Goal: Communication & Community: Share content

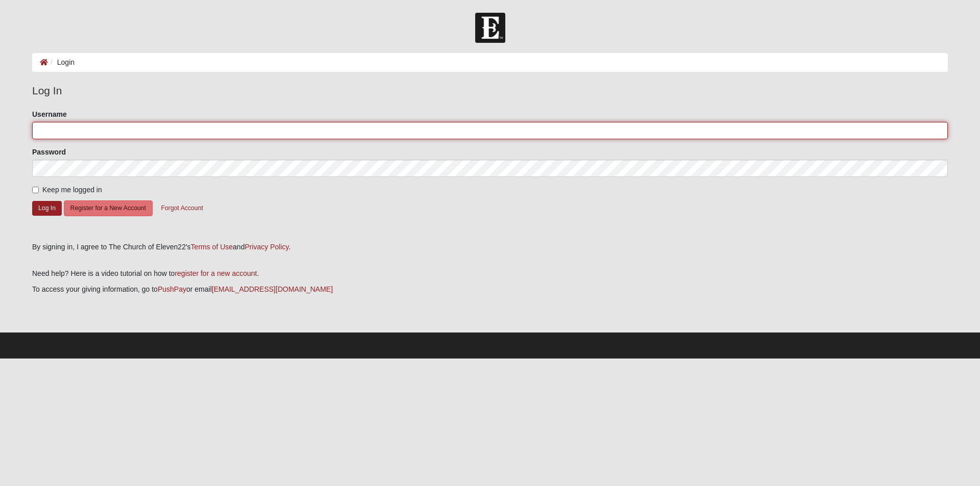
type input "patespvb@yahoo.com"
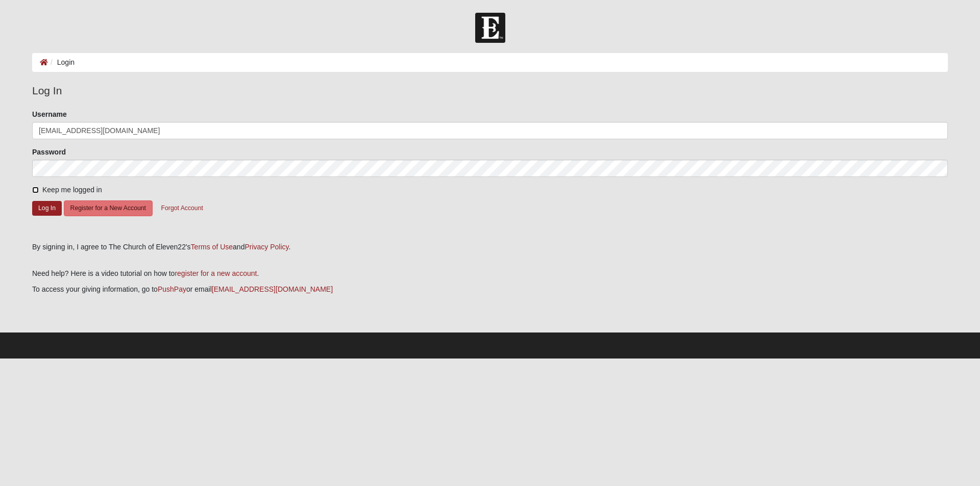
click at [33, 190] on input "Keep me logged in" at bounding box center [35, 190] width 7 height 7
checkbox input "true"
click at [38, 206] on button "Log In" at bounding box center [47, 208] width 30 height 15
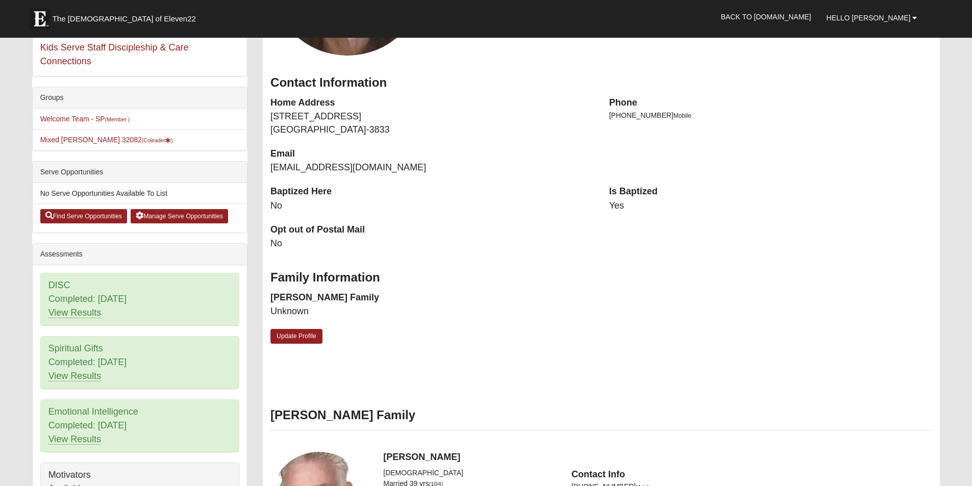
scroll to position [153, 0]
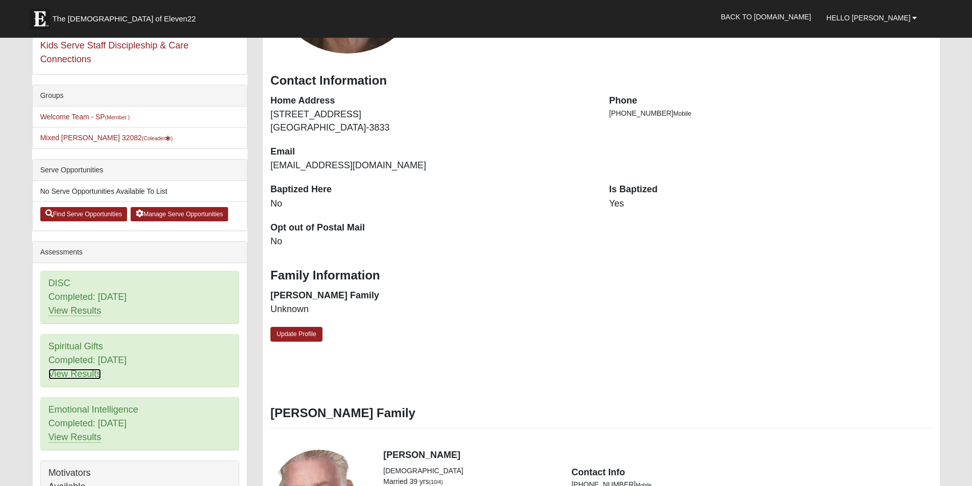
click at [76, 376] on link "View Results" at bounding box center [74, 374] width 53 height 11
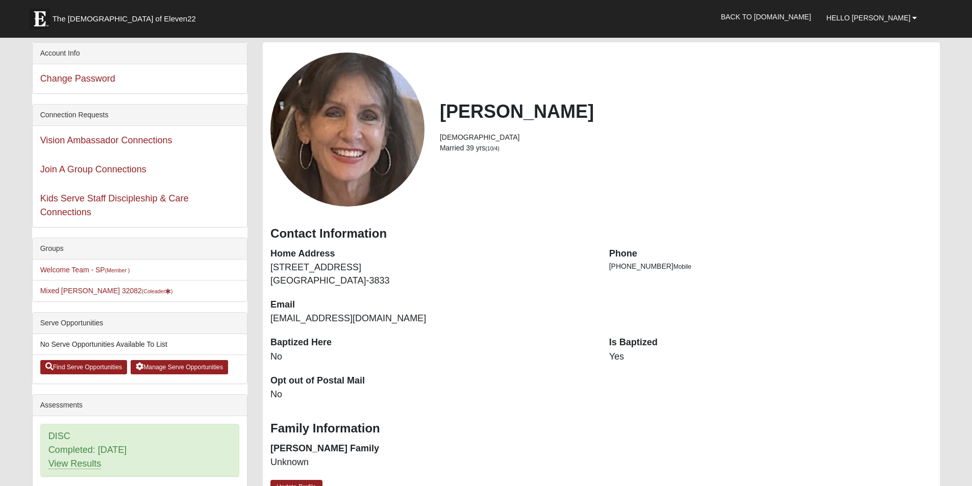
scroll to position [153, 0]
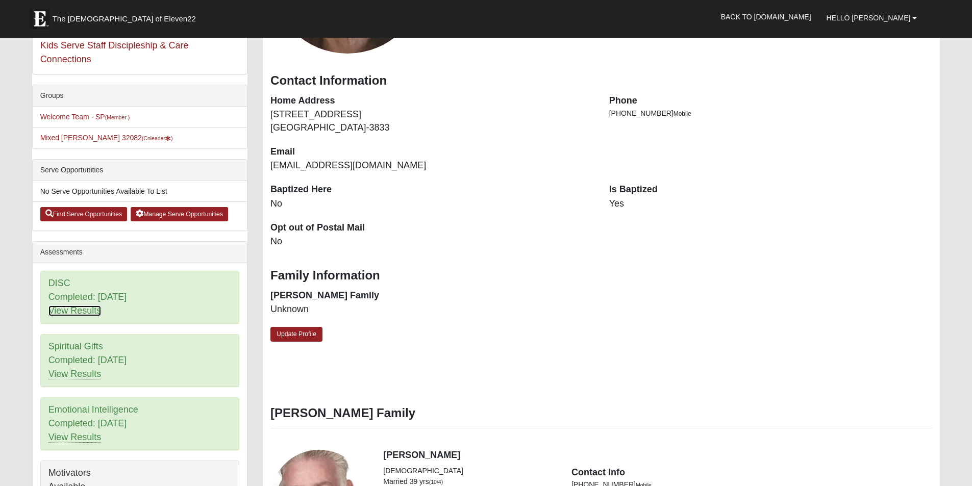
click at [79, 311] on link "View Results" at bounding box center [74, 311] width 53 height 11
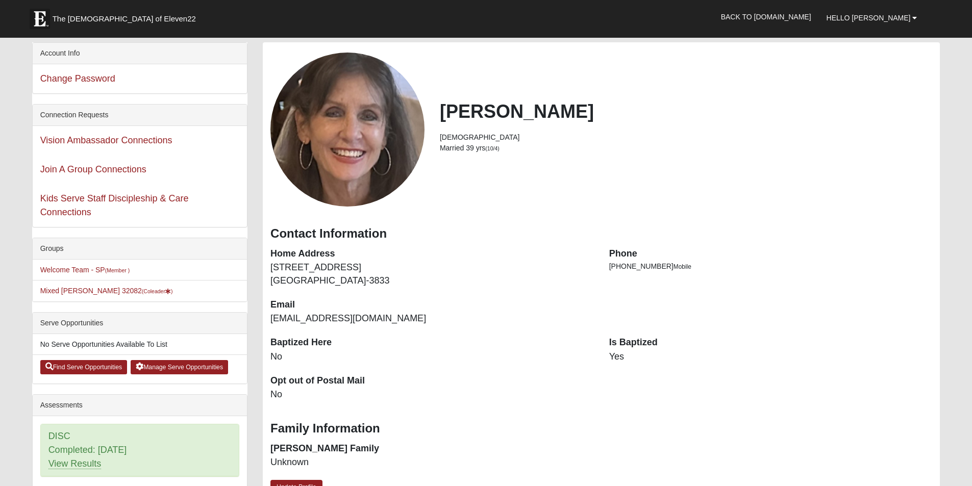
scroll to position [153, 0]
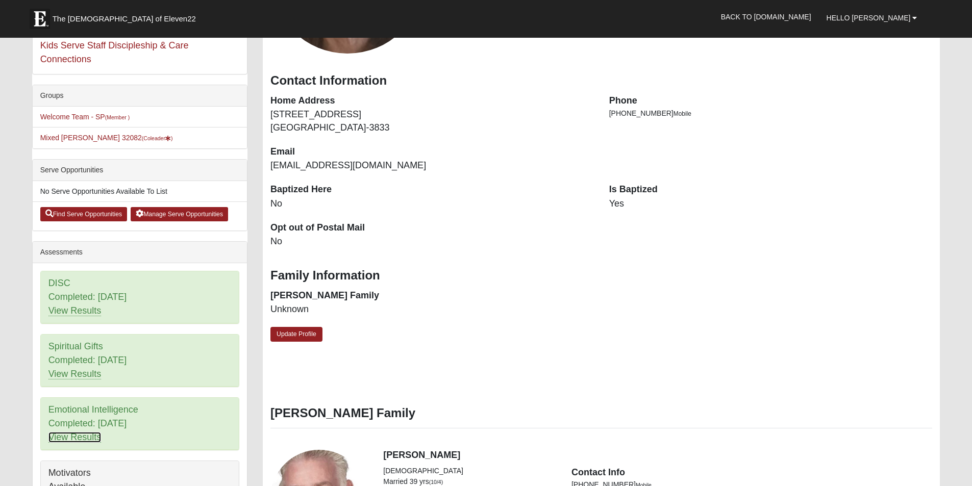
click at [75, 440] on link "View Results" at bounding box center [74, 437] width 53 height 11
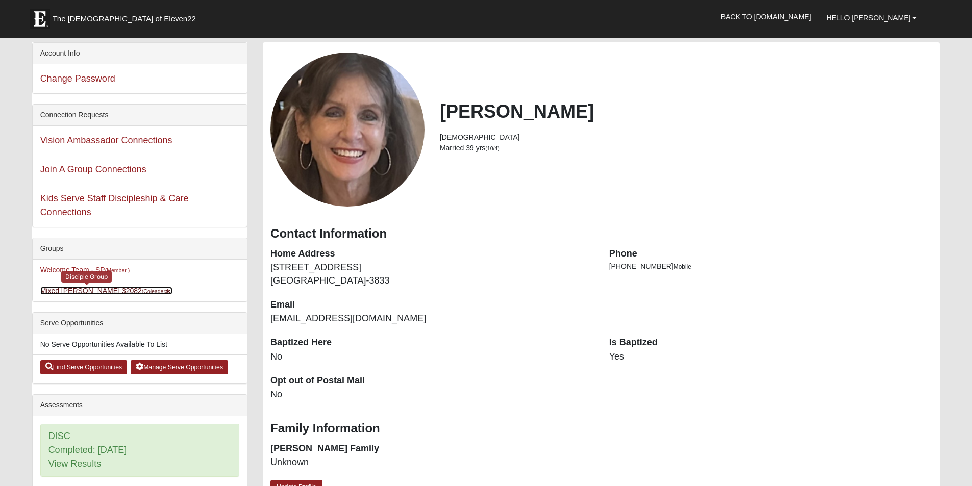
click at [52, 291] on link "Mixed [PERSON_NAME] 32082 (Coleader )" at bounding box center [106, 291] width 133 height 8
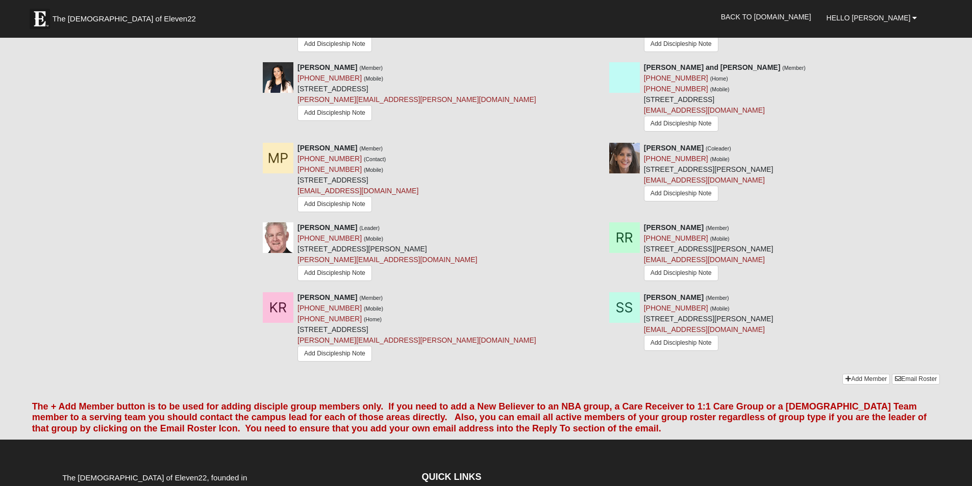
scroll to position [765, 0]
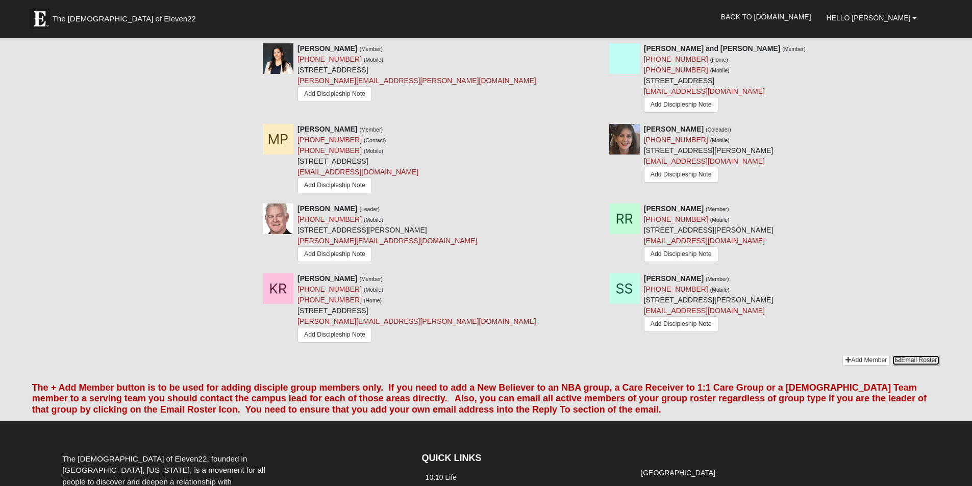
click at [916, 365] on link "Email Roster" at bounding box center [916, 360] width 48 height 11
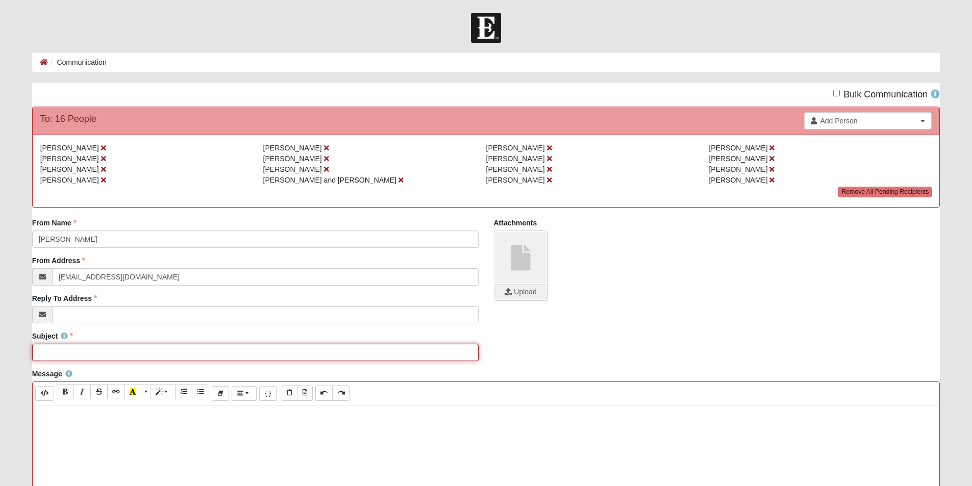
click at [62, 350] on input "Subject" at bounding box center [255, 352] width 446 height 17
type input "DG Week of [DATE]"
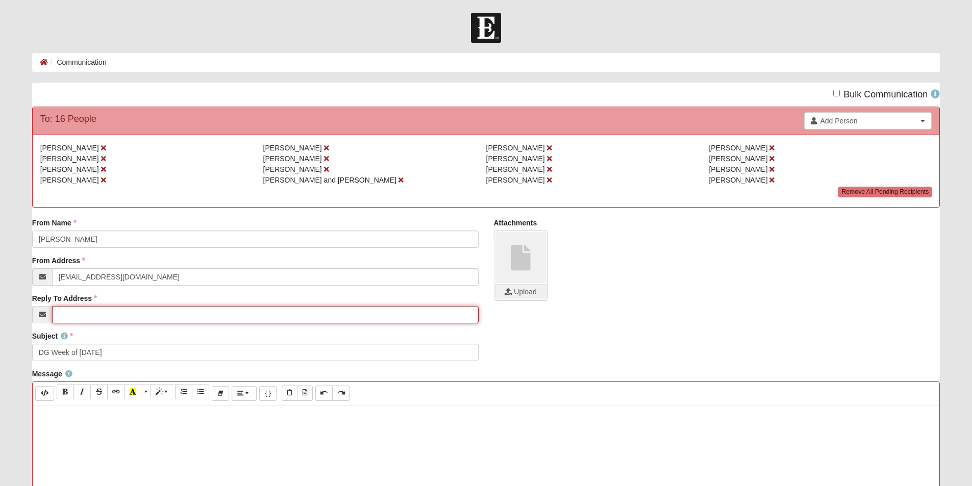
click at [70, 316] on input "Reply To Address" at bounding box center [265, 314] width 427 height 17
type input "[EMAIL_ADDRESS][DOMAIN_NAME]"
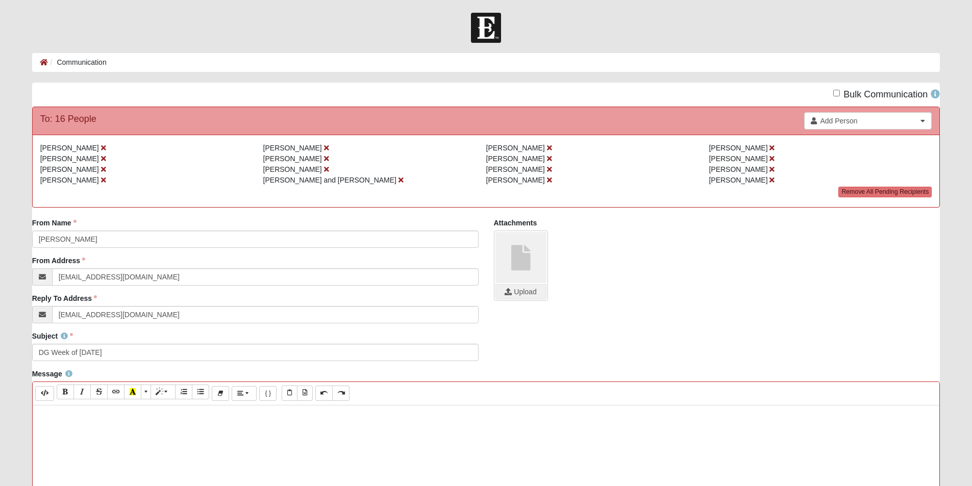
paste div
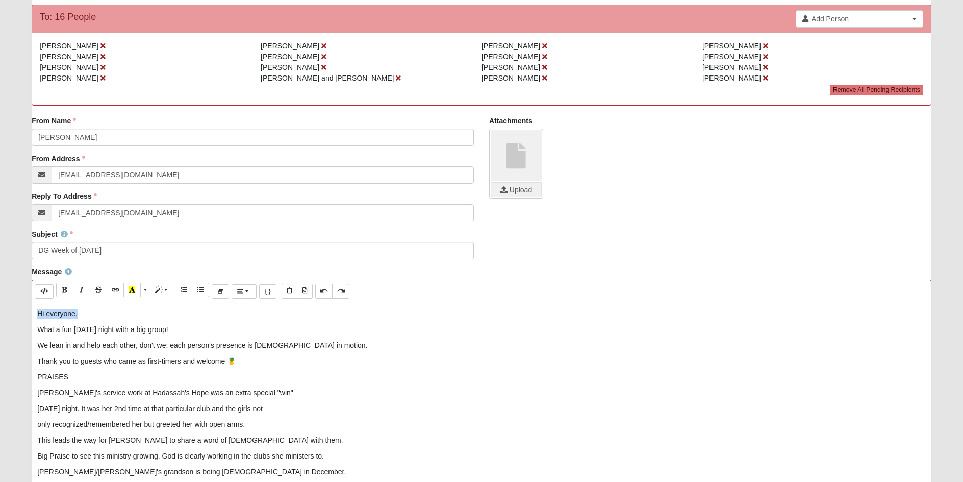
drag, startPoint x: 80, startPoint y: 314, endPoint x: 41, endPoint y: 300, distance: 40.8
click at [24, 315] on div "Message Background Color Transparent Select #ffff00 Text Color Reset to default…" at bounding box center [481, 447] width 915 height 360
click at [66, 286] on icon "Bold (CTRL+B)" at bounding box center [65, 289] width 6 height 7
drag, startPoint x: 75, startPoint y: 373, endPoint x: 19, endPoint y: 374, distance: 55.6
click at [19, 374] on form "Hello [PERSON_NAME] My Account Log Out Communication Communication Error" at bounding box center [481, 323] width 963 height 825
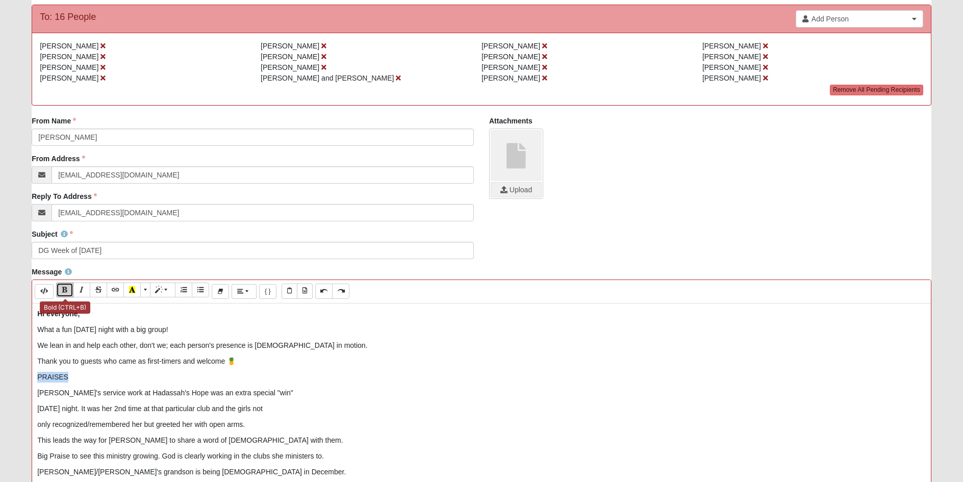
click at [67, 291] on icon "Bold (CTRL+B)" at bounding box center [65, 289] width 6 height 7
click at [145, 289] on span "More Color" at bounding box center [146, 289] width 6 height 7
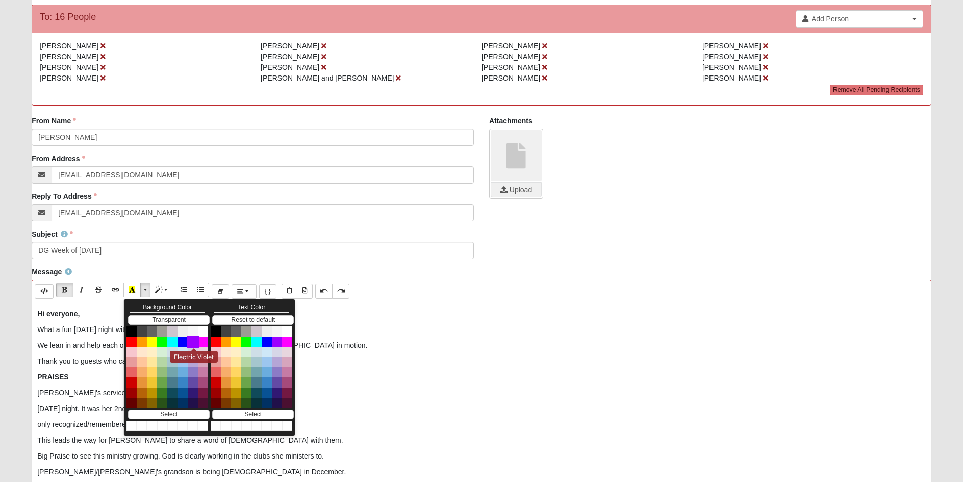
click at [194, 343] on button "Electric Violet" at bounding box center [193, 342] width 12 height 12
click at [81, 380] on p "PRAISES" at bounding box center [481, 377] width 889 height 11
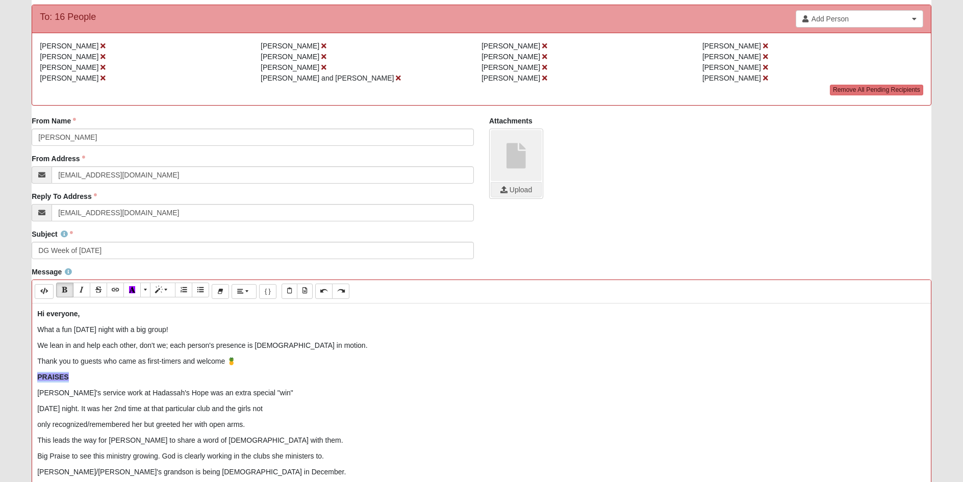
drag, startPoint x: 81, startPoint y: 380, endPoint x: 5, endPoint y: 378, distance: 76.1
click at [5, 378] on form "Hello [PERSON_NAME] My Account Log Out Communication Communication Error" at bounding box center [481, 323] width 963 height 825
click at [146, 288] on span "More Color" at bounding box center [146, 289] width 6 height 7
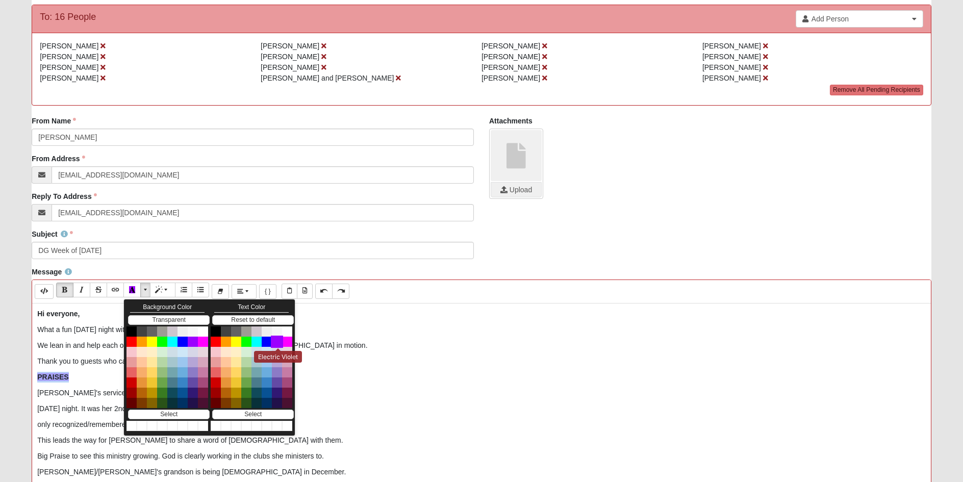
click at [276, 340] on button "Electric Violet" at bounding box center [277, 342] width 12 height 12
click at [83, 378] on p "PRAISES" at bounding box center [481, 377] width 889 height 11
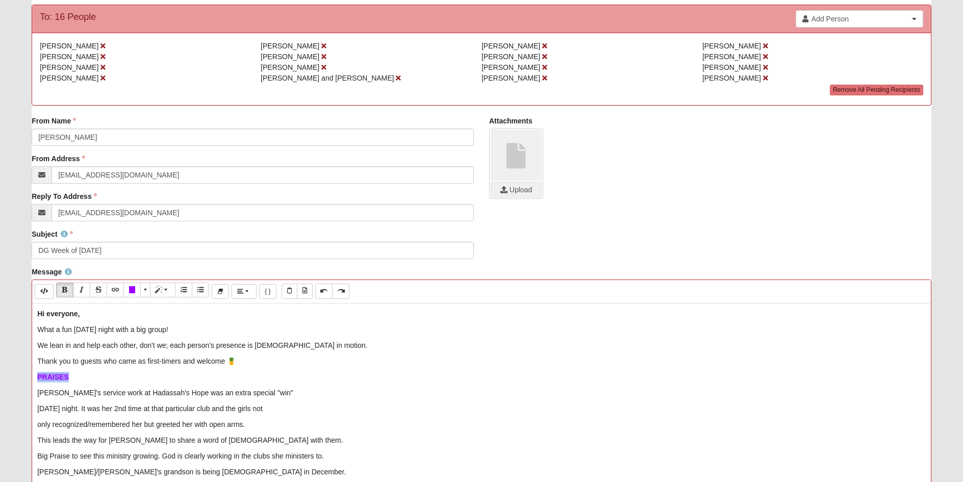
drag, startPoint x: 83, startPoint y: 378, endPoint x: 12, endPoint y: 373, distance: 70.6
click at [12, 373] on form "Hello [PERSON_NAME] My Account Log Out Communication Communication Error" at bounding box center [481, 323] width 963 height 825
click at [147, 293] on span "More Color" at bounding box center [146, 289] width 6 height 7
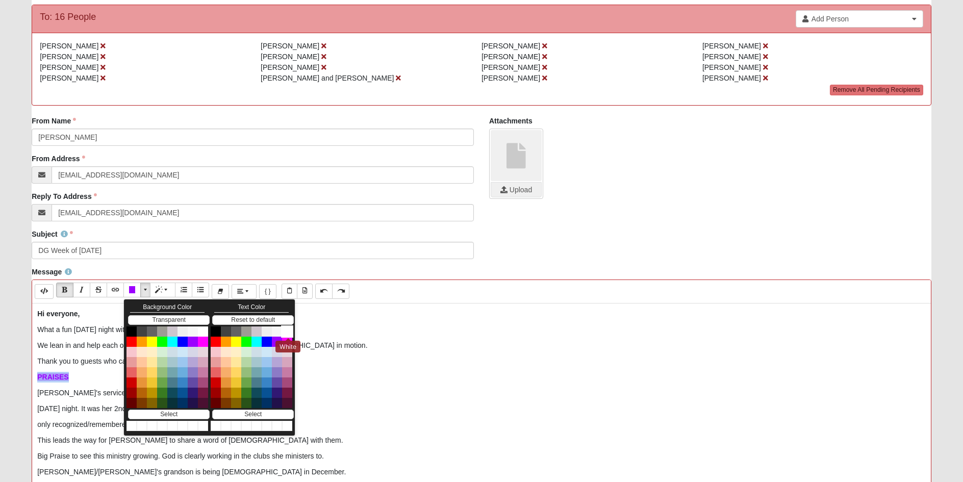
click at [288, 332] on button "White" at bounding box center [287, 332] width 12 height 12
click at [194, 341] on button "Electric Violet" at bounding box center [193, 342] width 12 height 12
click at [159, 412] on button "Select" at bounding box center [169, 415] width 82 height 10
click at [84, 374] on p "PRAISES" at bounding box center [481, 377] width 889 height 11
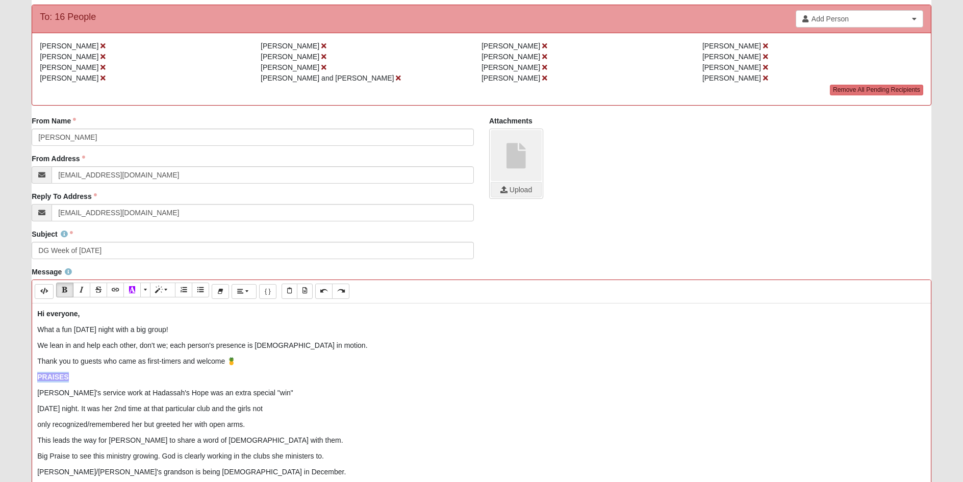
drag, startPoint x: 83, startPoint y: 374, endPoint x: 7, endPoint y: 371, distance: 76.6
click at [7, 371] on form "Hello [PERSON_NAME] My Account Log Out Communication Communication Error" at bounding box center [481, 323] width 963 height 825
click at [143, 290] on button "More Color" at bounding box center [145, 290] width 10 height 15
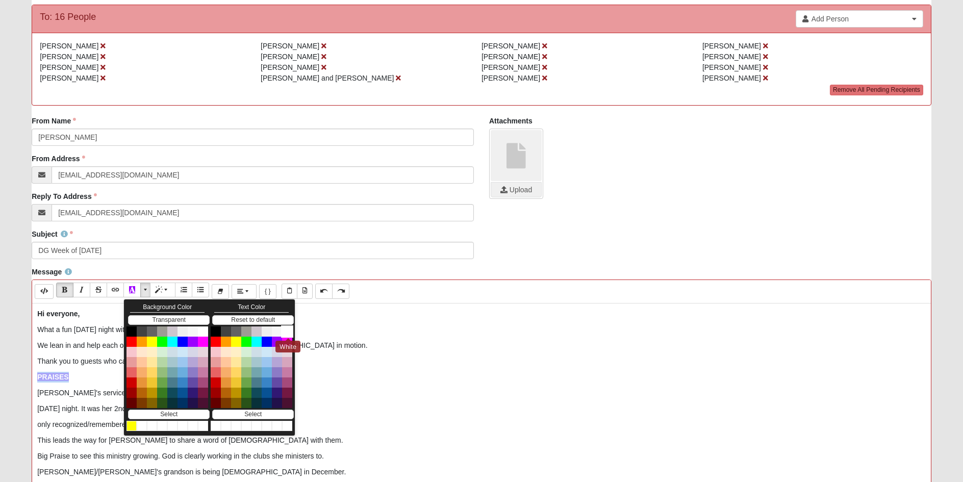
click at [287, 332] on button "White" at bounding box center [287, 332] width 12 height 12
click at [203, 332] on button "White" at bounding box center [203, 332] width 12 height 12
click at [98, 378] on p "PRAISES" at bounding box center [481, 377] width 889 height 11
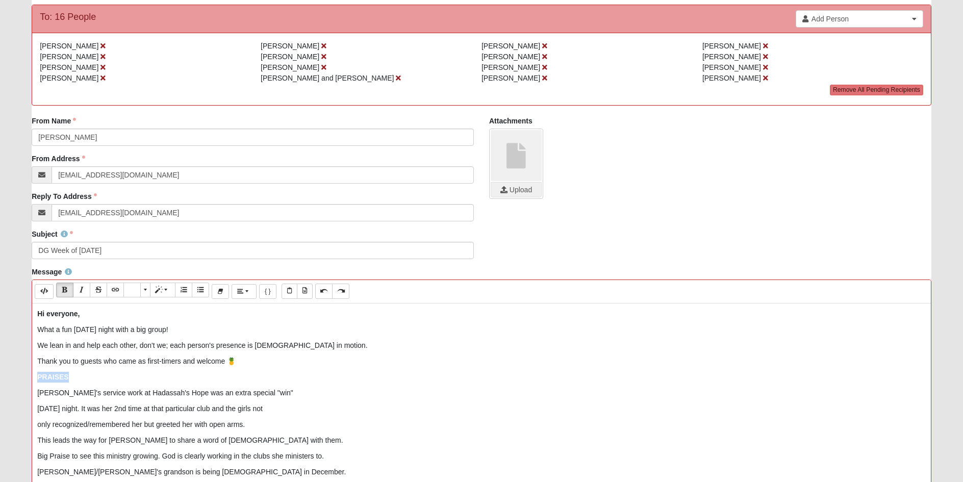
drag, startPoint x: 98, startPoint y: 378, endPoint x: 8, endPoint y: 373, distance: 90.4
click at [8, 373] on form "Hello [PERSON_NAME] My Account Log Out Communication Communication Error" at bounding box center [481, 323] width 963 height 825
click at [148, 292] on span "More Color" at bounding box center [146, 289] width 6 height 7
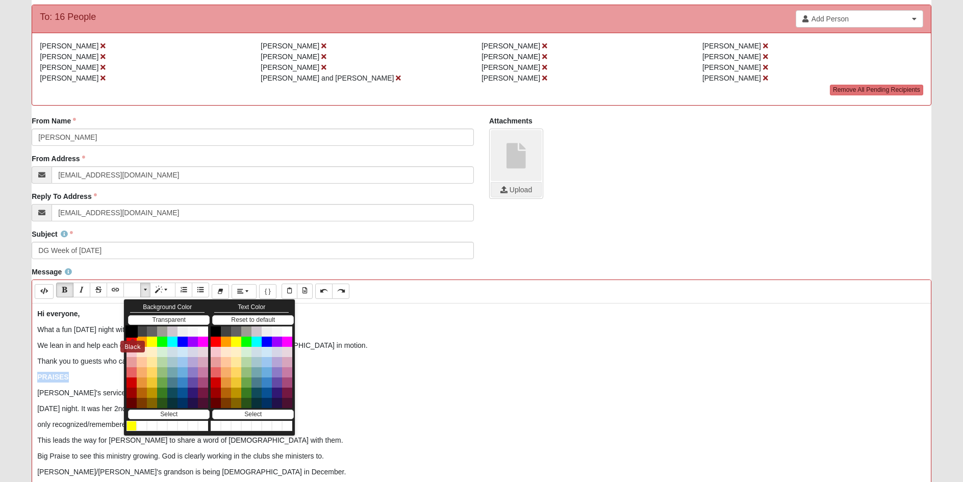
click at [131, 332] on button "Black" at bounding box center [132, 332] width 12 height 12
click at [85, 378] on p "PRAISES" at bounding box center [481, 377] width 889 height 11
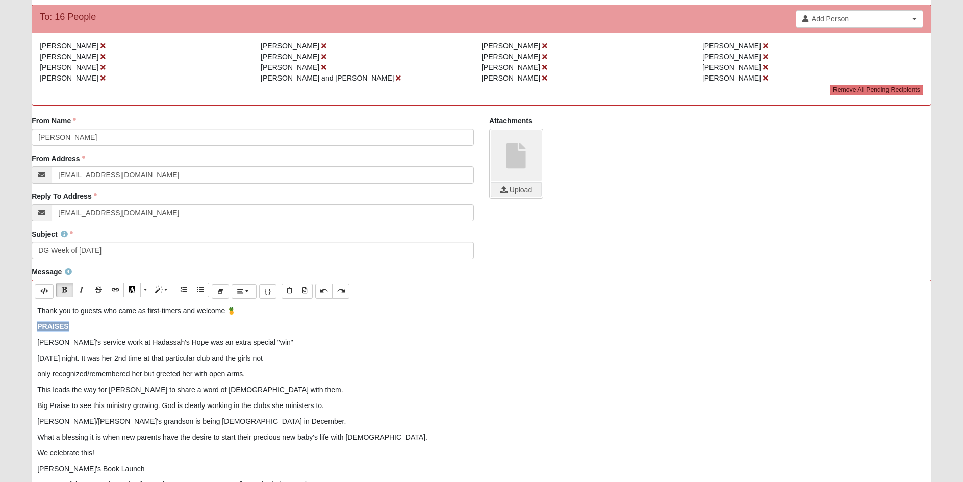
scroll to position [51, 0]
drag, startPoint x: 61, startPoint y: 343, endPoint x: 14, endPoint y: 343, distance: 46.9
click at [14, 343] on form "Hello [PERSON_NAME] My Account Log Out Communication Communication Error" at bounding box center [481, 323] width 963 height 825
click at [86, 290] on button "Italic (CTRL+I)" at bounding box center [81, 290] width 17 height 15
click at [334, 401] on p "Big Praise to see this ministry growing. God is clearly working in the clubs sh…" at bounding box center [481, 405] width 889 height 11
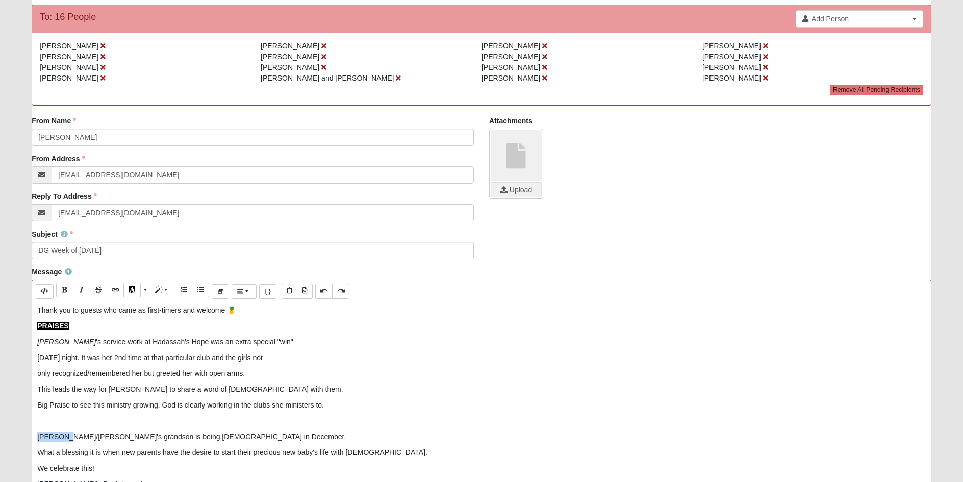
drag, startPoint x: 66, startPoint y: 437, endPoint x: 23, endPoint y: 434, distance: 42.9
click at [23, 434] on form "Hello [PERSON_NAME] My Account Log Out Communication Communication Error" at bounding box center [481, 323] width 963 height 825
click at [82, 289] on icon "Italic (CTRL+I)" at bounding box center [82, 289] width 6 height 7
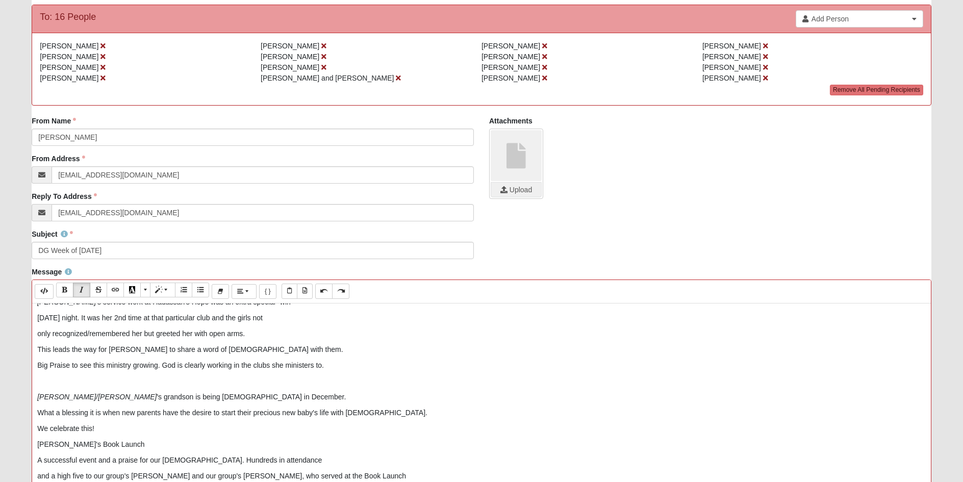
scroll to position [153, 0]
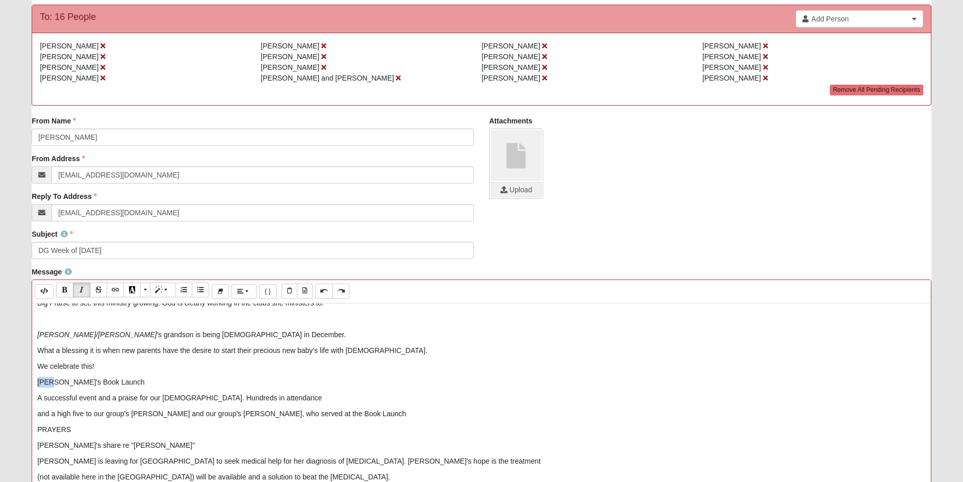
drag, startPoint x: 51, startPoint y: 384, endPoint x: 3, endPoint y: 378, distance: 48.3
click at [3, 378] on form "Hello [PERSON_NAME] My Account Log Out Communication Communication Error" at bounding box center [481, 323] width 963 height 825
click at [117, 368] on p "We celebrate this!" at bounding box center [481, 366] width 889 height 11
drag, startPoint x: 74, startPoint y: 382, endPoint x: 17, endPoint y: 381, distance: 57.7
click at [17, 381] on form "Hello [PERSON_NAME] My Account Log Out Communication Communication Error" at bounding box center [481, 323] width 963 height 825
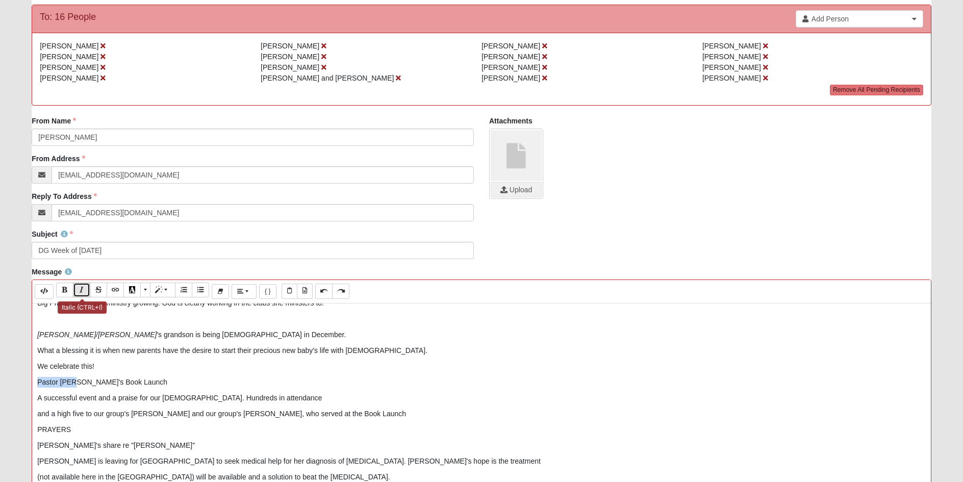
click at [83, 289] on icon "Italic (CTRL+I)" at bounding box center [82, 289] width 6 height 7
drag, startPoint x: 82, startPoint y: 431, endPoint x: -5, endPoint y: 429, distance: 86.3
click at [0, 429] on html "Hello [PERSON_NAME] My Account Log Out Communication Communication Error" at bounding box center [481, 317] width 963 height 838
click at [63, 290] on icon "Bold (CTRL+B)" at bounding box center [65, 289] width 6 height 7
click at [146, 290] on span "More Color" at bounding box center [146, 289] width 6 height 7
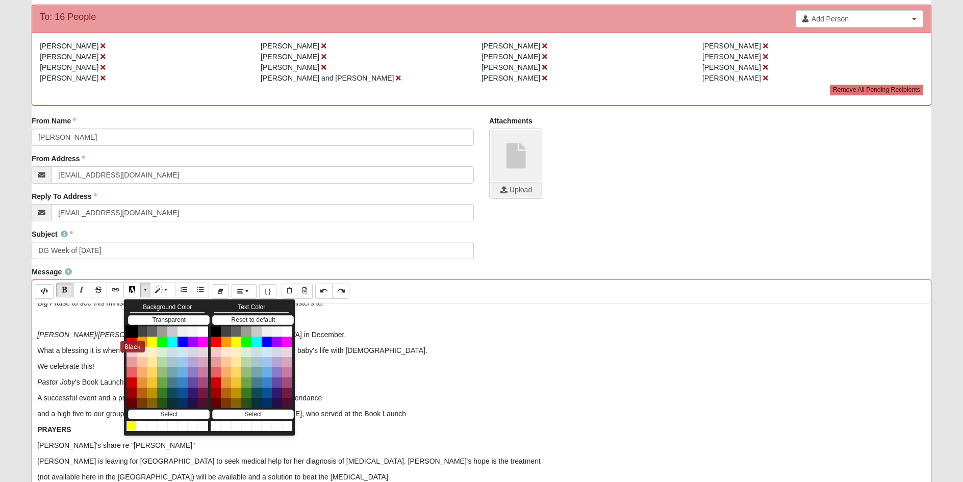
click at [133, 333] on button "Black" at bounding box center [132, 332] width 12 height 12
click at [80, 432] on p "PRAYERS" at bounding box center [481, 430] width 889 height 11
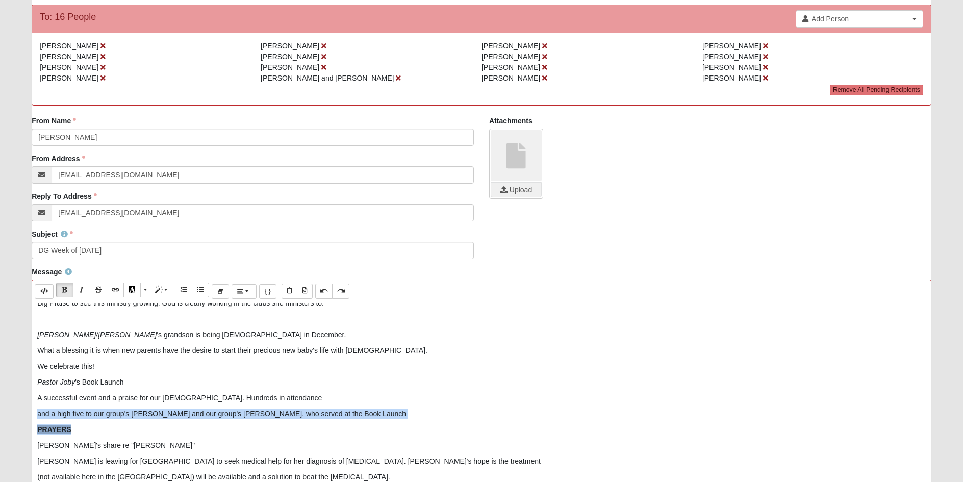
drag, startPoint x: 80, startPoint y: 431, endPoint x: -9, endPoint y: 419, distance: 90.1
click at [0, 419] on html "Hello [PERSON_NAME] My Account Log Out Communication Communication Error" at bounding box center [481, 317] width 963 height 838
click at [144, 290] on span "More Color" at bounding box center [146, 289] width 6 height 7
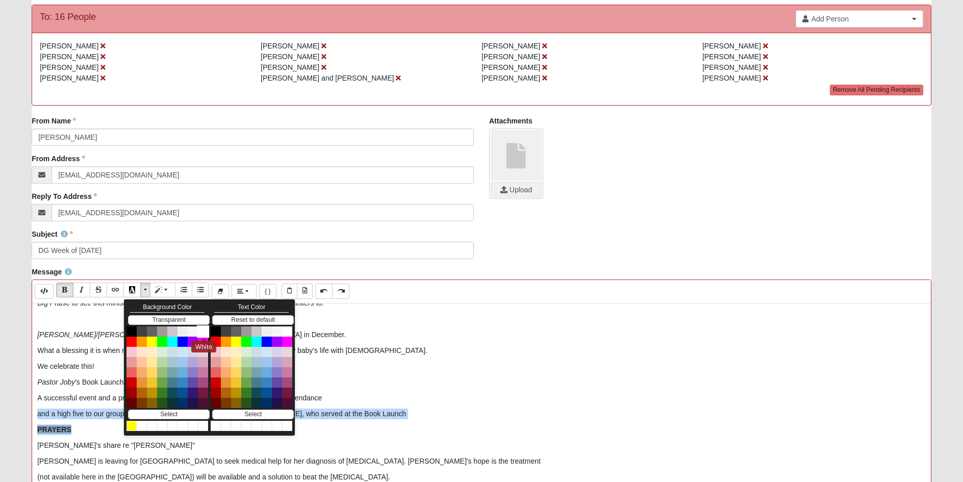
click at [201, 330] on button "White" at bounding box center [203, 332] width 12 height 12
click at [92, 428] on p "PRAYERS" at bounding box center [481, 430] width 889 height 11
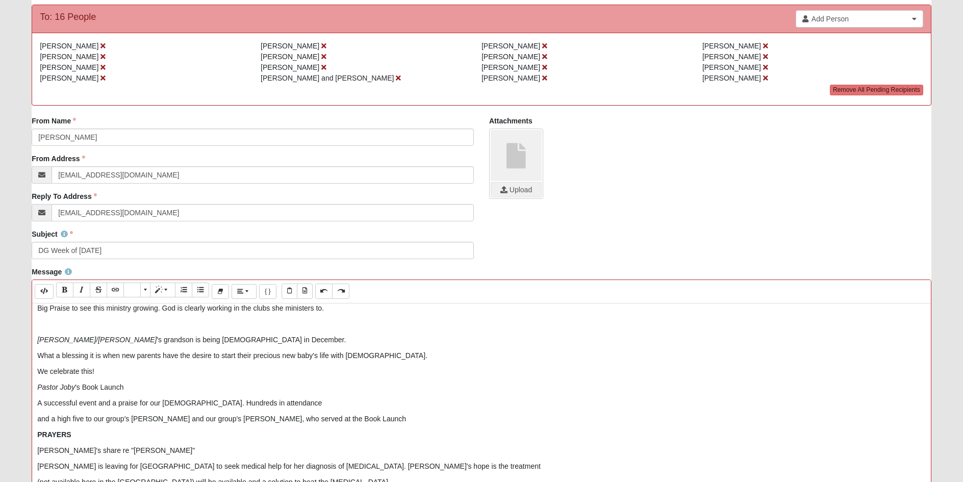
scroll to position [204, 0]
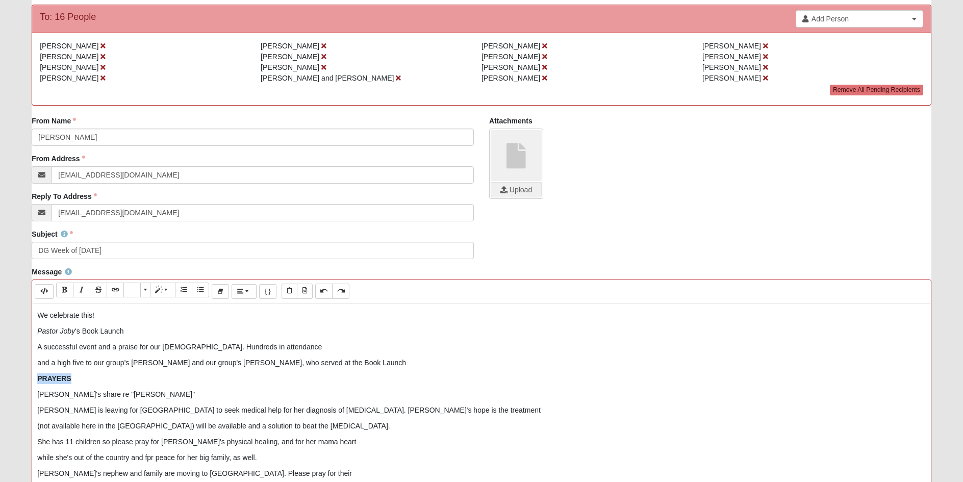
drag, startPoint x: 81, startPoint y: 378, endPoint x: 3, endPoint y: 373, distance: 78.2
click at [3, 373] on form "Hello [PERSON_NAME] My Account Log Out Communication Communication Error" at bounding box center [481, 323] width 963 height 825
click at [170, 290] on span "Style" at bounding box center [167, 289] width 6 height 7
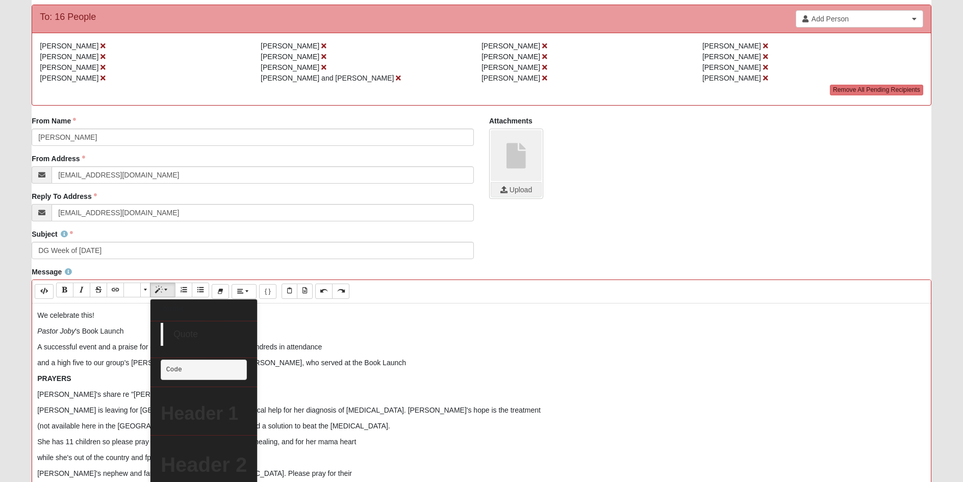
click at [282, 312] on p "We celebrate this!" at bounding box center [481, 315] width 889 height 11
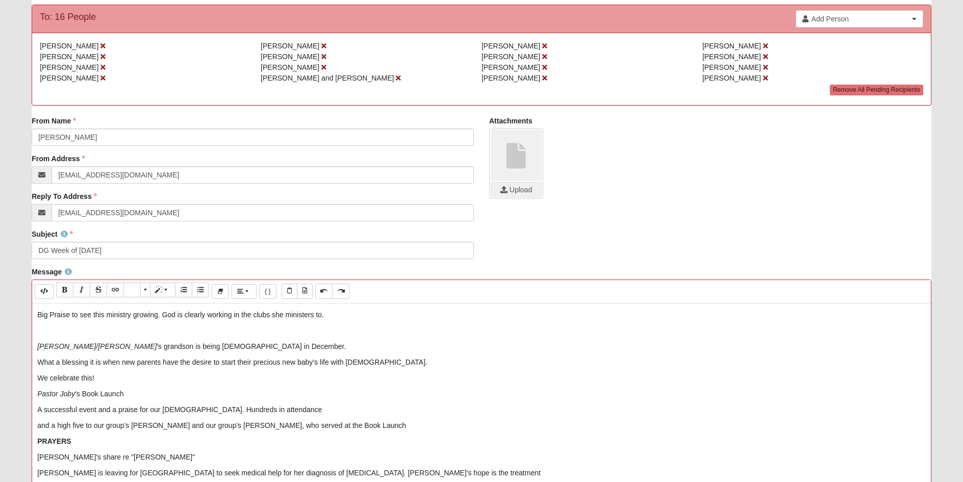
scroll to position [51, 0]
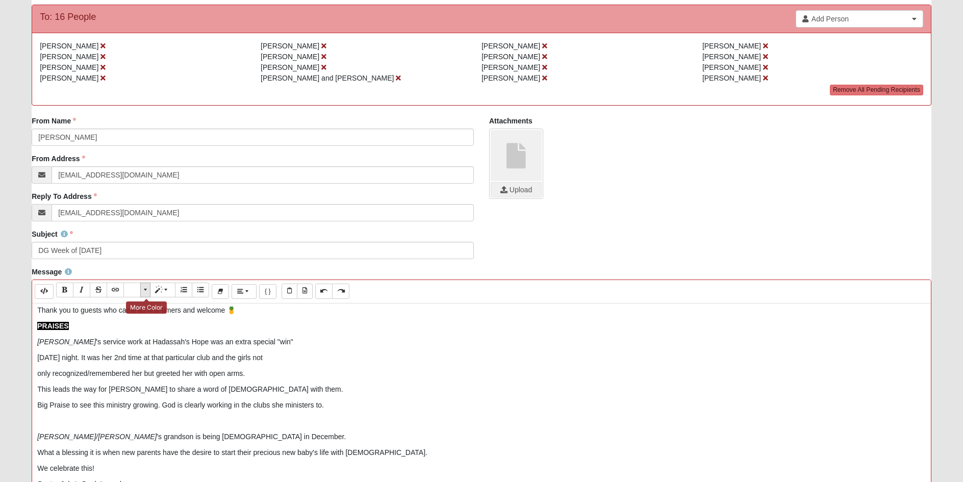
click at [147, 290] on span "More Color" at bounding box center [146, 289] width 6 height 7
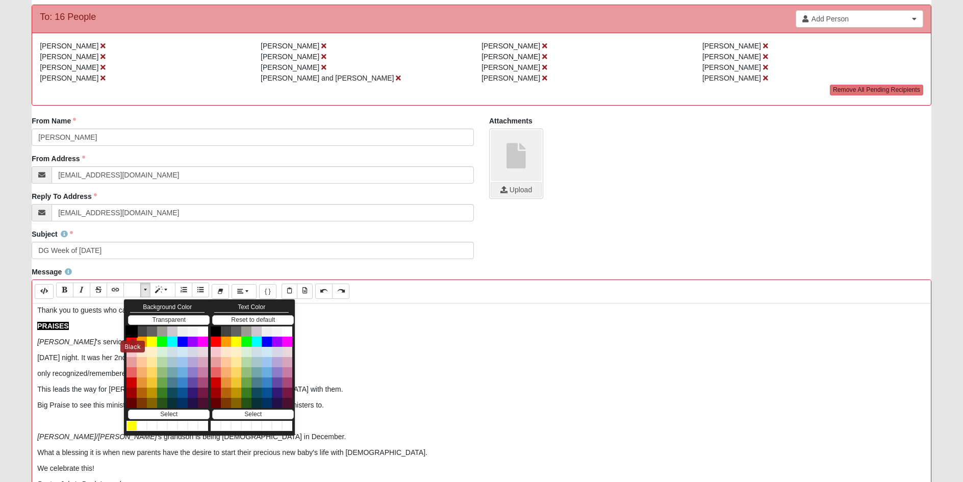
click at [130, 332] on button "Black" at bounding box center [132, 332] width 12 height 12
click at [63, 320] on div "Hi everyone,  What a fun [DATE] night with a big group! We lean in and help e…" at bounding box center [481, 457] width 899 height 306
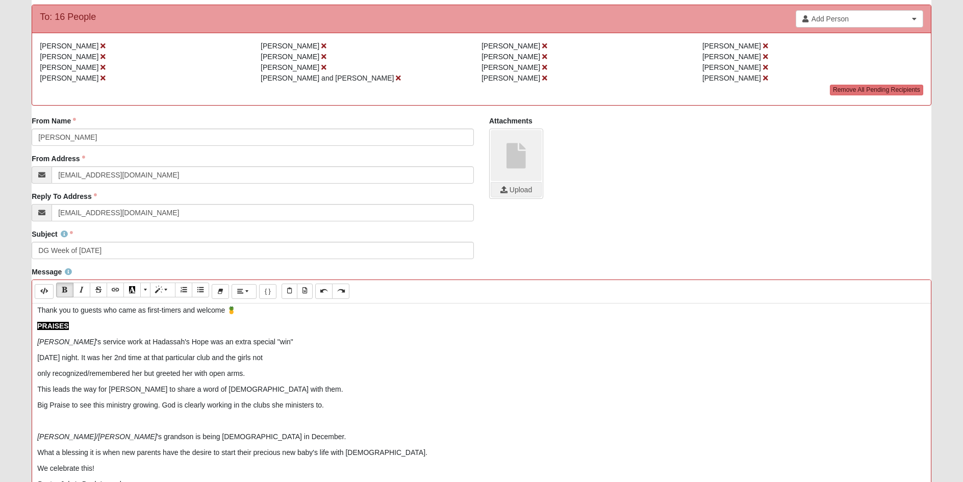
click at [78, 323] on p "PRAISES" at bounding box center [481, 326] width 889 height 11
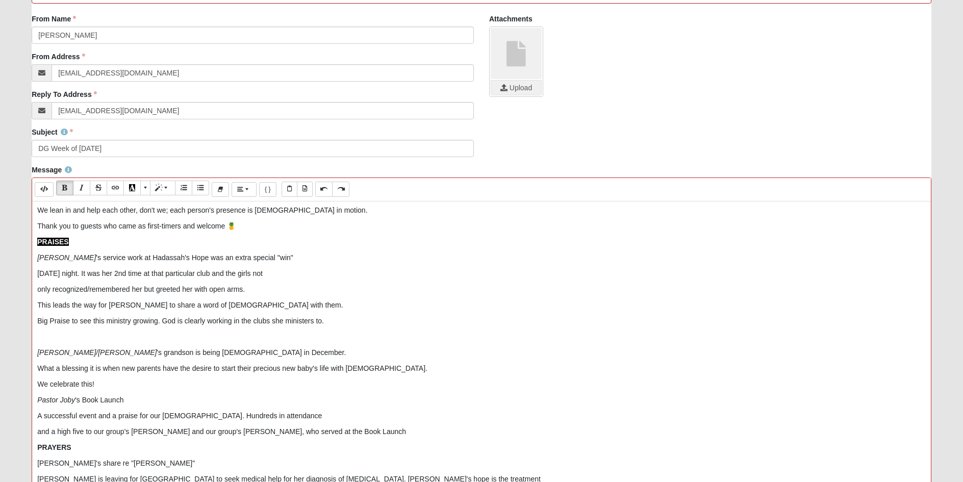
scroll to position [102, 0]
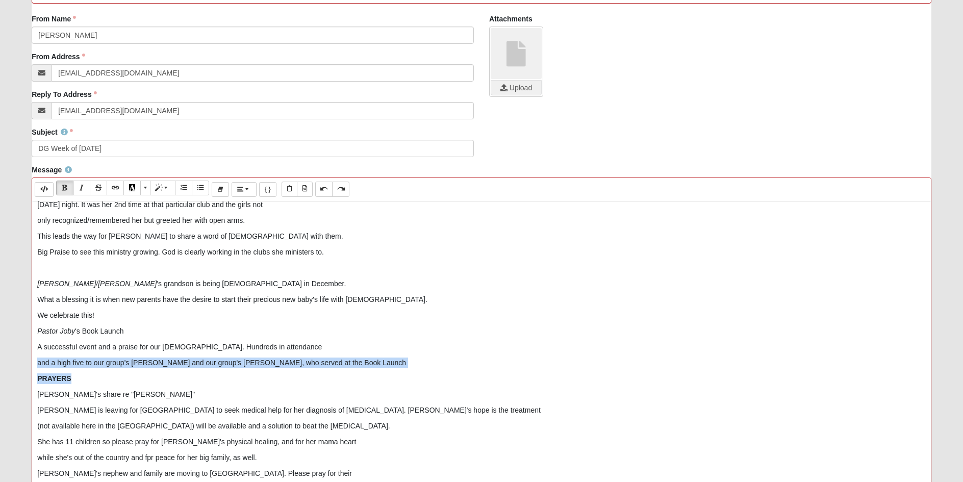
drag, startPoint x: 93, startPoint y: 383, endPoint x: 6, endPoint y: 366, distance: 88.5
click at [6, 366] on form "Hello [PERSON_NAME] My Account Log Out Communication Communication Error" at bounding box center [481, 221] width 963 height 825
click at [73, 375] on p "PRAYERS" at bounding box center [481, 378] width 889 height 11
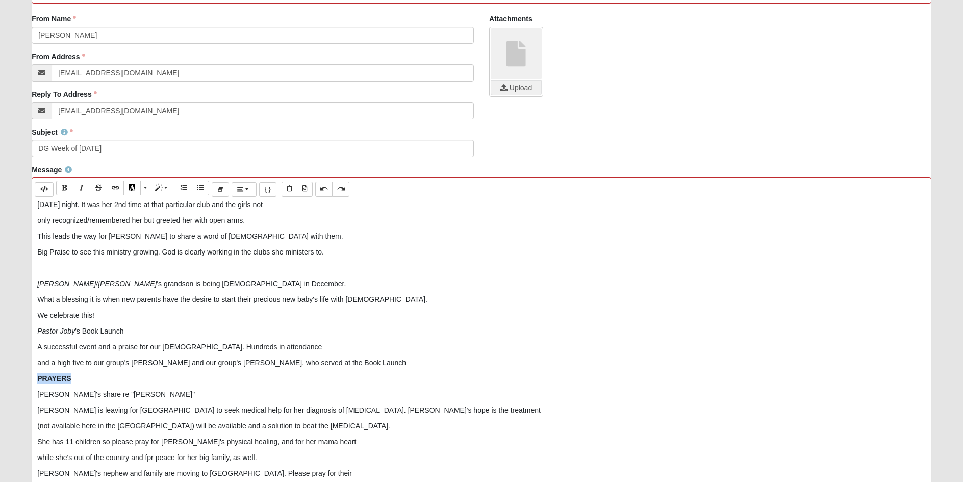
drag, startPoint x: 78, startPoint y: 379, endPoint x: 19, endPoint y: 379, distance: 58.7
click at [19, 379] on form "Hello [PERSON_NAME] My Account Log Out Communication Communication Error" at bounding box center [481, 221] width 963 height 825
click at [144, 187] on span "More Color" at bounding box center [146, 187] width 6 height 7
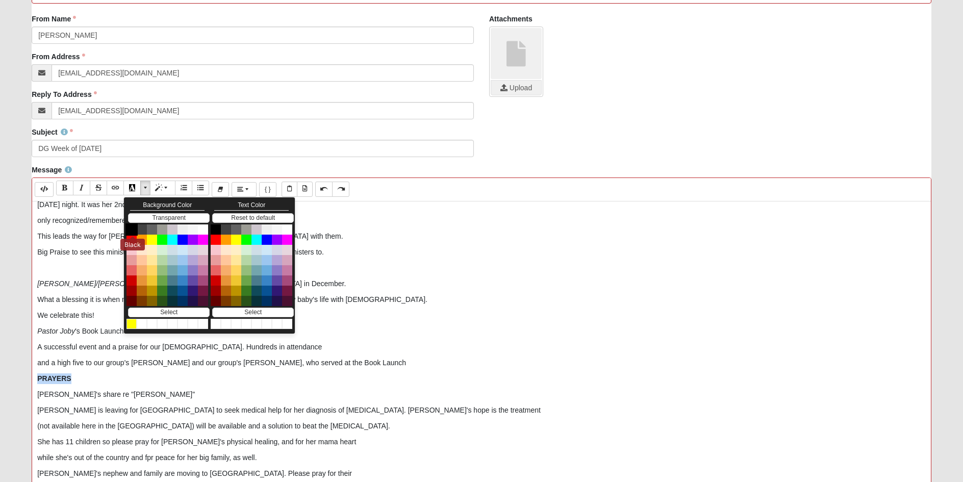
click at [131, 232] on button "Black" at bounding box center [132, 229] width 12 height 12
click at [75, 378] on p "PRAYERS" at bounding box center [481, 378] width 889 height 11
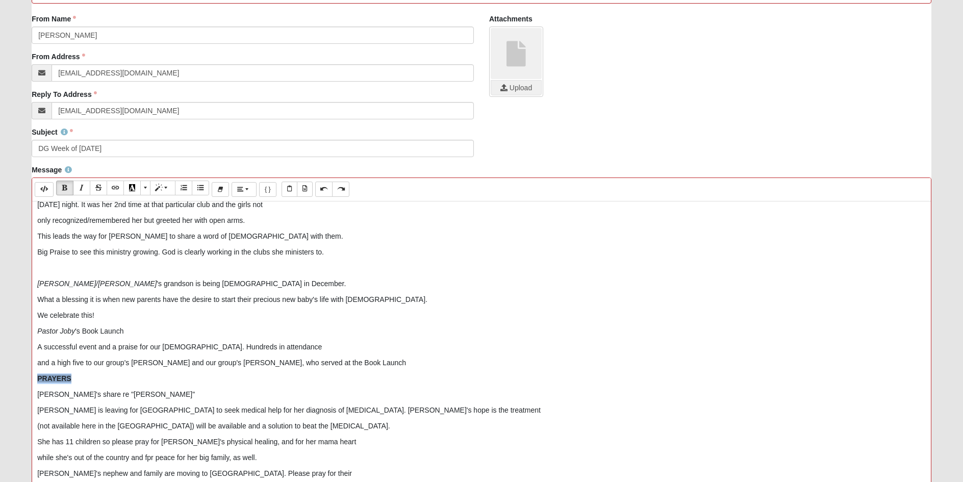
drag, startPoint x: 75, startPoint y: 378, endPoint x: 21, endPoint y: 375, distance: 54.2
click at [21, 375] on form "Hello [PERSON_NAME] My Account Log Out Communication Communication Error" at bounding box center [481, 221] width 963 height 825
click at [149, 188] on span "More Color" at bounding box center [146, 187] width 6 height 7
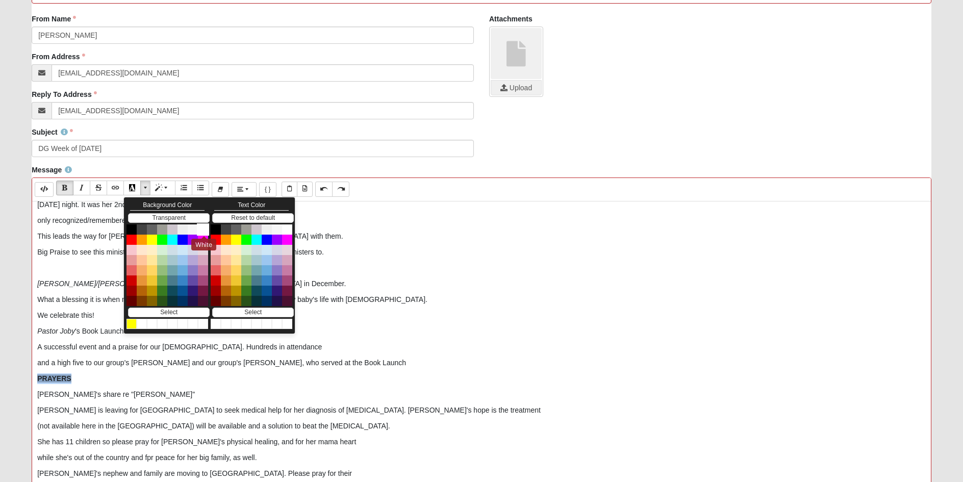
click at [204, 230] on button "White" at bounding box center [203, 229] width 12 height 12
click at [216, 230] on button "Black" at bounding box center [216, 229] width 12 height 12
click at [82, 379] on p "PRAYERS" at bounding box center [481, 378] width 889 height 11
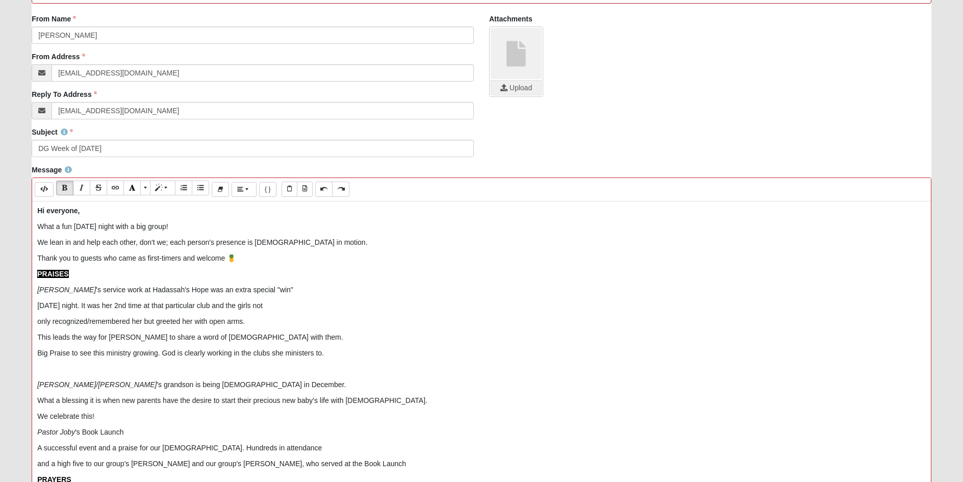
scroll to position [0, 0]
drag, startPoint x: 81, startPoint y: 273, endPoint x: 21, endPoint y: 278, distance: 59.9
click at [21, 278] on form "Hello [PERSON_NAME] My Account Log Out Communication Communication Error" at bounding box center [481, 221] width 963 height 825
click at [145, 190] on span "More Color" at bounding box center [146, 187] width 6 height 7
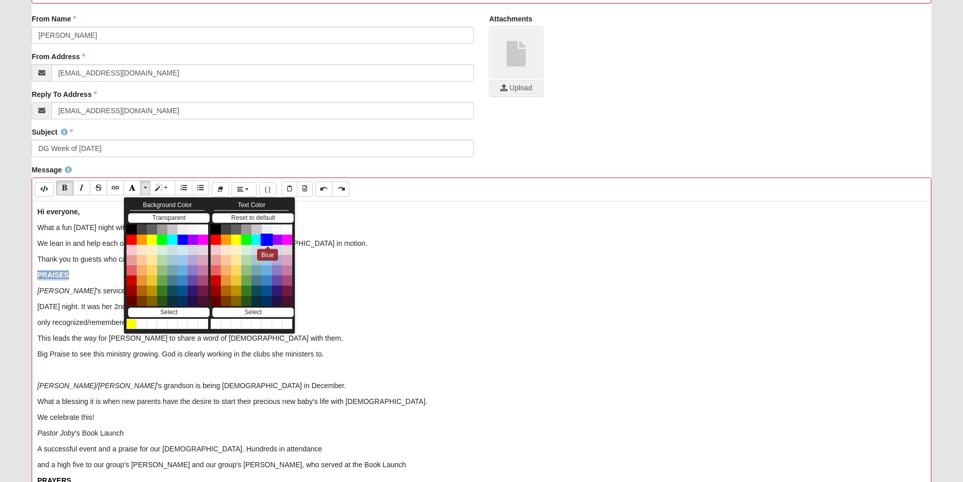
click at [269, 241] on button "Blue" at bounding box center [267, 240] width 12 height 12
click at [104, 270] on p "PRAISES" at bounding box center [481, 275] width 889 height 11
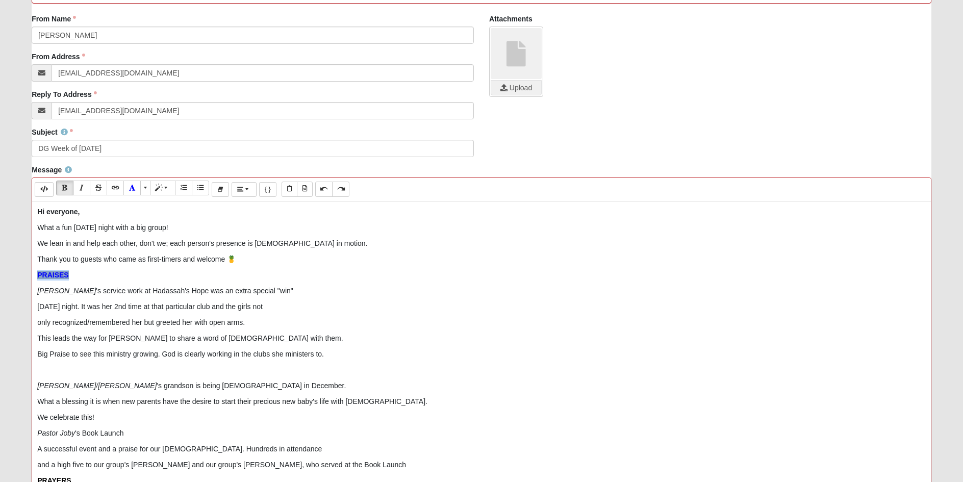
drag, startPoint x: 104, startPoint y: 270, endPoint x: 4, endPoint y: 271, distance: 99.5
click at [4, 271] on form "Hello [PERSON_NAME] My Account Log Out Communication Communication Error" at bounding box center [481, 221] width 963 height 825
click at [145, 188] on span "More Color" at bounding box center [146, 187] width 6 height 7
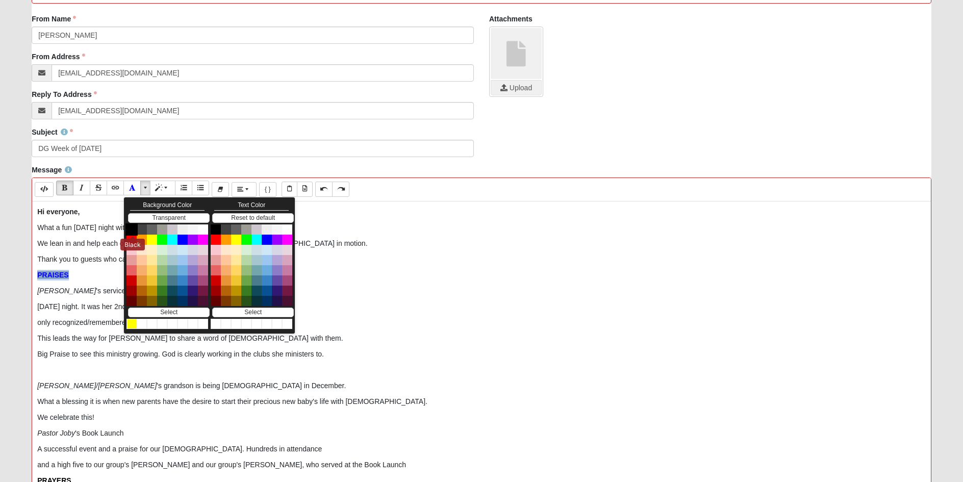
click at [132, 228] on button "Black" at bounding box center [132, 229] width 12 height 12
click at [78, 272] on p "PRAISES" at bounding box center [481, 275] width 889 height 11
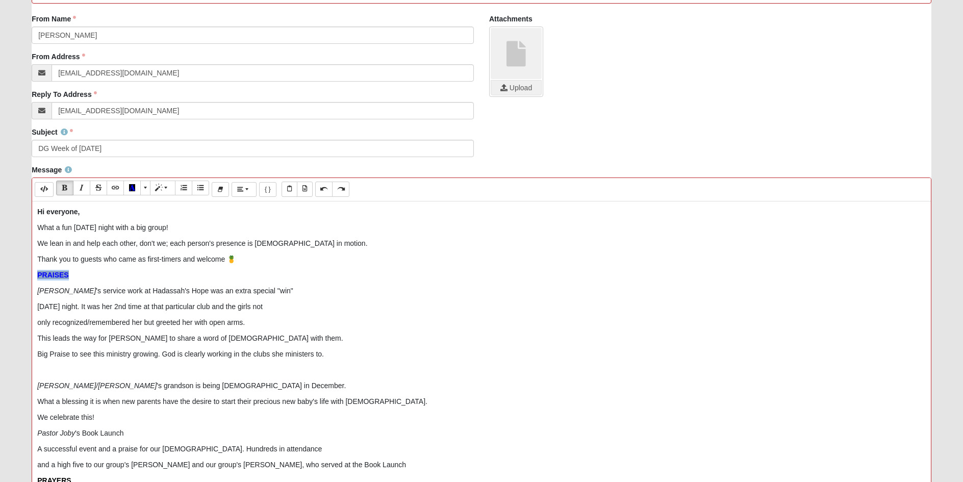
drag, startPoint x: 78, startPoint y: 272, endPoint x: -3, endPoint y: 269, distance: 80.2
click at [0, 269] on html "Hello [PERSON_NAME] My Account Log Out Communication Communication Error" at bounding box center [481, 215] width 963 height 838
click at [146, 187] on span "More Color" at bounding box center [146, 187] width 6 height 7
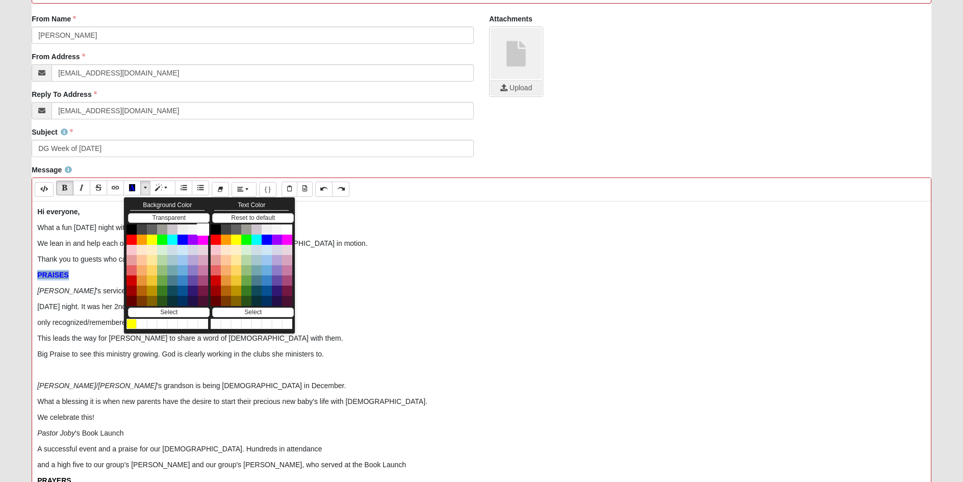
click at [204, 233] on button "White" at bounding box center [203, 229] width 12 height 12
click at [99, 272] on p "PRAISES" at bounding box center [481, 275] width 889 height 11
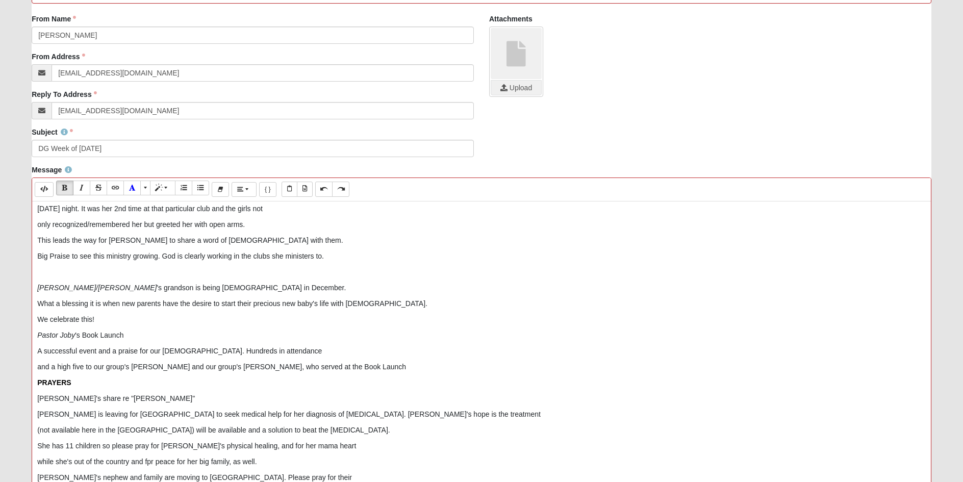
scroll to position [102, 0]
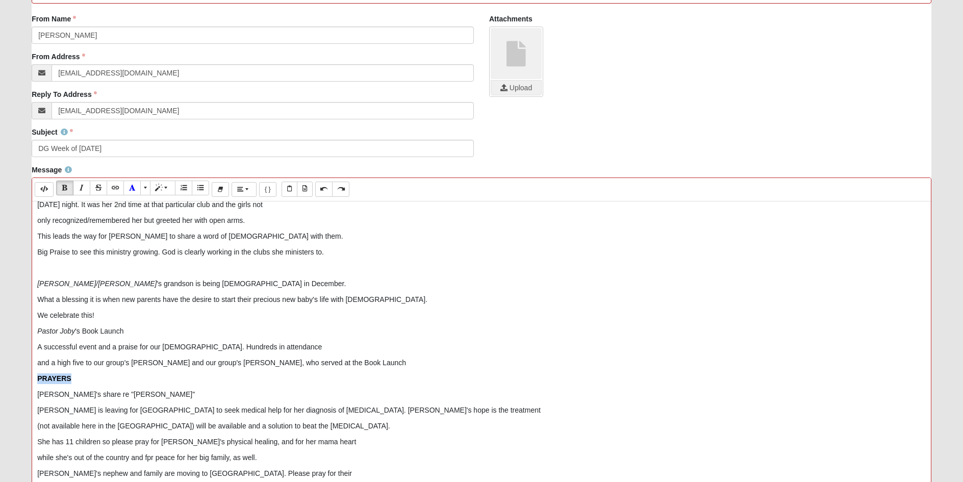
drag, startPoint x: 84, startPoint y: 383, endPoint x: 4, endPoint y: 369, distance: 80.8
click at [4, 369] on form "Hello [PERSON_NAME] My Account Log Out Communication Communication Error" at bounding box center [481, 221] width 963 height 825
click at [166, 189] on span "Style" at bounding box center [167, 187] width 6 height 7
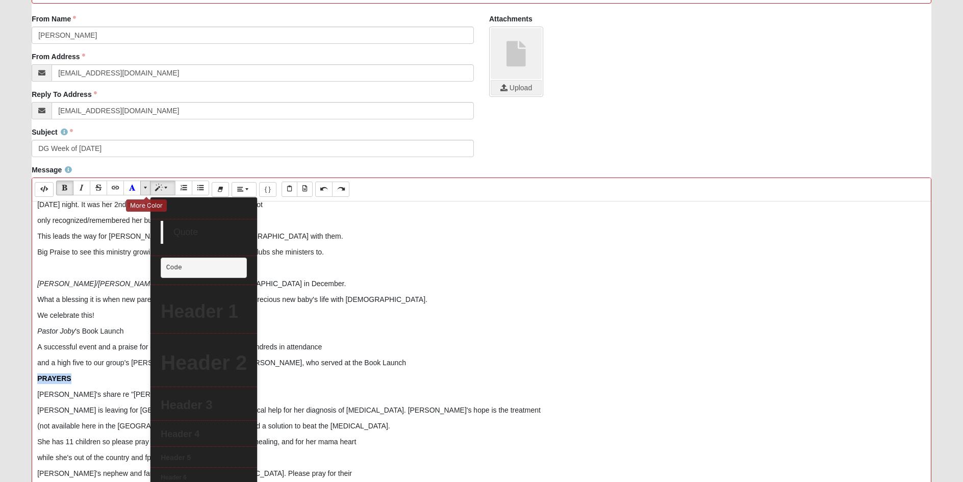
click at [145, 187] on span "More Color" at bounding box center [146, 187] width 6 height 7
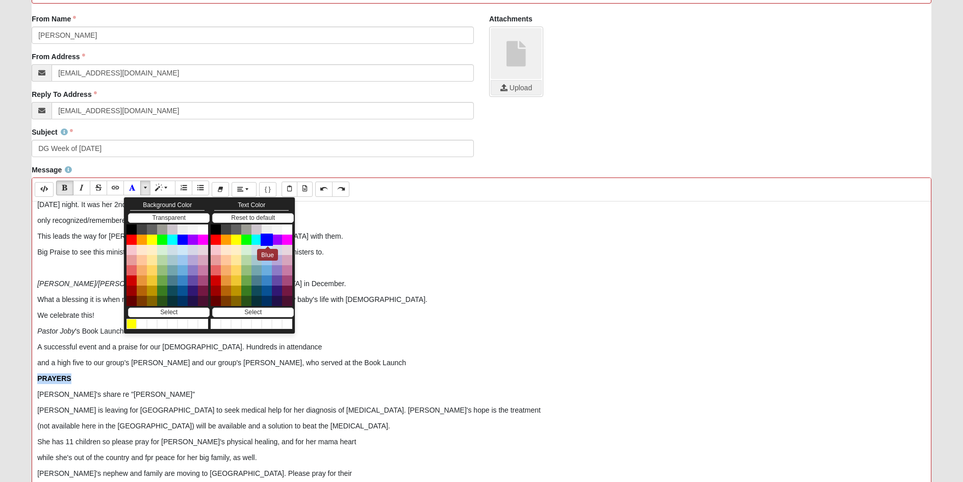
click at [269, 238] on button "Blue" at bounding box center [267, 240] width 12 height 12
click at [93, 375] on p "PRAYERS" at bounding box center [481, 378] width 889 height 11
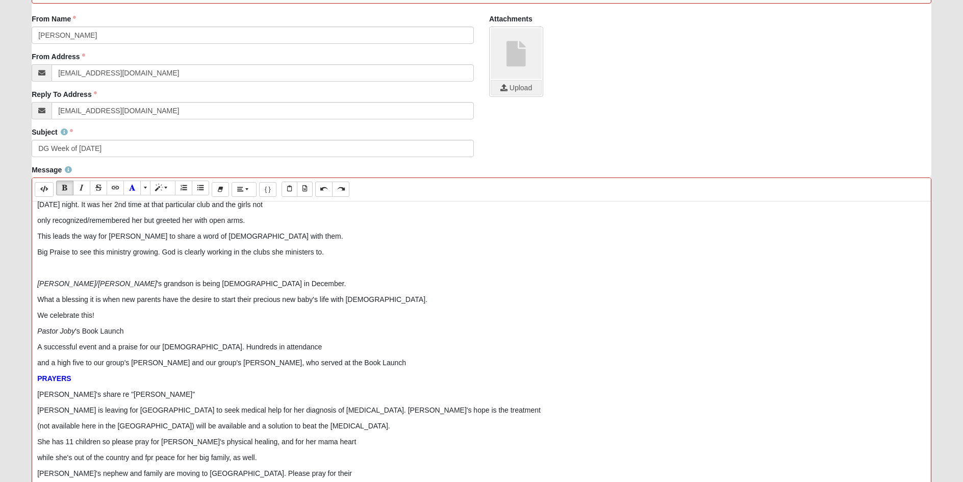
click at [331, 362] on p "and a high five to our group's [PERSON_NAME] and our group's [PERSON_NAME], who…" at bounding box center [481, 363] width 889 height 11
drag, startPoint x: 47, startPoint y: 395, endPoint x: 30, endPoint y: 395, distance: 17.4
click at [30, 395] on div "Message Background Color Transparent Select #ffff00 Text Color Reset to default…" at bounding box center [481, 345] width 915 height 360
click at [82, 189] on icon "Italic (CTRL+I)" at bounding box center [82, 187] width 6 height 7
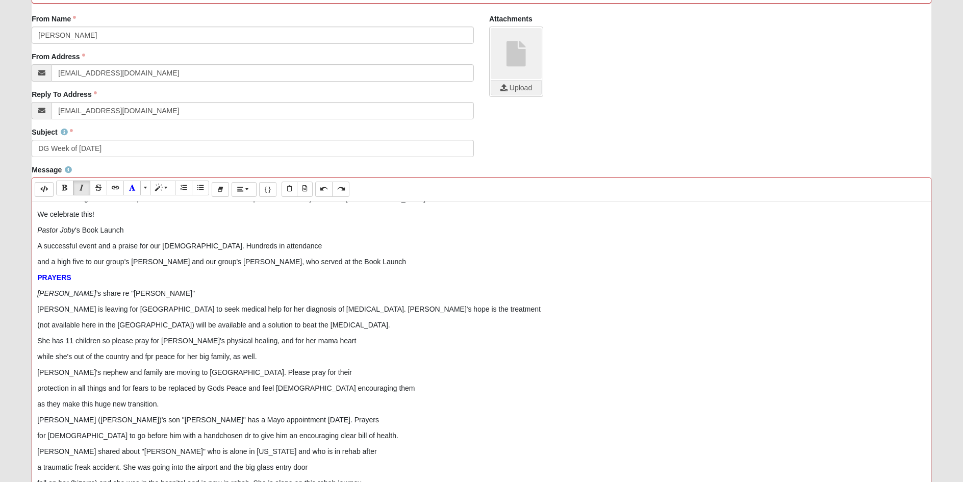
scroll to position [204, 0]
click at [165, 401] on p "as they make this huge new transition." at bounding box center [481, 403] width 889 height 11
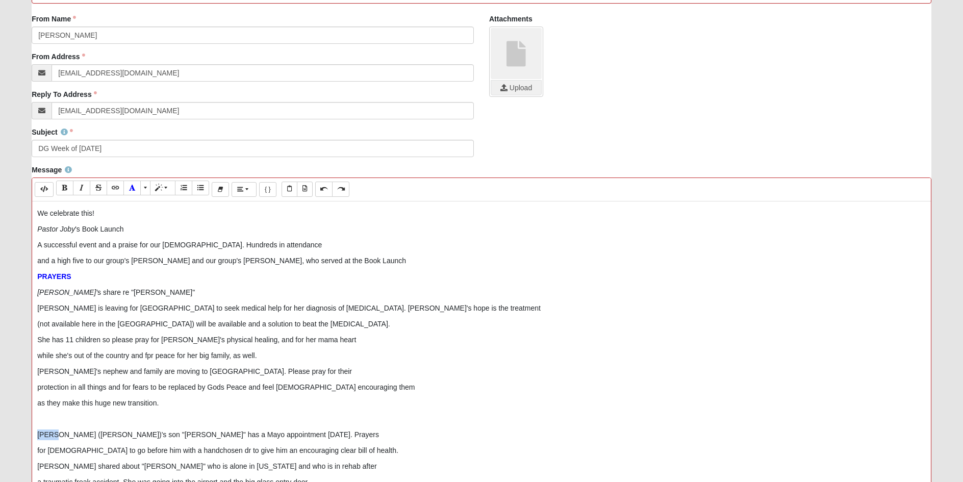
drag, startPoint x: 54, startPoint y: 436, endPoint x: 17, endPoint y: 433, distance: 36.8
click at [17, 433] on form "Hello [PERSON_NAME] My Account Log Out Communication Communication Error" at bounding box center [481, 221] width 963 height 825
click at [79, 191] on icon "Italic (CTRL+I)" at bounding box center [82, 187] width 6 height 7
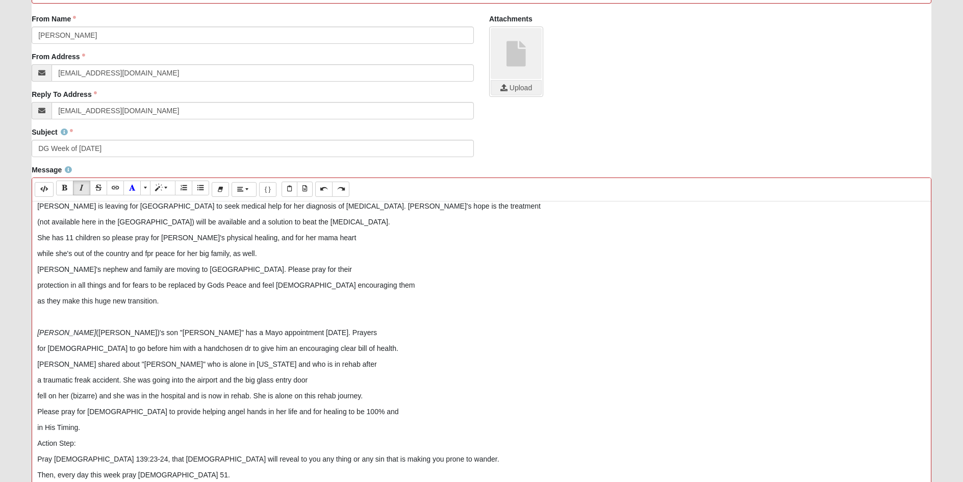
scroll to position [357, 0]
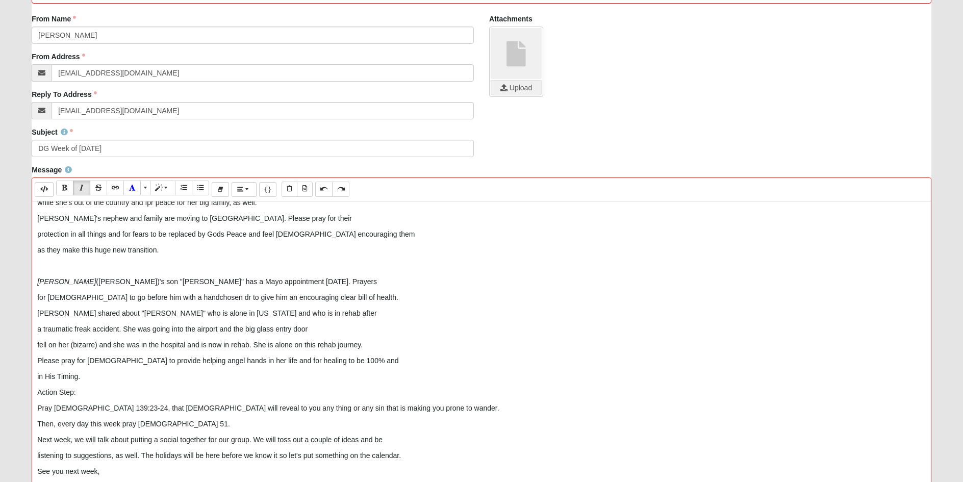
click at [350, 296] on p "for [DEMOGRAPHIC_DATA] to go before him with a handchosen dr to give him an enc…" at bounding box center [481, 297] width 889 height 11
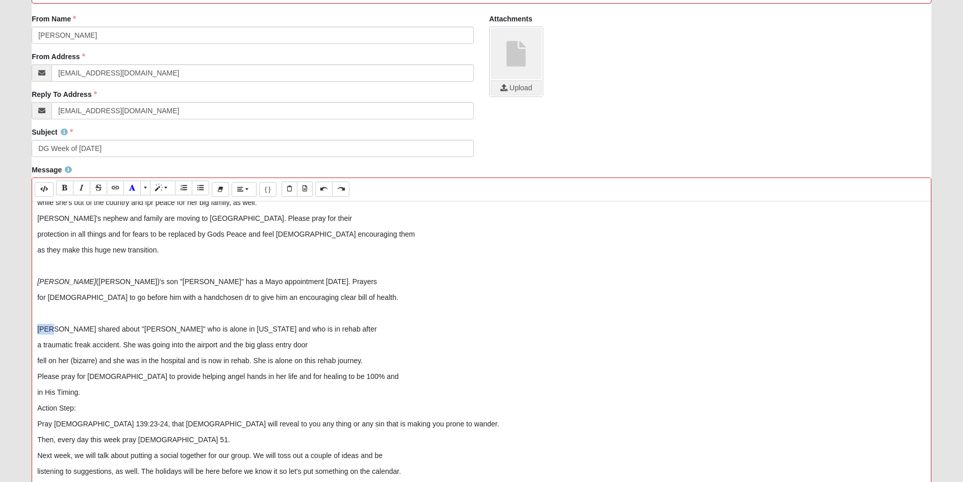
drag, startPoint x: 52, startPoint y: 328, endPoint x: 7, endPoint y: 326, distance: 45.4
click at [7, 326] on form "Hello [PERSON_NAME] My Account Log Out Communication Communication Error" at bounding box center [481, 221] width 963 height 825
click at [82, 189] on icon "Italic (CTRL+I)" at bounding box center [82, 187] width 6 height 7
click at [109, 391] on p "in His Timing." at bounding box center [481, 392] width 889 height 11
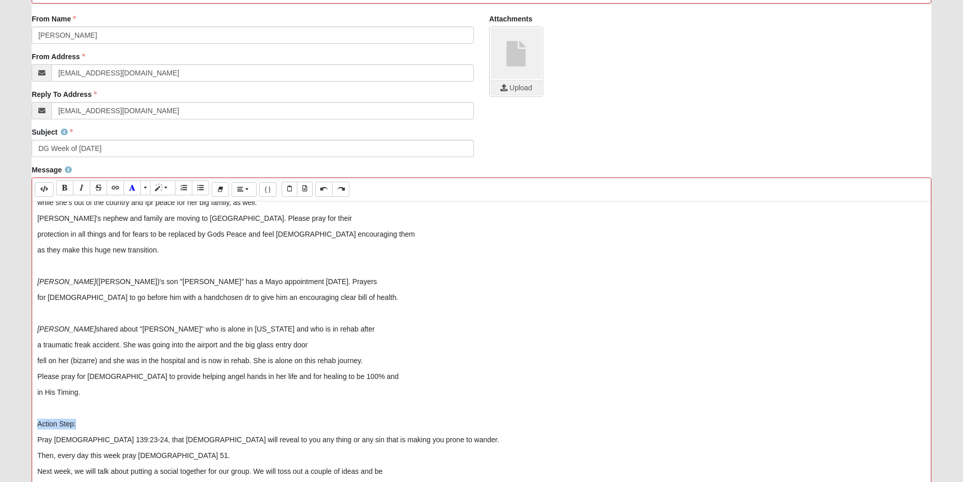
drag, startPoint x: 89, startPoint y: 428, endPoint x: -21, endPoint y: 420, distance: 111.0
click at [0, 420] on html "Hello [PERSON_NAME] My Account Log Out Communication Communication Error" at bounding box center [481, 215] width 963 height 838
click at [148, 185] on span "More Color" at bounding box center [146, 187] width 6 height 7
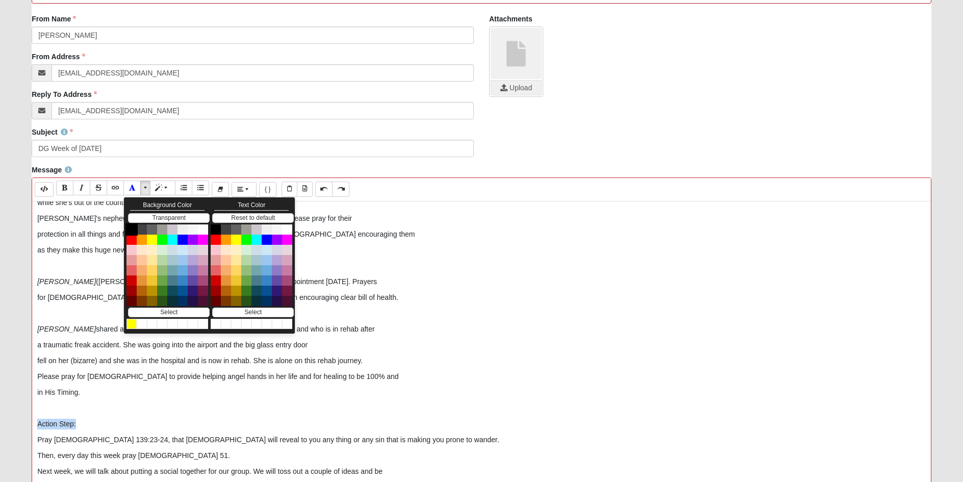
click at [130, 229] on button "Black" at bounding box center [132, 229] width 12 height 12
click at [266, 237] on button "Blue" at bounding box center [267, 240] width 10 height 10
click at [131, 402] on div "Hi everyone,  What a fun [DATE] night with a big group! We lean in and help e…" at bounding box center [481, 355] width 899 height 306
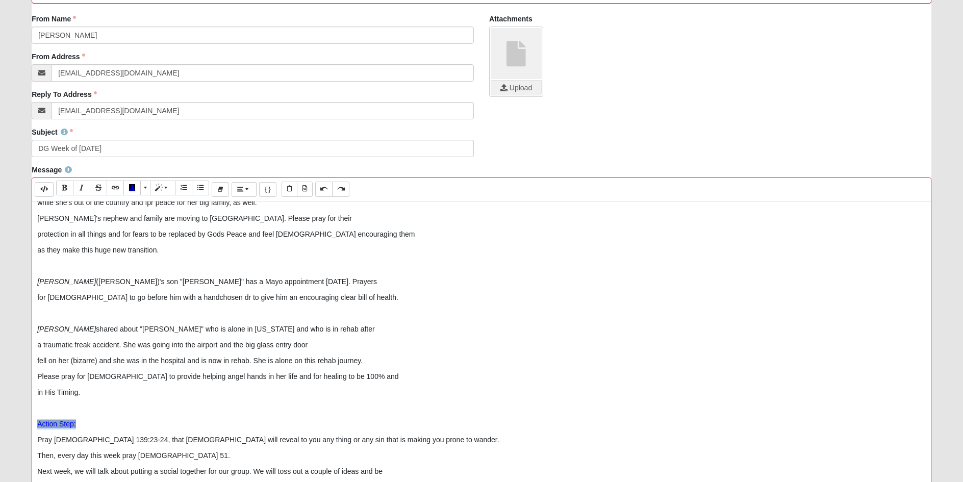
drag, startPoint x: 99, startPoint y: 417, endPoint x: -21, endPoint y: 420, distance: 119.9
click at [0, 420] on html "Hello [PERSON_NAME] My Account Log Out Communication Communication Error" at bounding box center [481, 215] width 963 height 838
click at [149, 189] on span "More Color" at bounding box center [146, 187] width 6 height 7
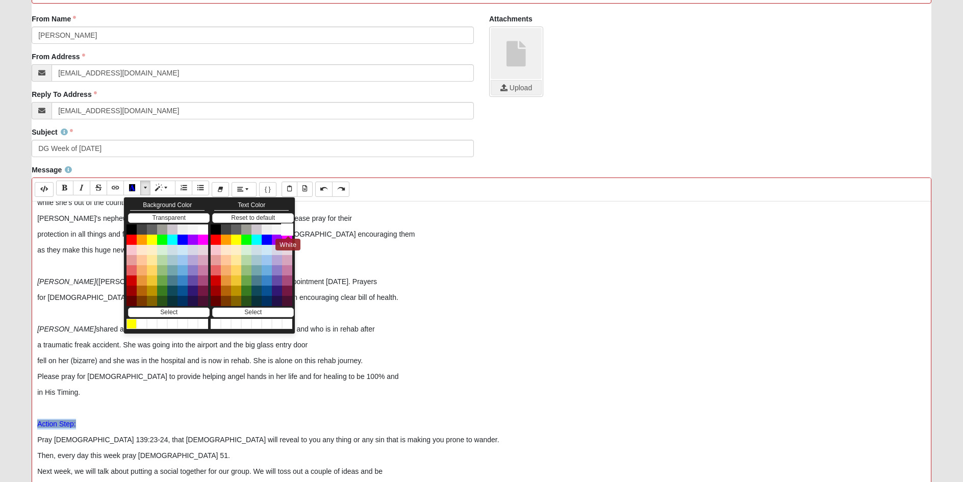
click at [287, 230] on button "White" at bounding box center [287, 229] width 12 height 12
click at [117, 412] on p at bounding box center [481, 408] width 889 height 11
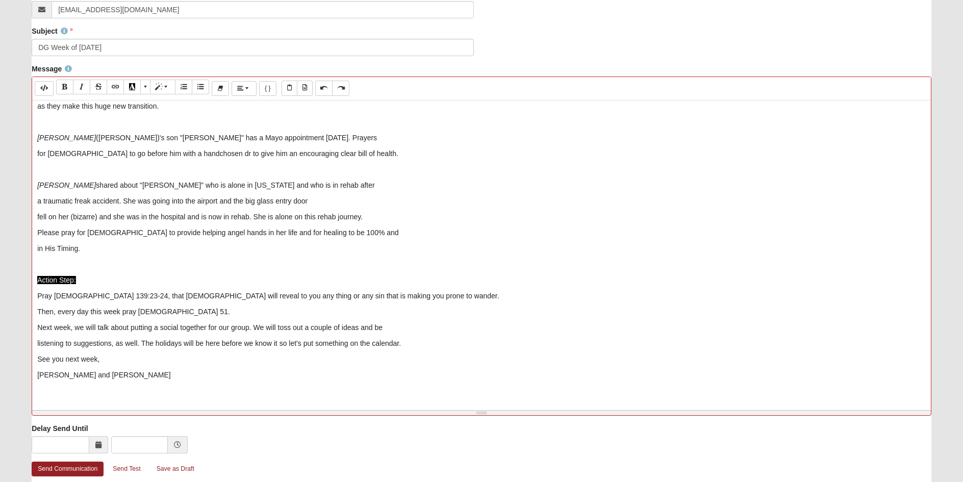
scroll to position [306, 0]
click at [177, 310] on p "Then, every day this week pray [DEMOGRAPHIC_DATA] 51." at bounding box center [481, 311] width 889 height 11
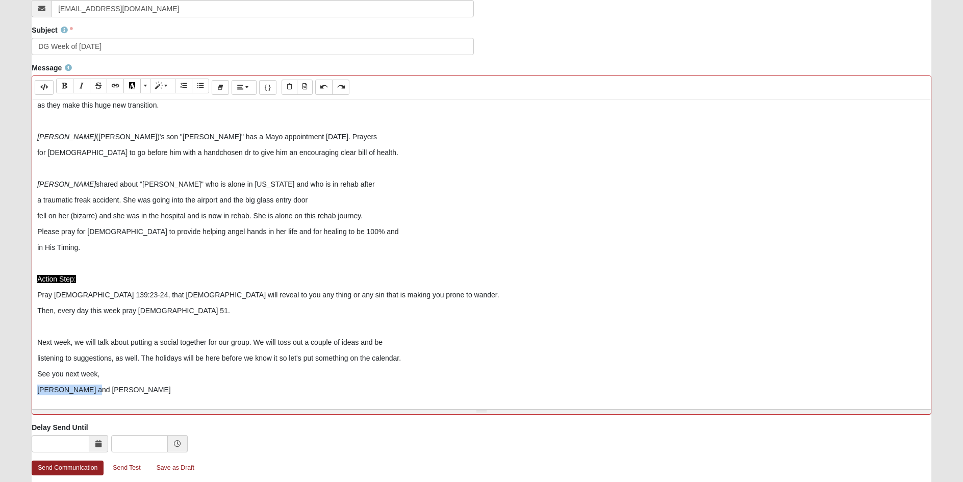
drag, startPoint x: 93, startPoint y: 393, endPoint x: 7, endPoint y: 388, distance: 86.4
click at [7, 388] on form "Hello [PERSON_NAME] My Account Log Out Communication Communication Error" at bounding box center [481, 119] width 963 height 825
click at [146, 87] on span "More Color" at bounding box center [146, 85] width 6 height 7
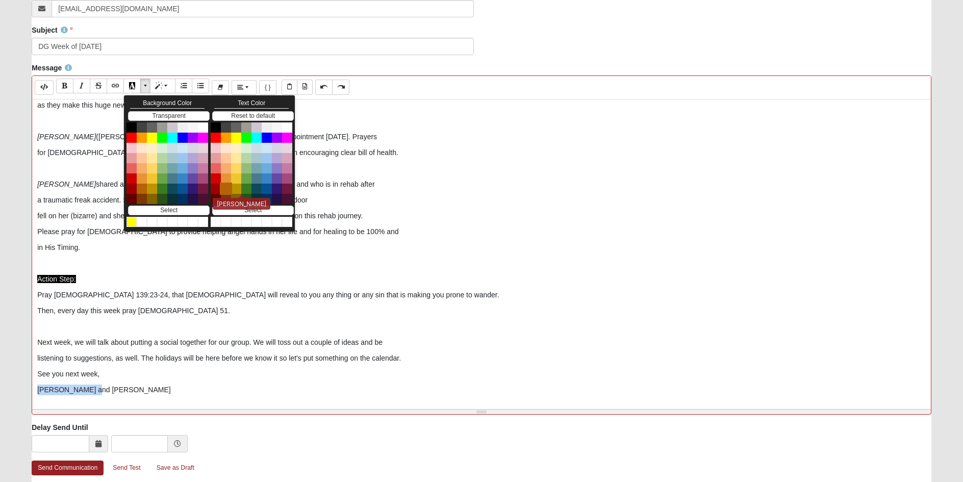
click at [226, 191] on button "Mai Tai" at bounding box center [226, 189] width 12 height 12
click at [112, 388] on p "[PERSON_NAME] and [PERSON_NAME]" at bounding box center [481, 390] width 889 height 11
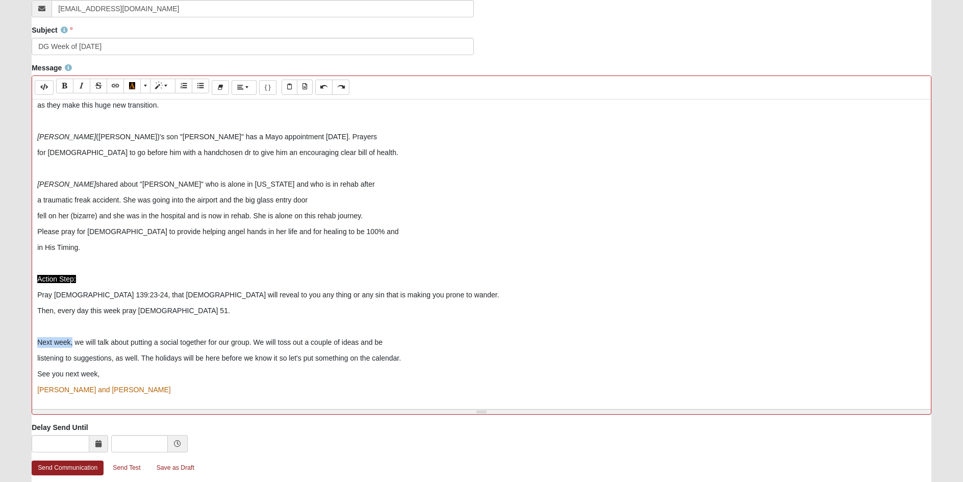
drag, startPoint x: 72, startPoint y: 339, endPoint x: 8, endPoint y: 333, distance: 64.1
click at [8, 333] on form "Hello [PERSON_NAME] My Account Log Out Communication Communication Error" at bounding box center [481, 119] width 963 height 825
click at [147, 86] on span "More Color" at bounding box center [146, 85] width 6 height 7
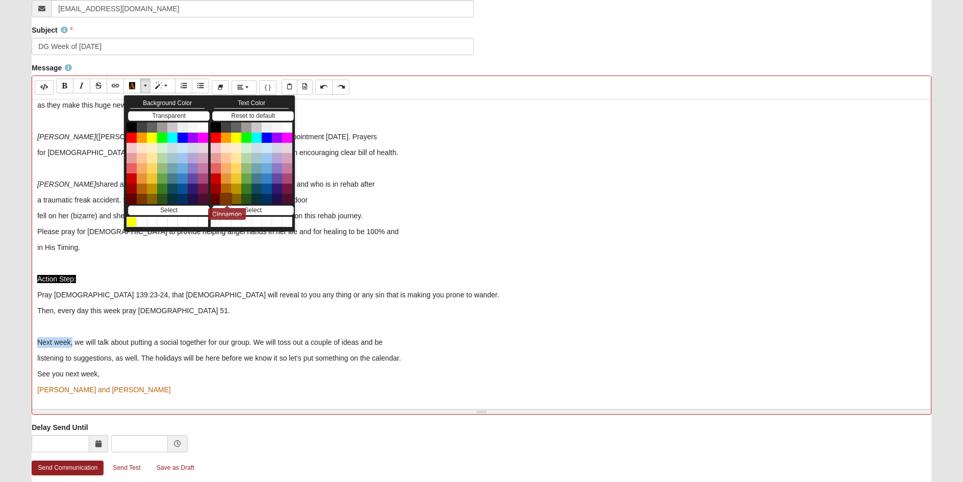
click at [226, 199] on button "Cinnamon" at bounding box center [226, 199] width 12 height 12
click at [140, 328] on p at bounding box center [481, 326] width 889 height 11
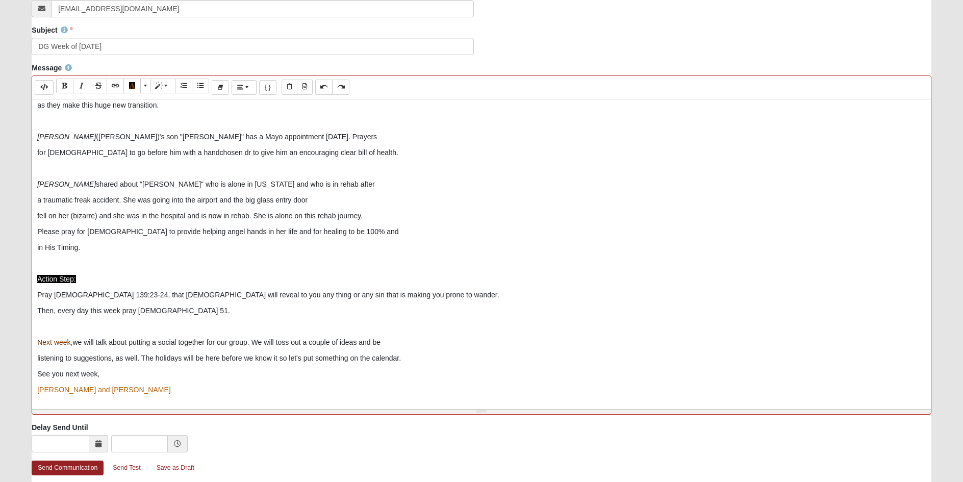
click at [37, 385] on div "Hi everyone,  What a fun [DATE] night with a big group! We lean in and help e…" at bounding box center [481, 252] width 899 height 306
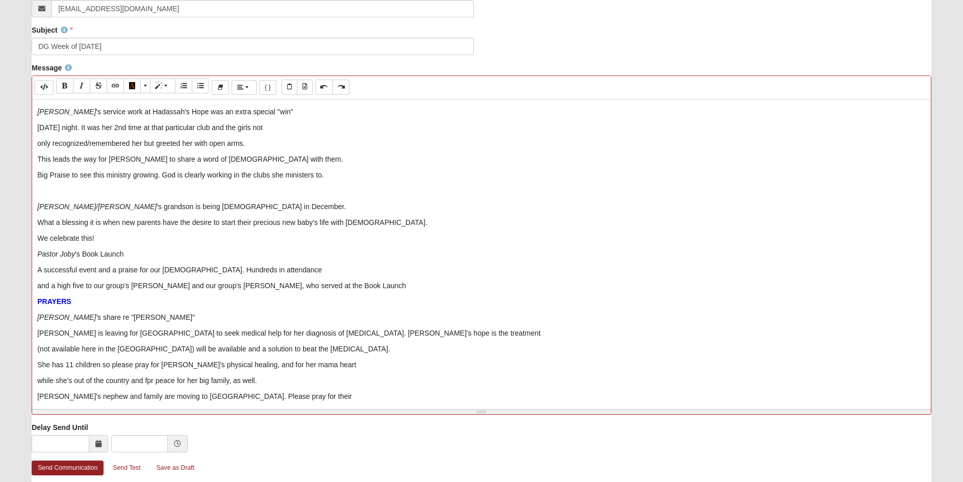
scroll to position [0, 0]
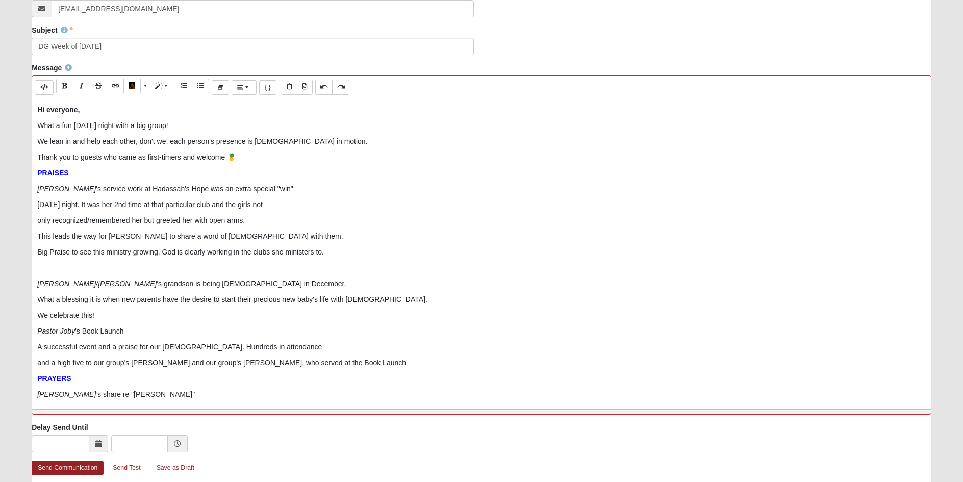
click at [109, 315] on p "We celebrate this!" at bounding box center [481, 315] width 889 height 11
click at [279, 362] on p "recently and an uncle shortly thereafter. Back to back losses are more than cha…" at bounding box center [481, 363] width 889 height 11
drag, startPoint x: 330, startPoint y: 363, endPoint x: 379, endPoint y: 361, distance: 48.5
click at [379, 361] on p "recently and an uncle shortly thereafter. Back to back losses are more than jus…" at bounding box center [481, 363] width 889 height 11
click at [166, 362] on p "recently and an uncle shortly thereafter. Back to back losses are more than jus…" at bounding box center [481, 363] width 889 height 11
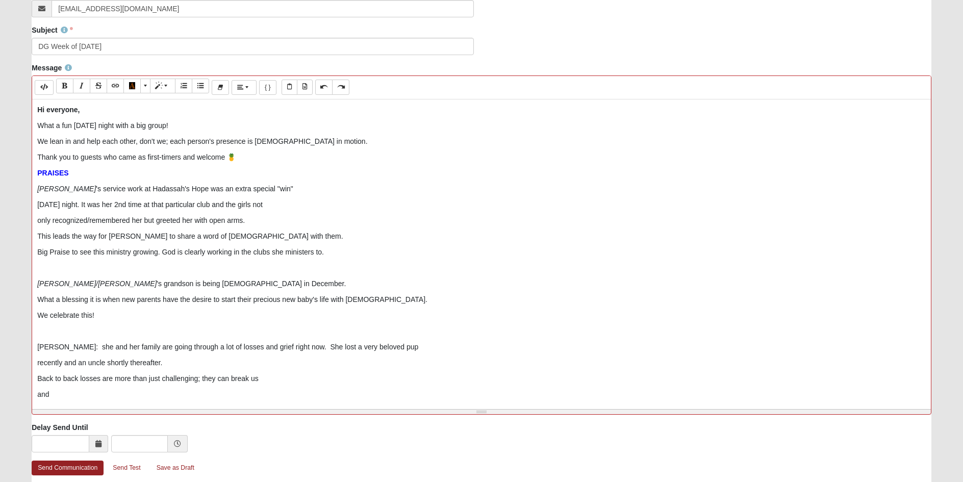
click at [205, 379] on p "Back to back losses are more than just challenging; they can break us" at bounding box center [481, 378] width 889 height 11
click at [356, 378] on p "Back to back losses are more than just challenging; we all have experienced tha…" at bounding box center [481, 378] width 889 height 11
click at [292, 346] on p "[PERSON_NAME]: she and her family are going through a lot of losses and grief r…" at bounding box center [481, 347] width 889 height 11
click at [36, 378] on div "Hi everyone,  What a fun [DATE] night with a big group! We lean in and help e…" at bounding box center [481, 252] width 899 height 306
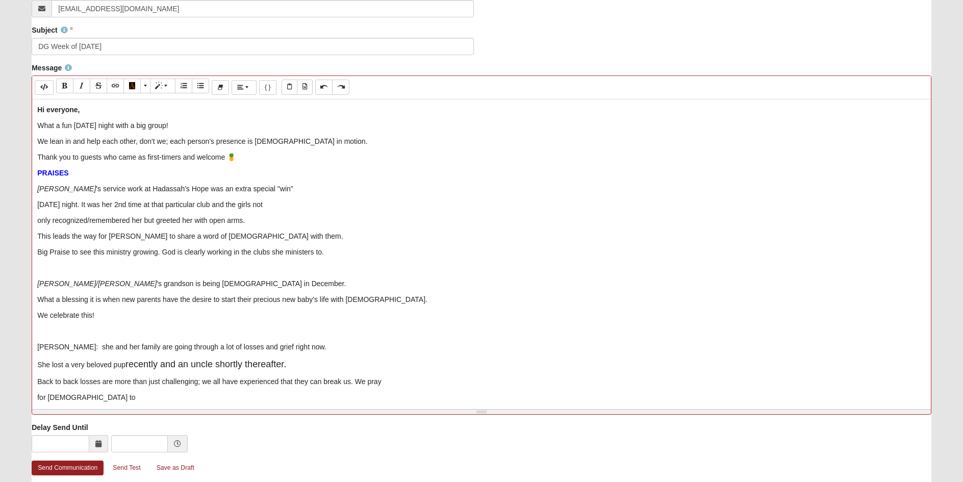
drag, startPoint x: 292, startPoint y: 364, endPoint x: 128, endPoint y: 367, distance: 164.3
click at [128, 367] on p "She lost a very beloved pup recently and an uncle shortly thereafter." at bounding box center [481, 365] width 889 height 14
drag, startPoint x: 139, startPoint y: 367, endPoint x: 341, endPoint y: 371, distance: 202.6
click at [341, 371] on p "She lost a very beloved pup recently and an uncle shortly thereafter." at bounding box center [481, 365] width 889 height 14
drag, startPoint x: 128, startPoint y: 363, endPoint x: 304, endPoint y: 365, distance: 176.1
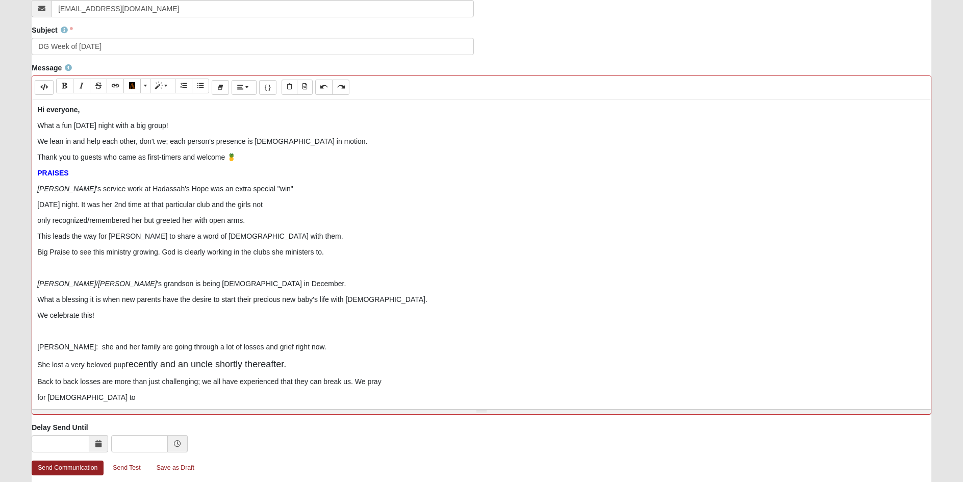
click at [304, 365] on p "She lost a very beloved pup recently and an uncle shortly thereafter." at bounding box center [481, 365] width 889 height 14
drag, startPoint x: 126, startPoint y: 364, endPoint x: 289, endPoint y: 358, distance: 163.4
click at [289, 358] on p "She lost a very beloved pup recently and an uncle shortly thereafter." at bounding box center [481, 365] width 889 height 14
click at [78, 397] on p "for [DEMOGRAPHIC_DATA] to" at bounding box center [481, 397] width 889 height 11
drag, startPoint x: 127, startPoint y: 364, endPoint x: 286, endPoint y: 361, distance: 159.7
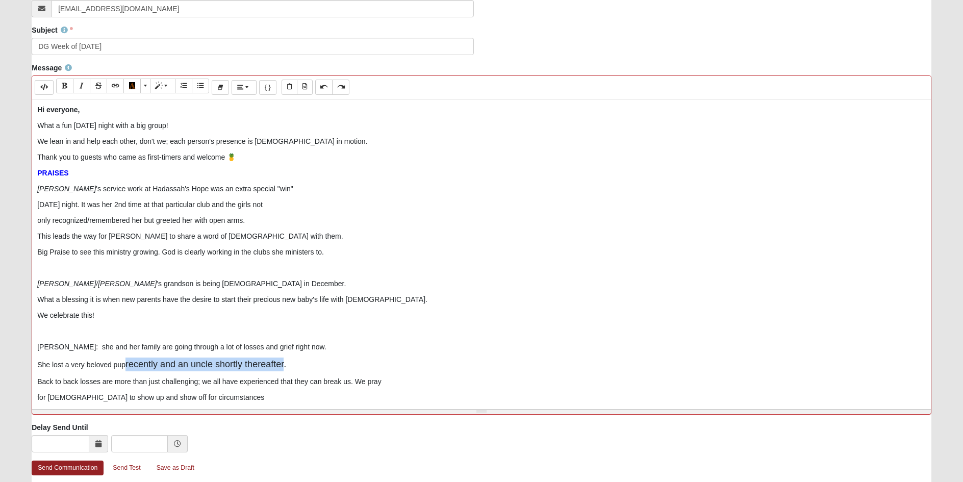
click at [286, 361] on p "She lost a very beloved pup recently and an uncle shortly thereafter." at bounding box center [481, 365] width 889 height 14
click at [207, 396] on p "for [DEMOGRAPHIC_DATA] to show up and show off for circumstances" at bounding box center [481, 397] width 889 height 11
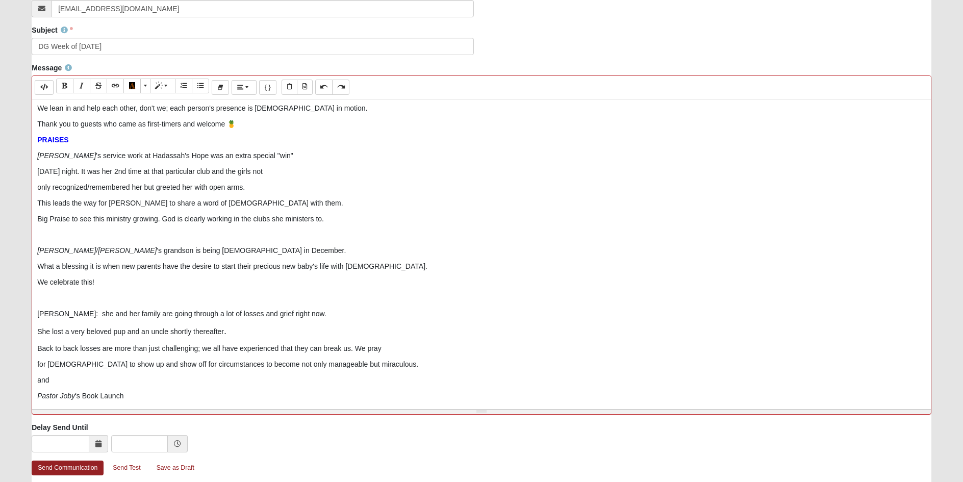
scroll to position [51, 0]
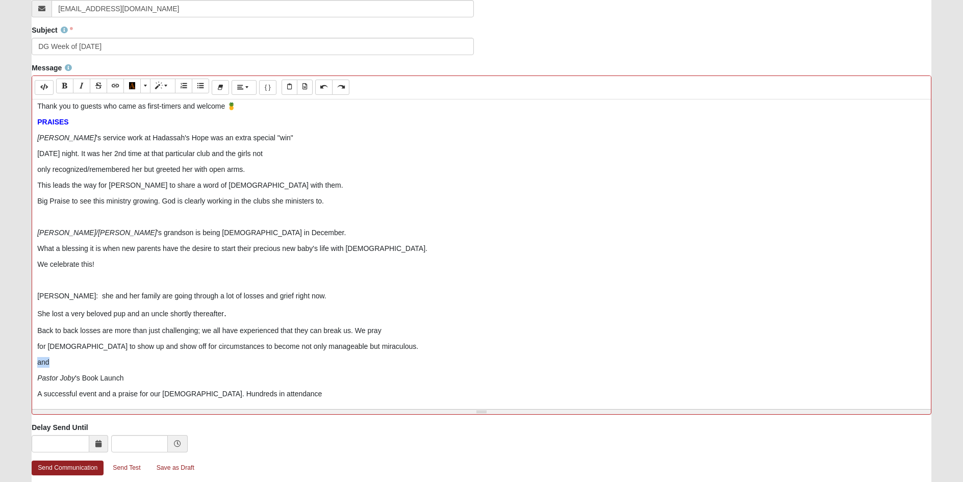
drag, startPoint x: 50, startPoint y: 363, endPoint x: 30, endPoint y: 359, distance: 20.8
click at [30, 359] on div "Message Background Color Transparent Select #ffff00 Text Color Reset to default…" at bounding box center [481, 243] width 915 height 360
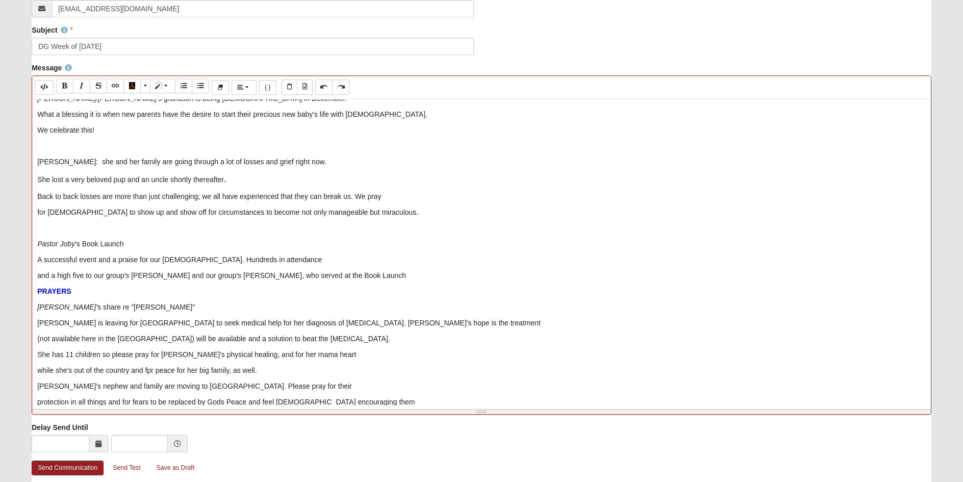
scroll to position [204, 0]
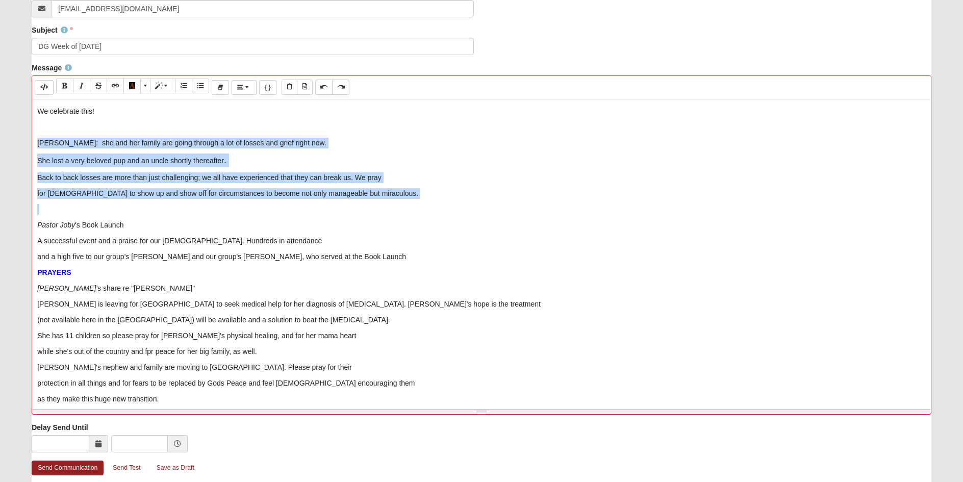
drag, startPoint x: 38, startPoint y: 144, endPoint x: 293, endPoint y: 214, distance: 265.0
click at [293, 214] on div "Hi everyone,  What a fun [DATE] night with a big group! We lean in and help e…" at bounding box center [481, 252] width 899 height 306
copy div "[PERSON_NAME]: she and her family are going through a lot of losses and grief r…"
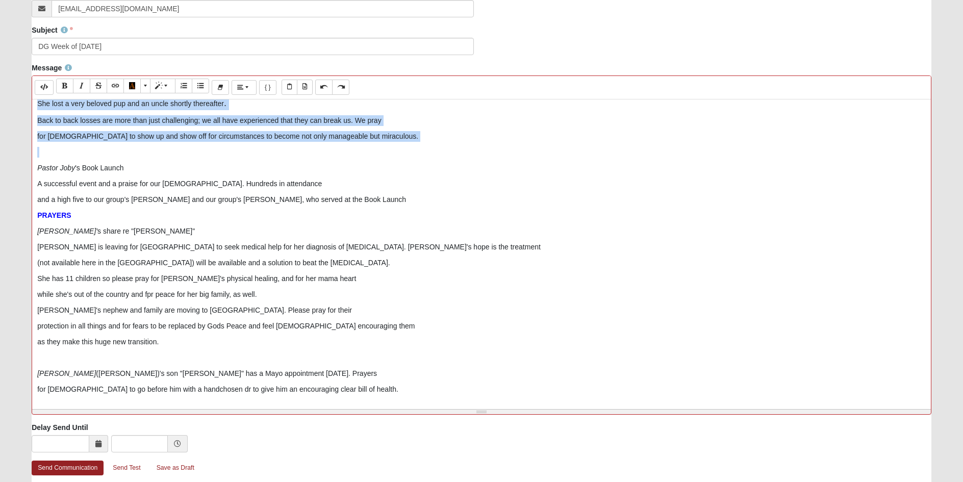
scroll to position [408, 0]
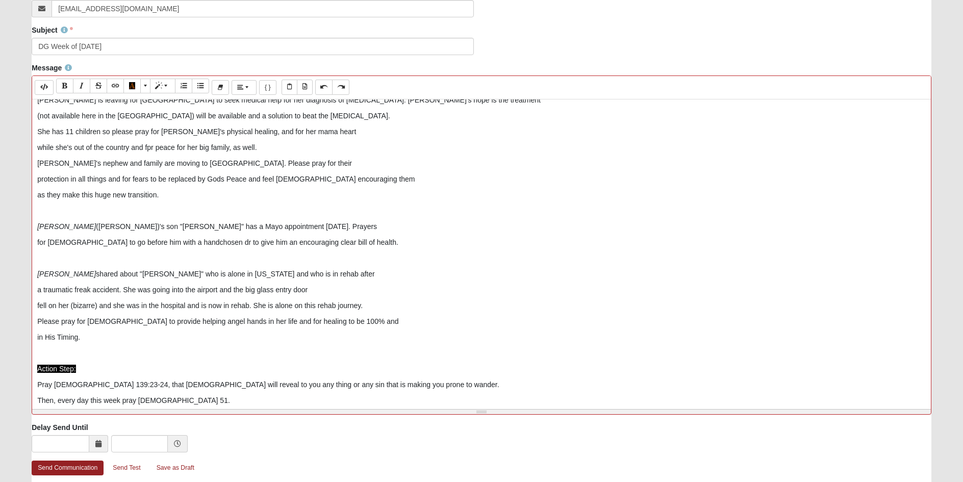
click at [351, 239] on p "for [DEMOGRAPHIC_DATA] to go before him with a handchosen dr to give him an enc…" at bounding box center [481, 242] width 889 height 11
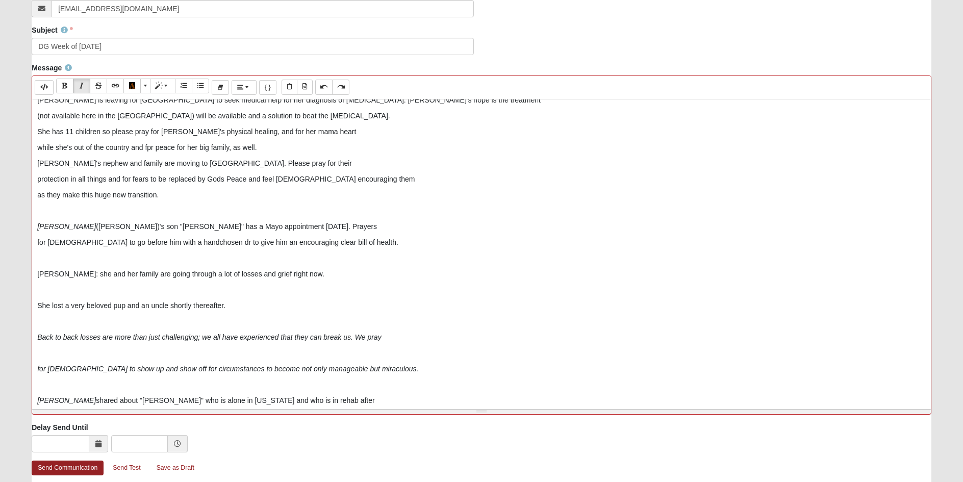
click at [38, 303] on p "She lost a very beloved pup and an uncle shortly thereafter." at bounding box center [481, 306] width 889 height 11
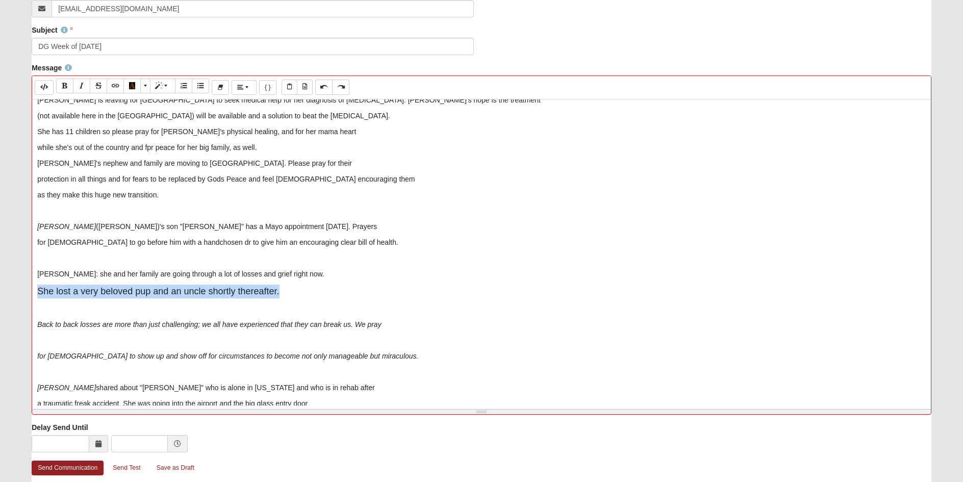
drag, startPoint x: 262, startPoint y: 291, endPoint x: 29, endPoint y: 289, distance: 232.7
click at [29, 289] on div "Message Background Color Transparent Select #ffff00 Text Color Reset to default…" at bounding box center [481, 243] width 915 height 360
click at [38, 326] on icon "Back to back losses are more than just challenging; we all have experienced tha…" at bounding box center [209, 324] width 344 height 8
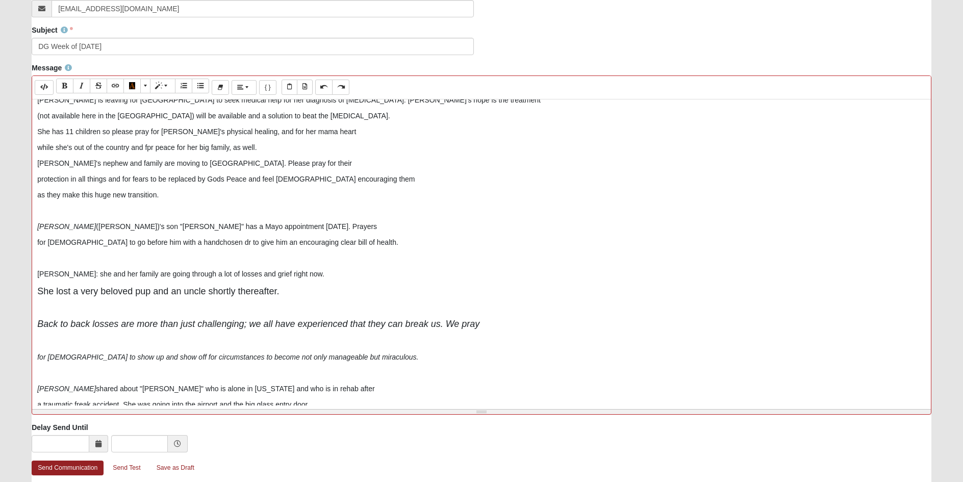
click at [36, 354] on div "Hi everyone,  What a fun [DATE] night with a big group! We lean in and help e…" at bounding box center [481, 252] width 899 height 306
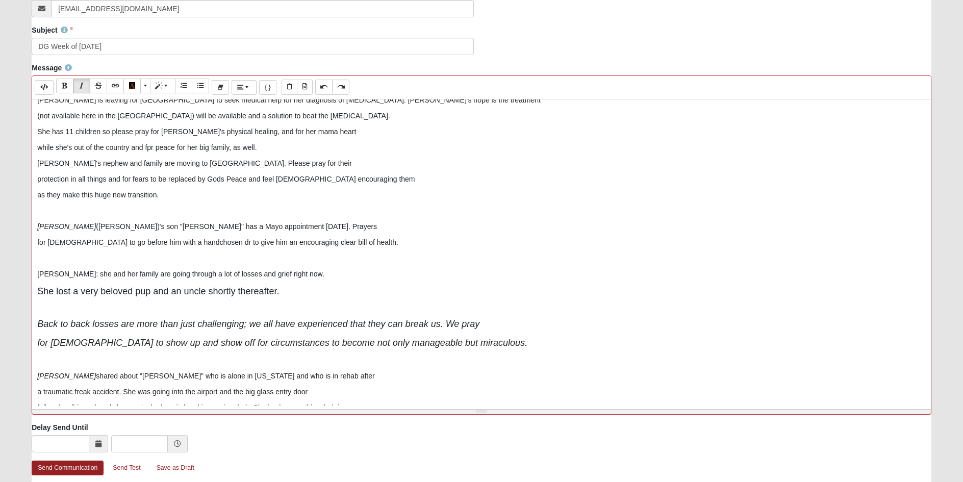
click at [40, 291] on span "She lost a very beloved pup and an uncle shortly thereafter." at bounding box center [158, 291] width 242 height 10
drag, startPoint x: 284, startPoint y: 290, endPoint x: 155, endPoint y: 292, distance: 129.1
click at [155, 292] on p "She lost a very beloved pup and an uncle shortly thereafter." at bounding box center [481, 292] width 889 height 14
click at [90, 324] on icon "Back to back losses are more than just challenging; we all have experienced tha…" at bounding box center [258, 324] width 442 height 10
drag, startPoint x: 93, startPoint y: 322, endPoint x: 34, endPoint y: 322, distance: 59.2
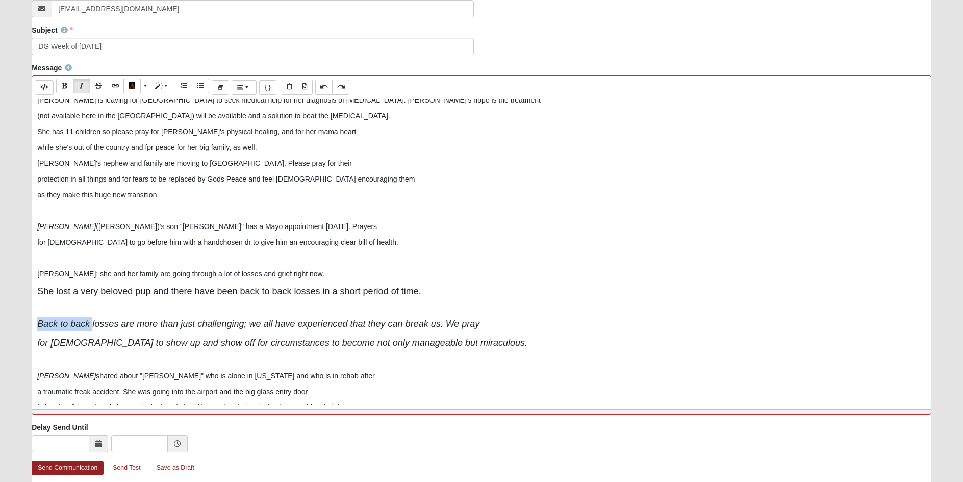
click at [34, 322] on div "Hi everyone,  What a fun [DATE] night with a big group! We lean in and help e…" at bounding box center [481, 252] width 899 height 306
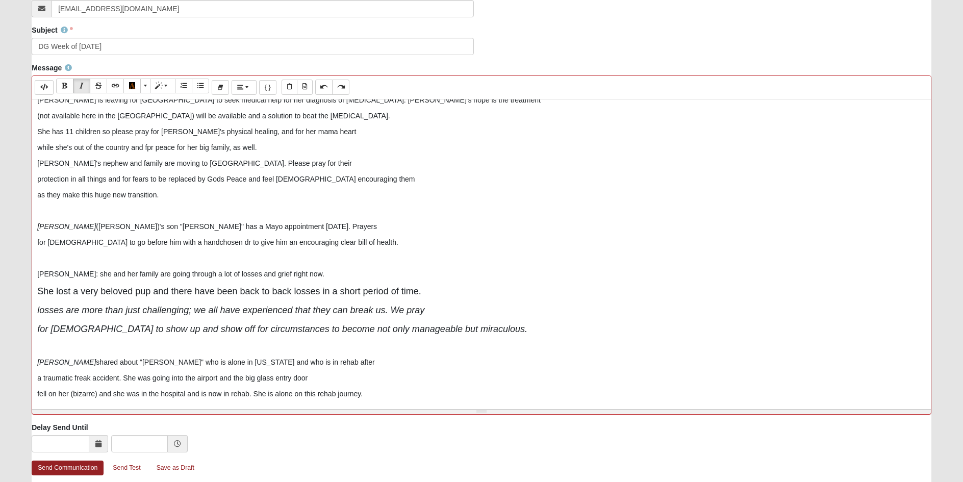
click at [67, 308] on icon "losses are more than just challenging; we all have experienced that they can br…" at bounding box center [230, 310] width 387 height 10
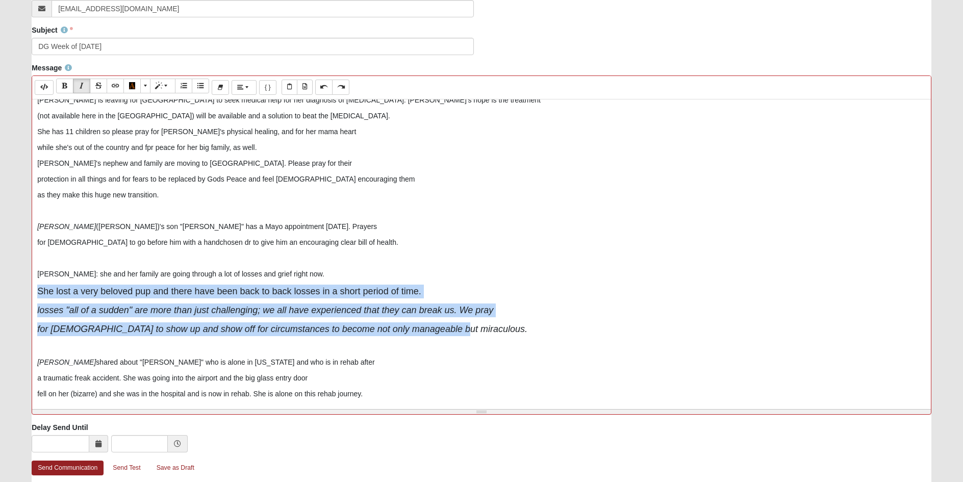
drag, startPoint x: 446, startPoint y: 331, endPoint x: 27, endPoint y: 280, distance: 422.0
click at [27, 280] on div "Message Background Color Transparent Select #ffff00 Text Color Reset to default…" at bounding box center [481, 243] width 915 height 360
click at [45, 86] on icon "Code Editor" at bounding box center [44, 87] width 8 height 6
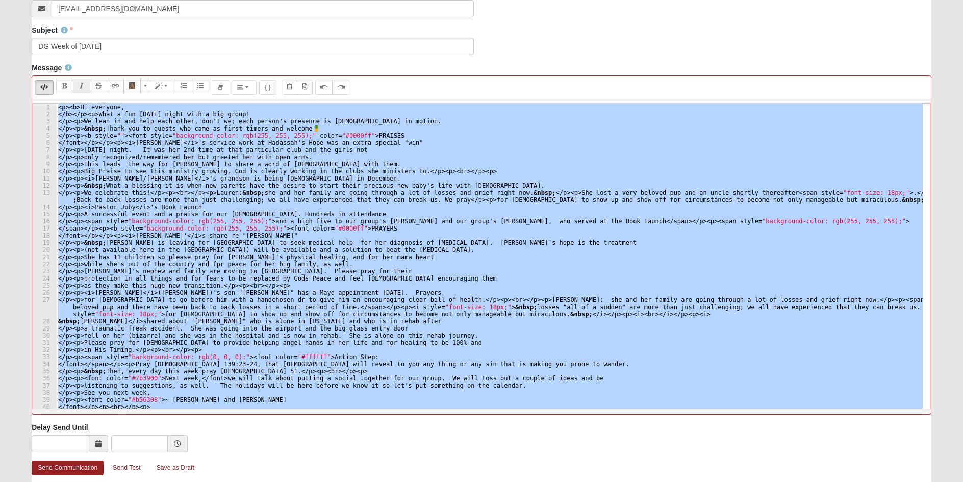
click at [388, 92] on div "Background Color Transparent Select #ffff00 Text Color Reset to default Select …" at bounding box center [481, 87] width 899 height 23
click at [44, 88] on icon "Code Editor" at bounding box center [44, 87] width 8 height 6
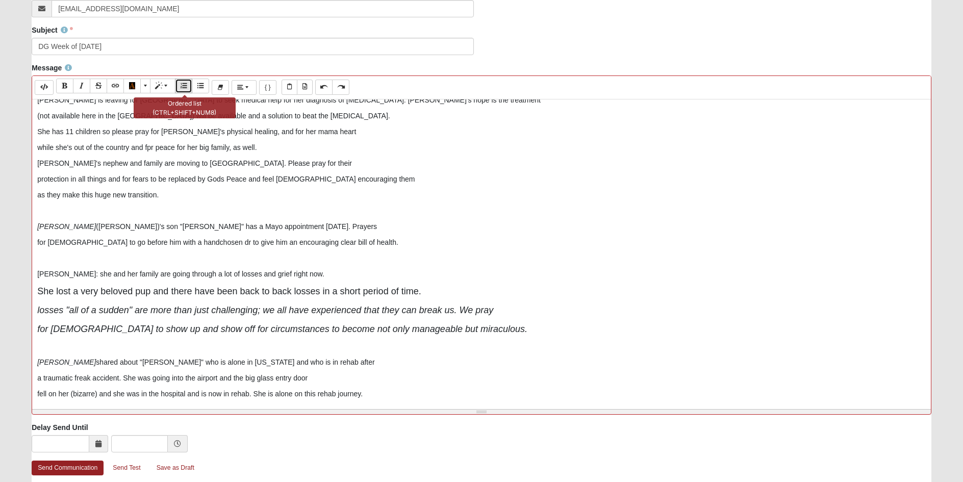
click at [183, 87] on icon "Ordered list (CTRL+SHIFT+NUM8)" at bounding box center [184, 85] width 6 height 7
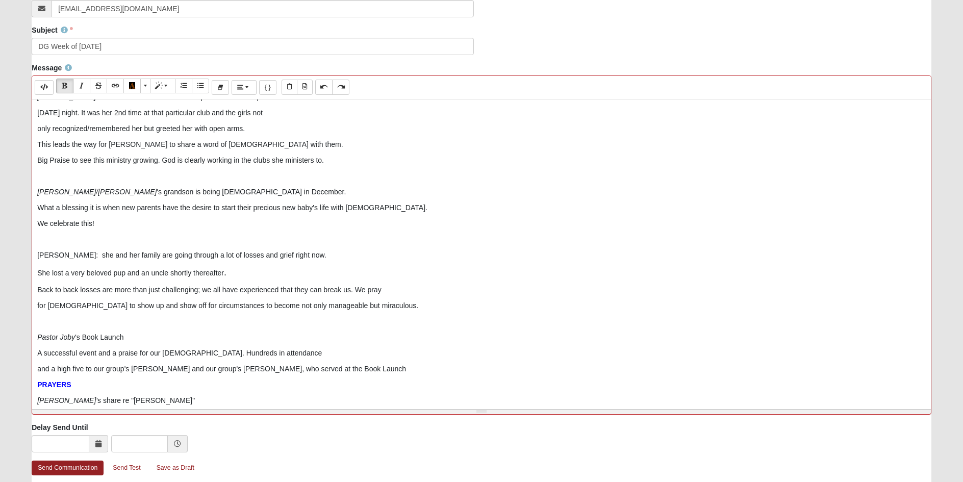
scroll to position [102, 0]
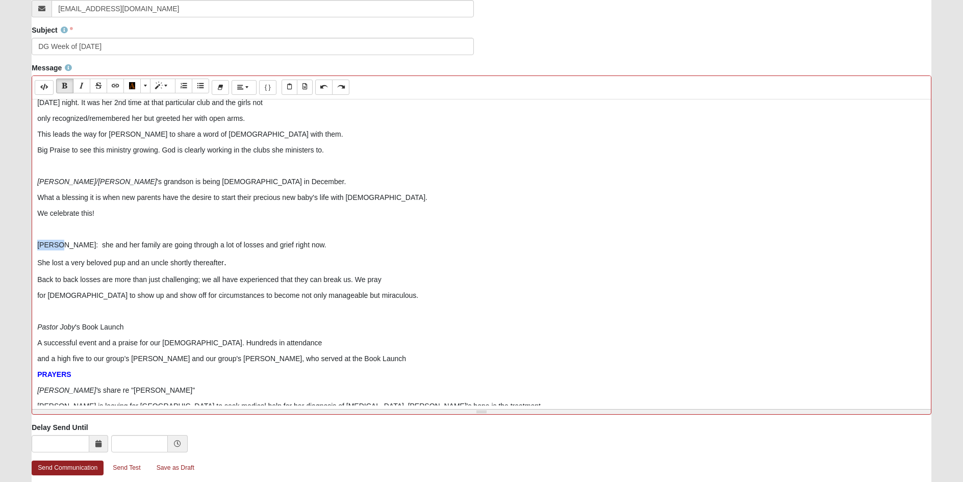
drag, startPoint x: 60, startPoint y: 245, endPoint x: 6, endPoint y: 239, distance: 54.4
click at [6, 239] on form "Hello [PERSON_NAME] My Account Log Out Communication Communication Error" at bounding box center [481, 119] width 963 height 825
click at [83, 87] on icon "Italic (CTRL+I)" at bounding box center [82, 85] width 6 height 7
click at [138, 220] on div "Hi everyone, What a fun [DATE] night with a big group! We lean in and help each…" at bounding box center [481, 252] width 899 height 306
click at [77, 244] on p "[PERSON_NAME] : she and her family are going through a lot of losses and grief …" at bounding box center [481, 245] width 889 height 11
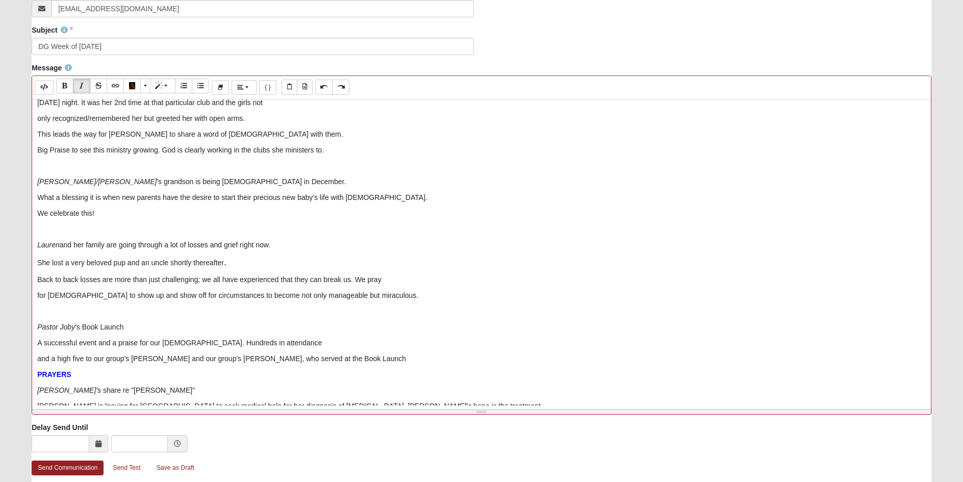
click at [69, 262] on p "She lost a very beloved pup and an uncle shortly thereafter ." at bounding box center [481, 263] width 889 height 14
drag, startPoint x: 140, startPoint y: 262, endPoint x: 252, endPoint y: 267, distance: 112.4
click at [252, 267] on p "She lost a very beloved pup and an uncle shortly thereafter ." at bounding box center [481, 263] width 889 height 14
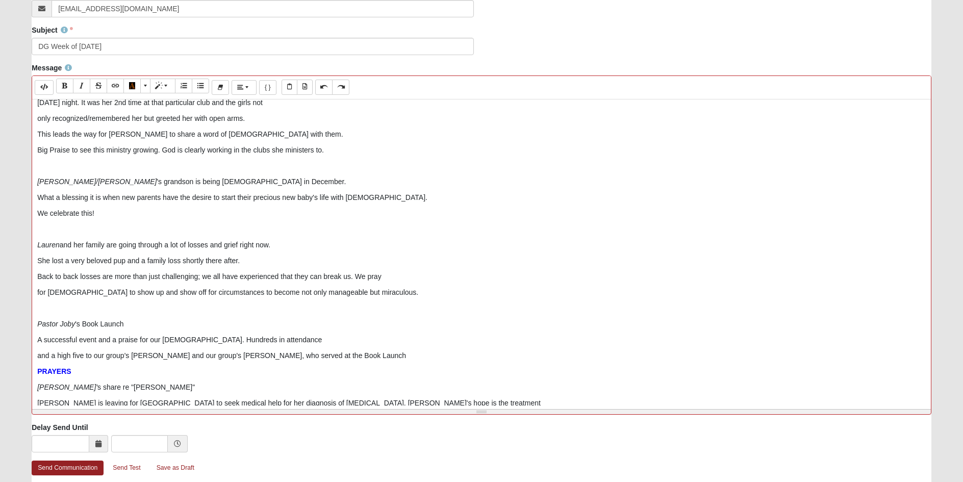
click at [60, 307] on p at bounding box center [481, 308] width 889 height 11
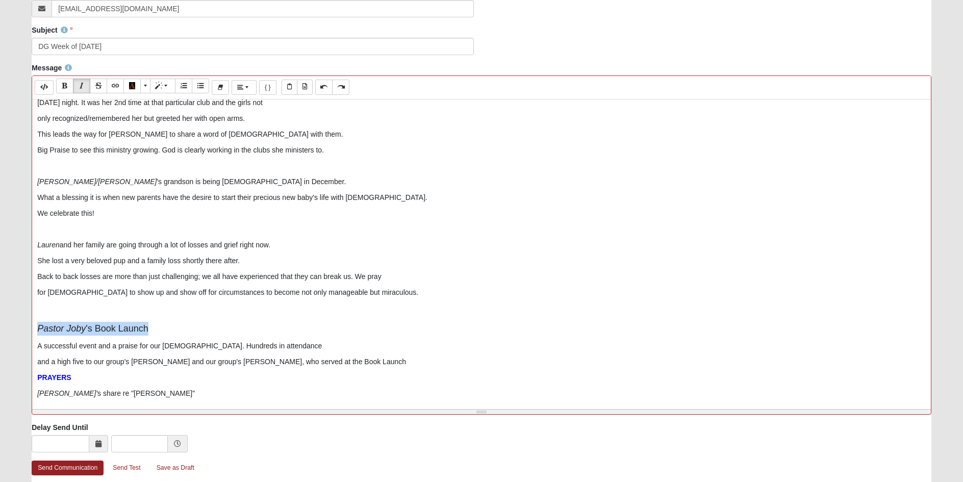
drag, startPoint x: 168, startPoint y: 330, endPoint x: 22, endPoint y: 329, distance: 145.9
click at [22, 329] on form "Hello [PERSON_NAME] My Account Log Out Communication Communication Error" at bounding box center [481, 119] width 963 height 825
click at [188, 89] on button "Ordered list (CTRL+SHIFT+NUM8)" at bounding box center [183, 86] width 17 height 15
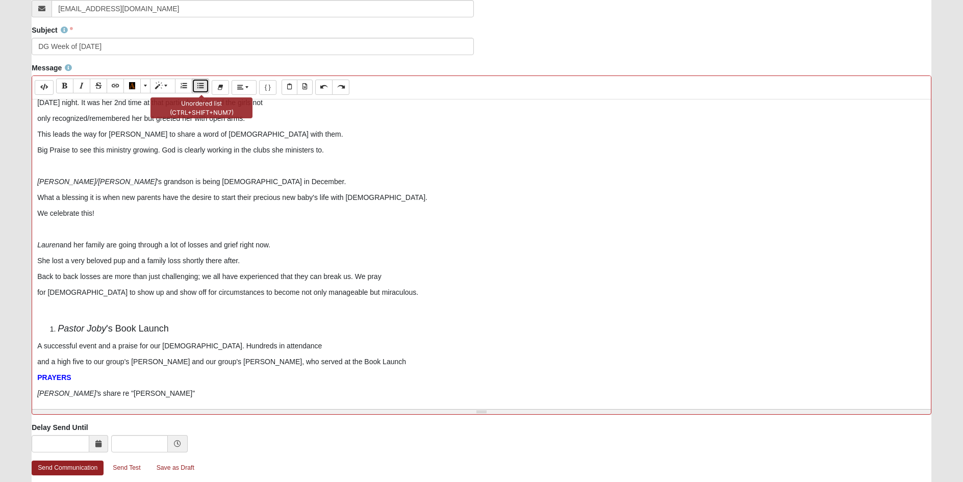
click at [197, 86] on button "Unordered list (CTRL+SHIFT+NUM7)" at bounding box center [200, 86] width 17 height 15
click at [204, 86] on icon "Unordered list (CTRL+SHIFT+NUM7)" at bounding box center [200, 85] width 6 height 7
click at [124, 328] on span "'s Book Launch" at bounding box center [117, 328] width 63 height 10
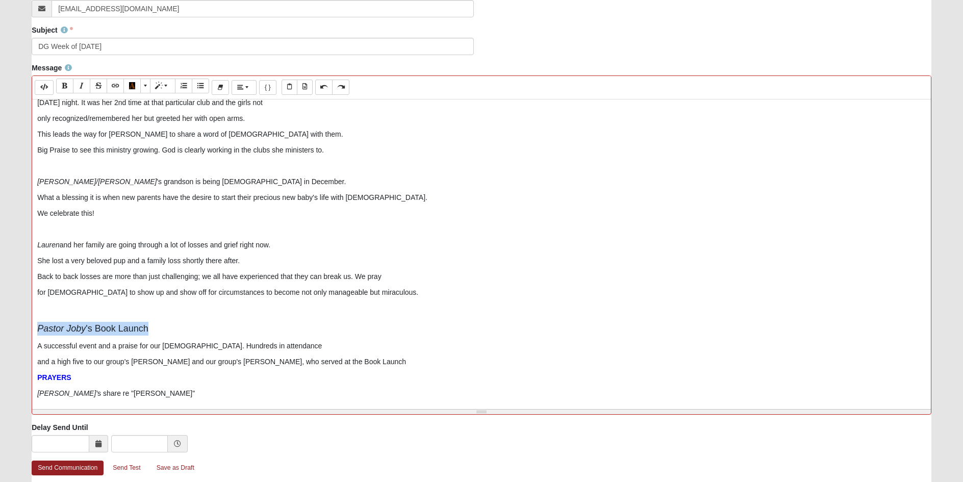
drag, startPoint x: 159, startPoint y: 329, endPoint x: 35, endPoint y: 333, distance: 123.5
click at [35, 333] on div "Hi everyone, What a fun [DATE] night with a big group! We lean in and help each…" at bounding box center [481, 252] width 899 height 306
click at [48, 304] on p at bounding box center [481, 310] width 889 height 14
drag, startPoint x: 158, startPoint y: 324, endPoint x: 15, endPoint y: 329, distance: 143.5
click at [15, 329] on form "Hello [PERSON_NAME] My Account Log Out Communication Communication Error" at bounding box center [481, 119] width 963 height 825
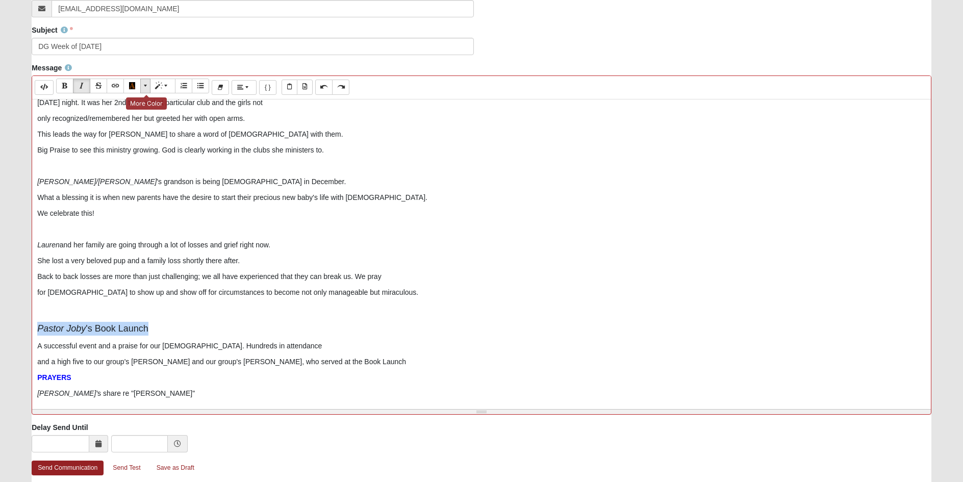
click at [145, 86] on span "More Color" at bounding box center [146, 85] width 6 height 7
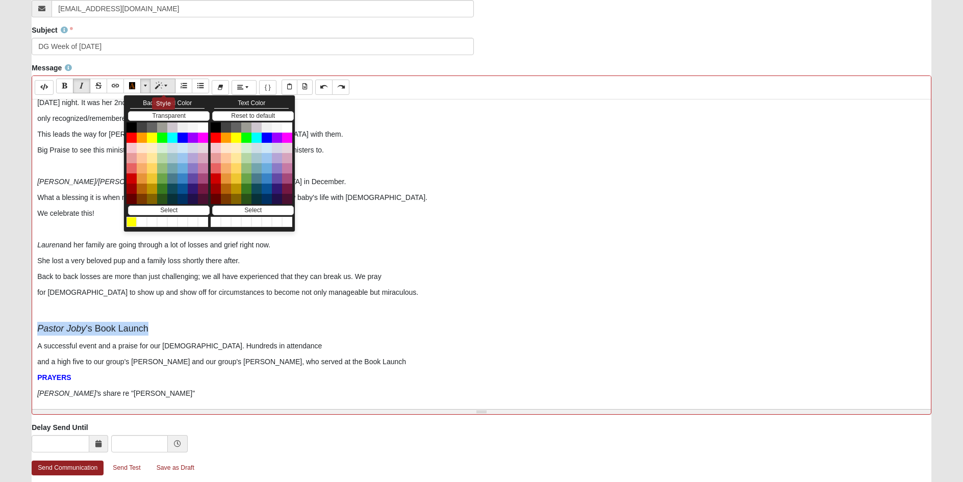
click at [166, 85] on span "Style" at bounding box center [167, 85] width 6 height 7
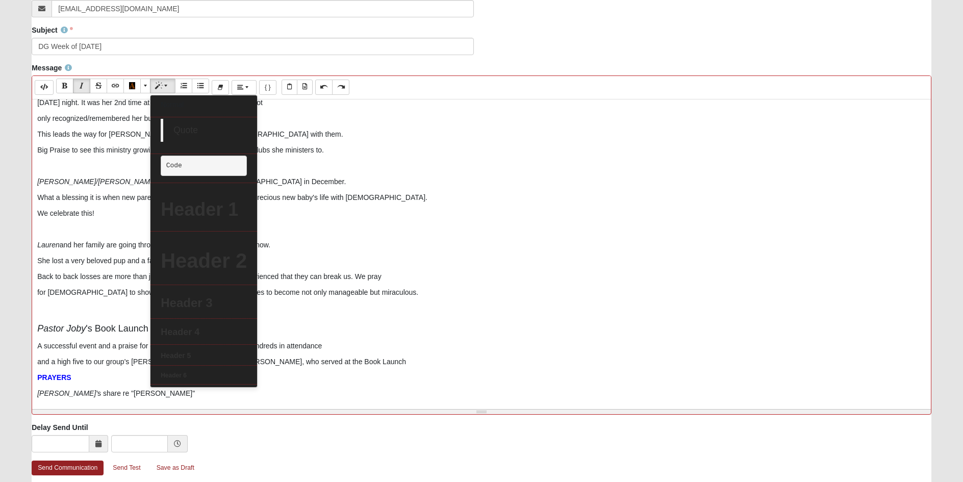
click at [325, 131] on p "This leads the way for [PERSON_NAME] to share a word of [DEMOGRAPHIC_DATA] with…" at bounding box center [481, 134] width 889 height 11
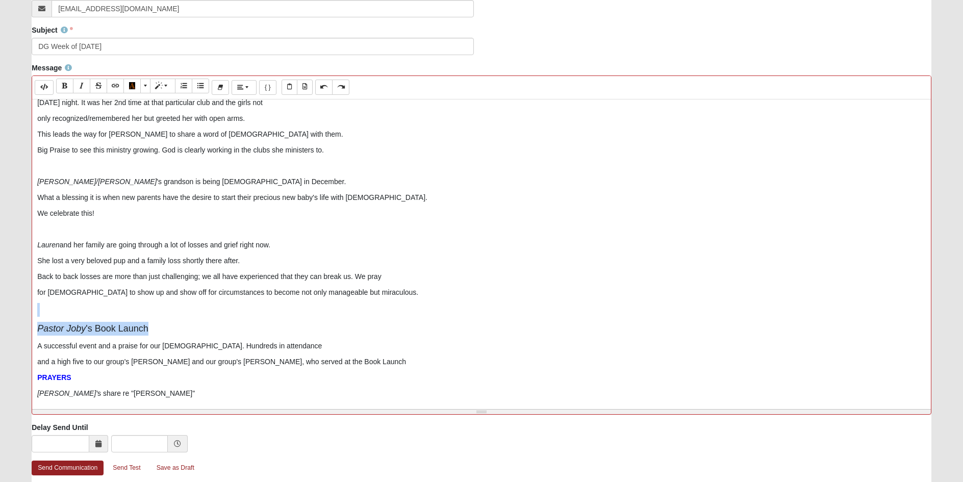
drag, startPoint x: 159, startPoint y: 327, endPoint x: 28, endPoint y: 309, distance: 132.3
click at [28, 309] on div "Message Background Color Transparent Select #ffff00 Text Color Reset to default…" at bounding box center [481, 243] width 915 height 360
click at [200, 86] on icon "Unordered list (CTRL+SHIFT+NUM7)" at bounding box center [200, 85] width 6 height 7
click at [223, 86] on icon "Remove Font Style (CTRL+\\)" at bounding box center [220, 87] width 6 height 7
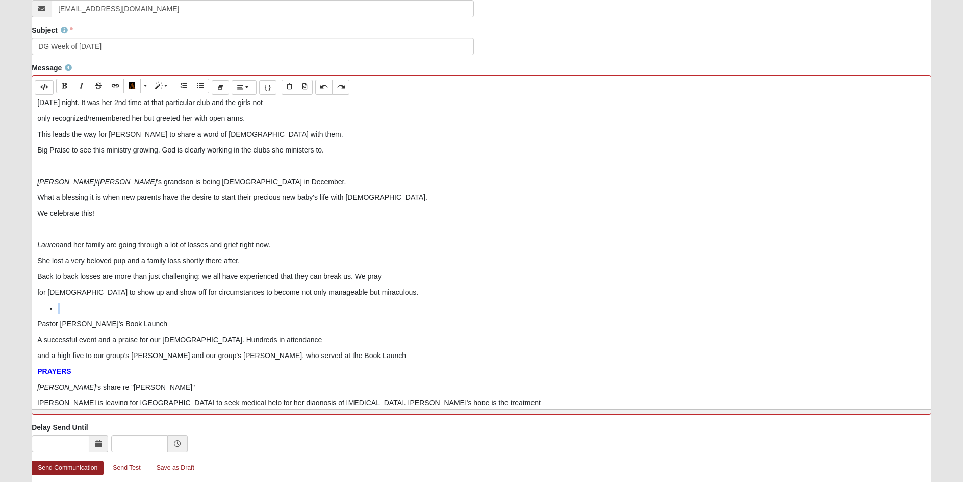
click at [66, 307] on li at bounding box center [492, 308] width 868 height 11
drag, startPoint x: 55, startPoint y: 309, endPoint x: 49, endPoint y: 309, distance: 5.6
click at [49, 309] on ul at bounding box center [481, 308] width 889 height 11
click at [58, 309] on li at bounding box center [492, 308] width 868 height 11
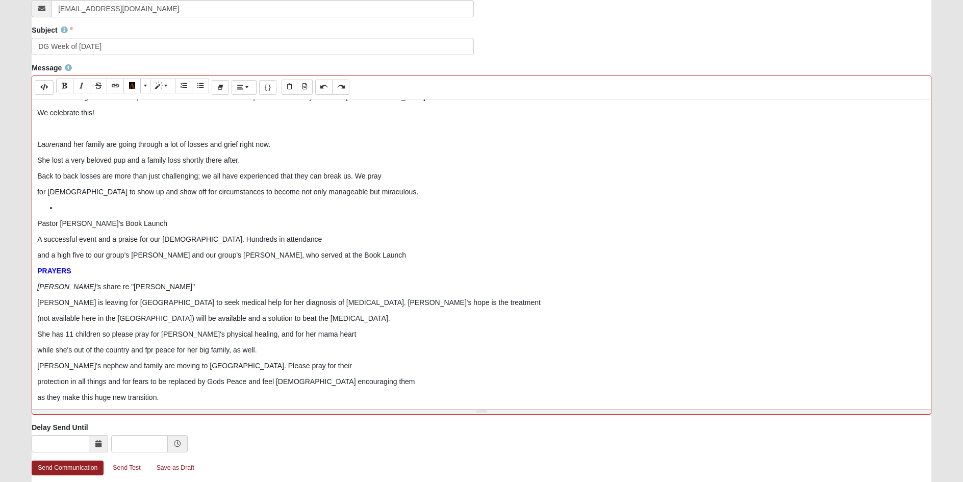
scroll to position [153, 0]
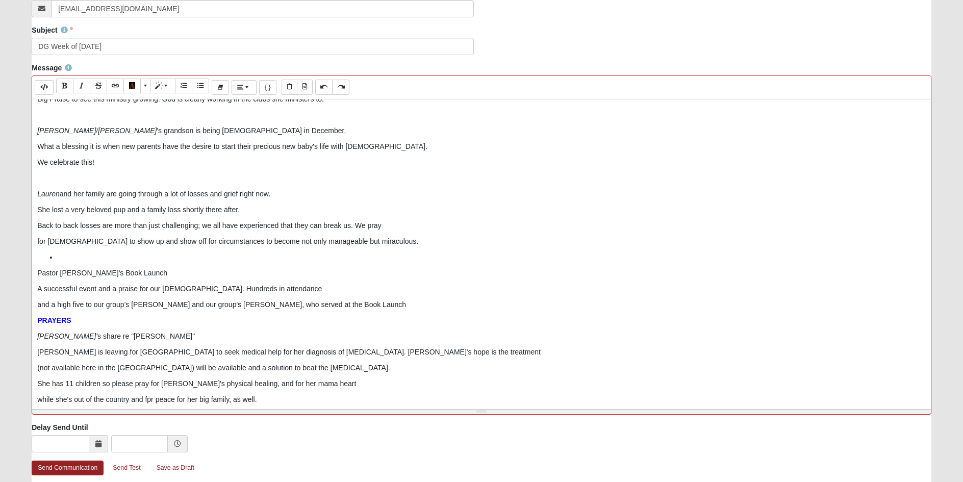
drag, startPoint x: 56, startPoint y: 257, endPoint x: 46, endPoint y: 258, distance: 9.2
click at [46, 258] on ul at bounding box center [481, 257] width 889 height 11
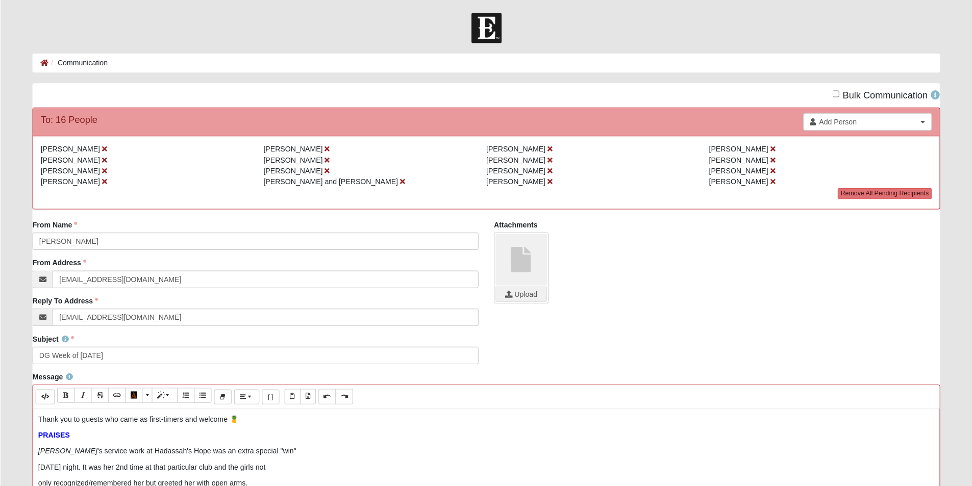
scroll to position [0, 0]
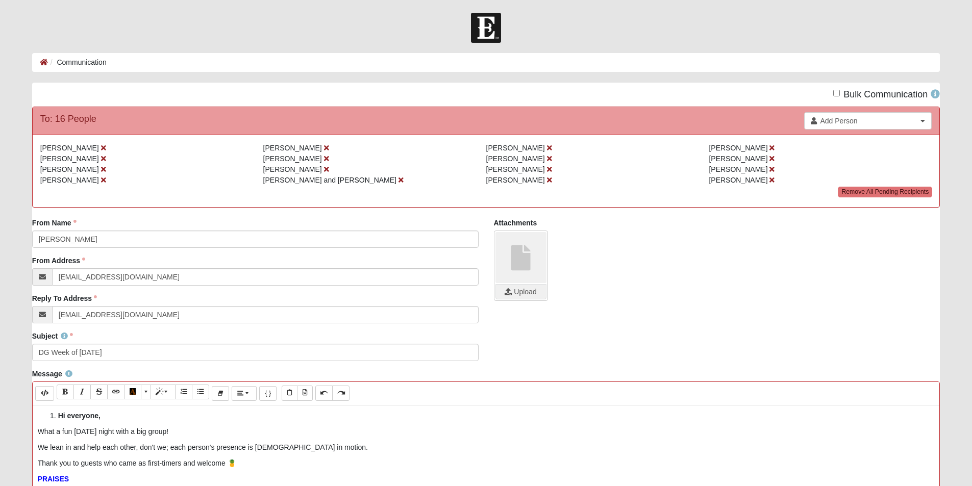
drag, startPoint x: 57, startPoint y: 414, endPoint x: 46, endPoint y: 416, distance: 10.5
click at [46, 416] on ol "Hi everyone," at bounding box center [486, 416] width 897 height 11
click at [58, 416] on li "Hi everyone," at bounding box center [496, 416] width 877 height 11
drag, startPoint x: 56, startPoint y: 415, endPoint x: 48, endPoint y: 417, distance: 7.9
click at [48, 417] on ol "Hi everyone," at bounding box center [486, 416] width 897 height 11
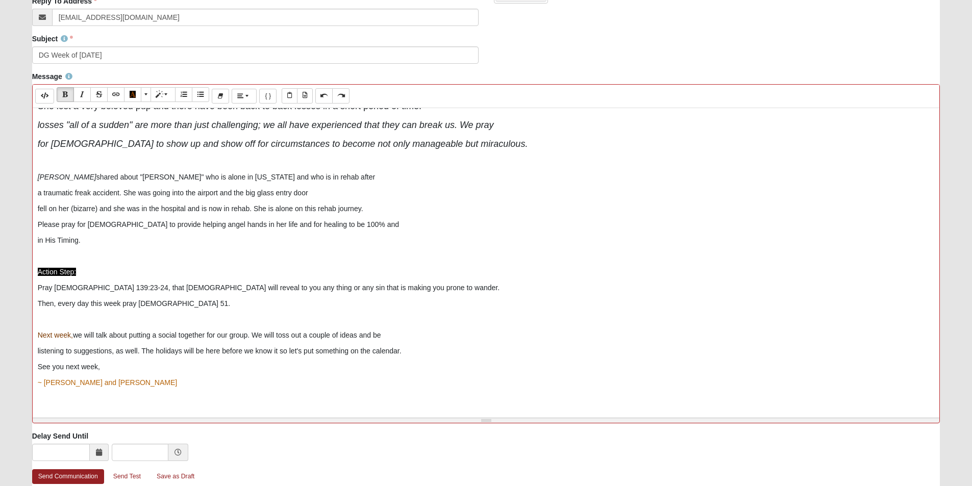
scroll to position [352, 0]
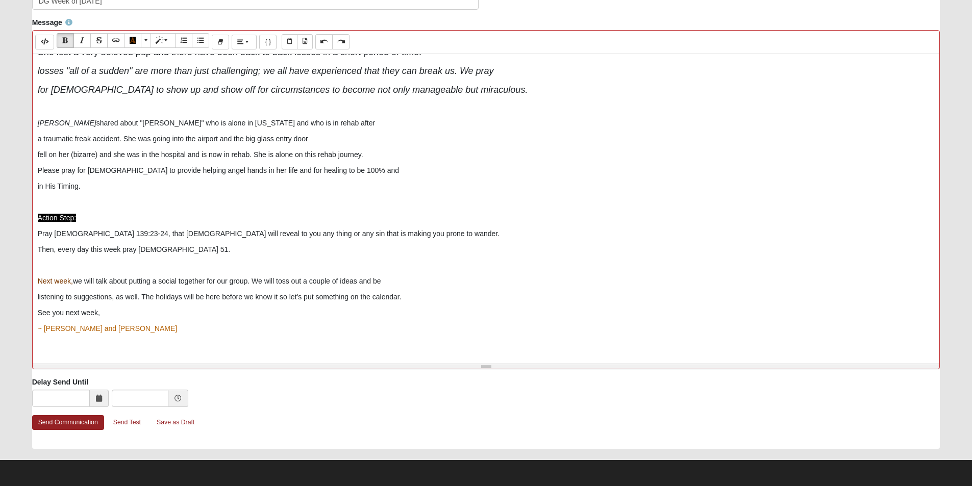
click at [103, 314] on p "See you next week," at bounding box center [486, 313] width 897 height 11
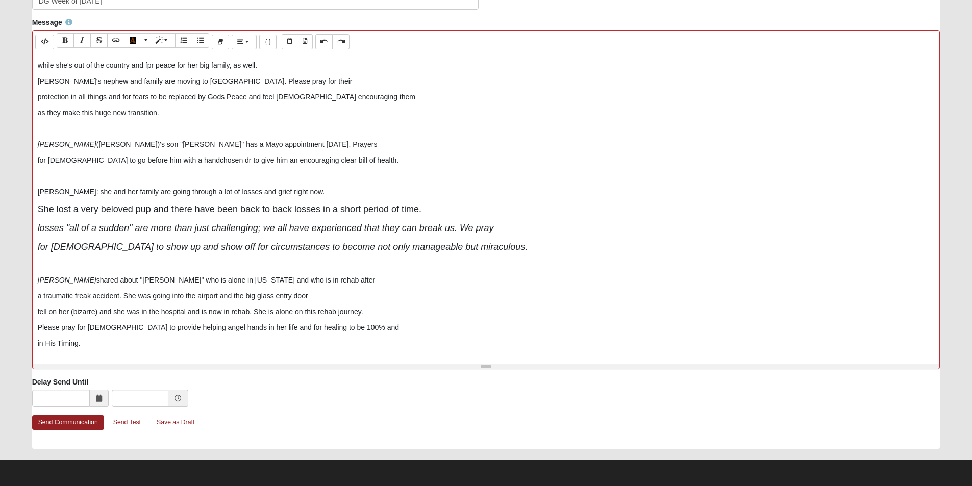
scroll to position [446, 0]
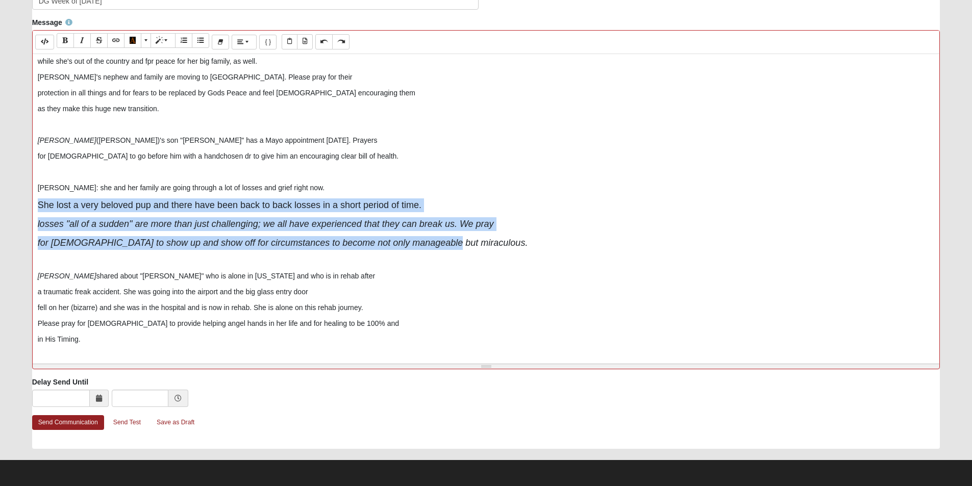
drag, startPoint x: 440, startPoint y: 244, endPoint x: 32, endPoint y: 195, distance: 411.1
click at [28, 198] on div "Message Background Color Transparent Select #ffff00 Text Color Reset to default…" at bounding box center [486, 197] width 924 height 360
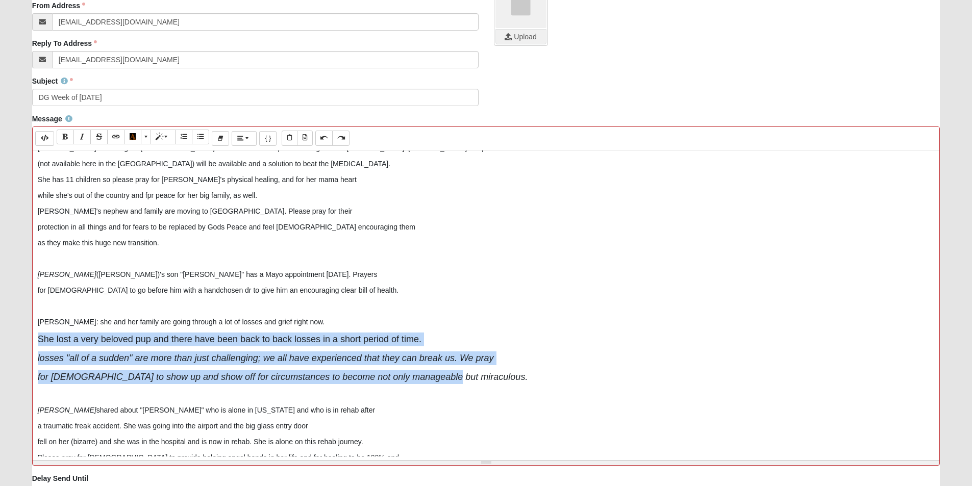
scroll to position [357, 0]
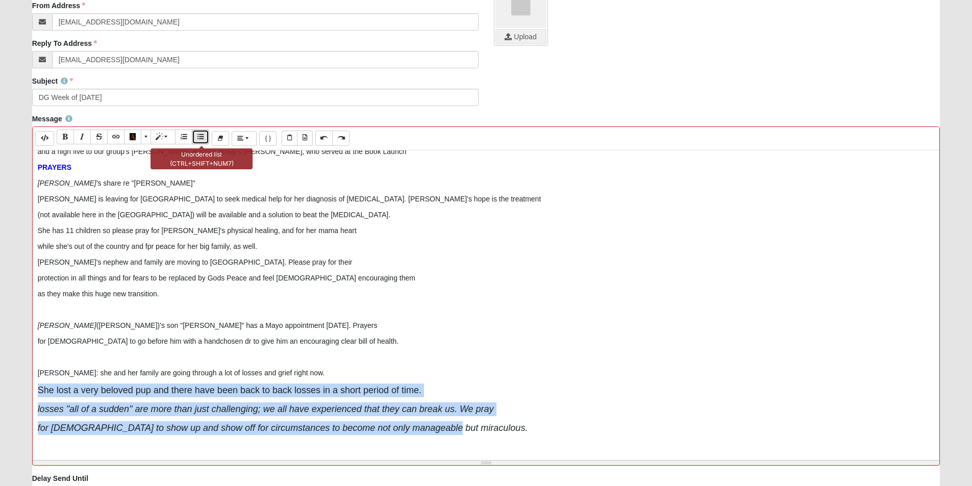
click at [203, 138] on icon "Unordered list (CTRL+SHIFT+NUM7)" at bounding box center [200, 136] width 6 height 7
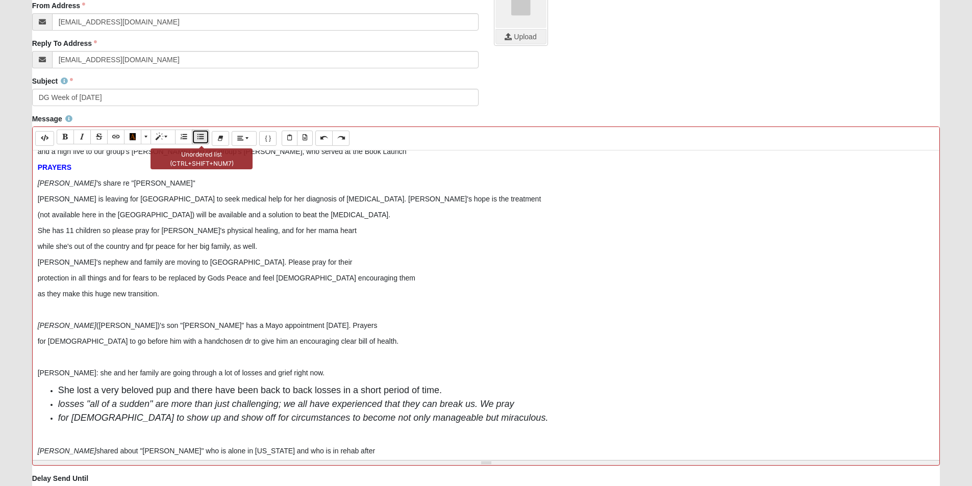
click at [198, 137] on icon "Unordered list (CTRL+SHIFT+NUM7)" at bounding box center [200, 136] width 6 height 7
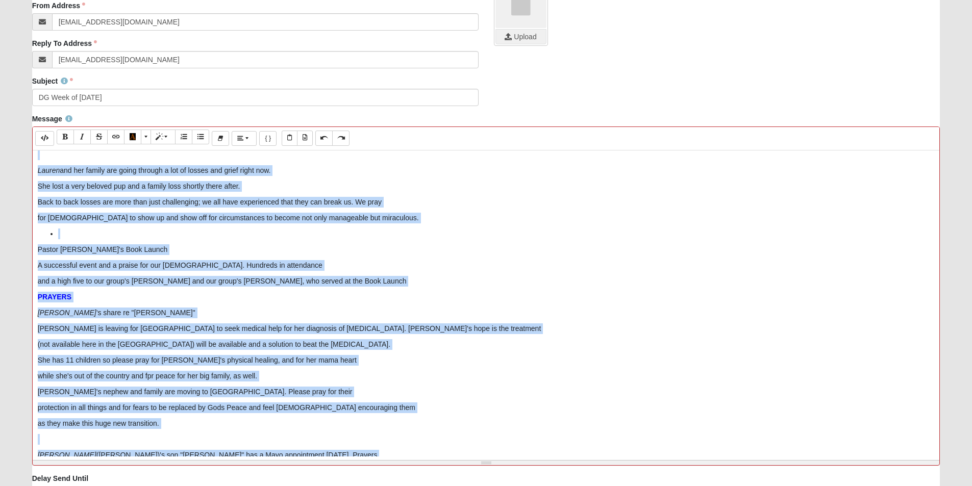
scroll to position [0, 0]
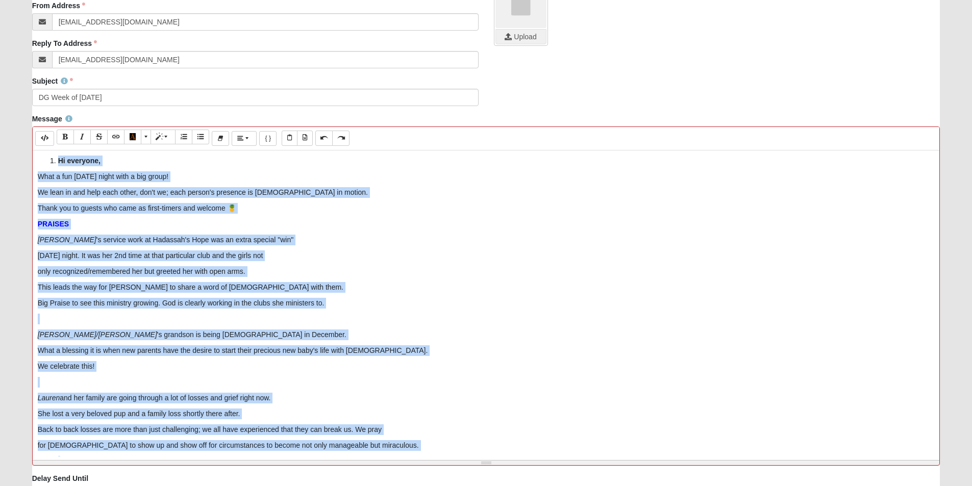
drag, startPoint x: 121, startPoint y: 428, endPoint x: 0, endPoint y: 61, distance: 386.3
click at [0, 61] on form "Hello [PERSON_NAME] My Account Log Out Communication Communication Error" at bounding box center [486, 170] width 972 height 825
copy div "Lo ipsumdol, Sita c adi Elitse doeiu temp i utl etdol! Ma aliq en adm veni quis…"
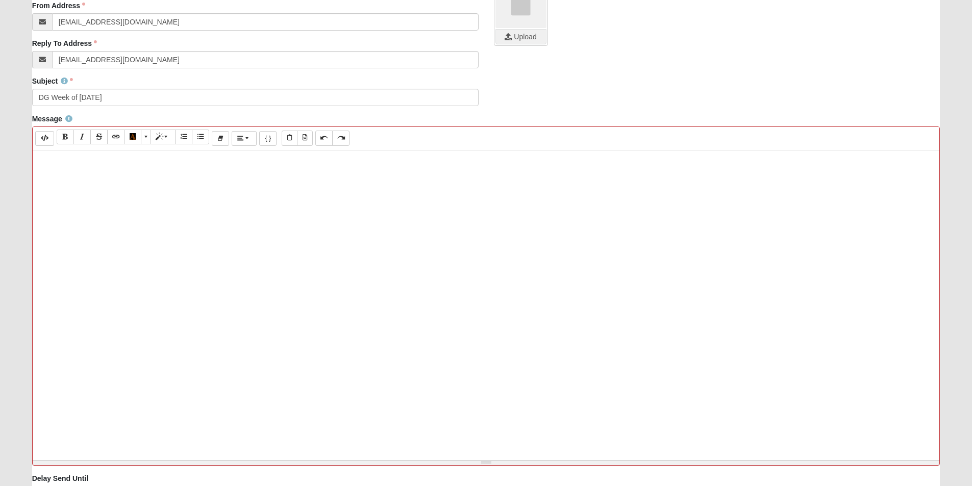
click at [73, 167] on div at bounding box center [486, 304] width 907 height 306
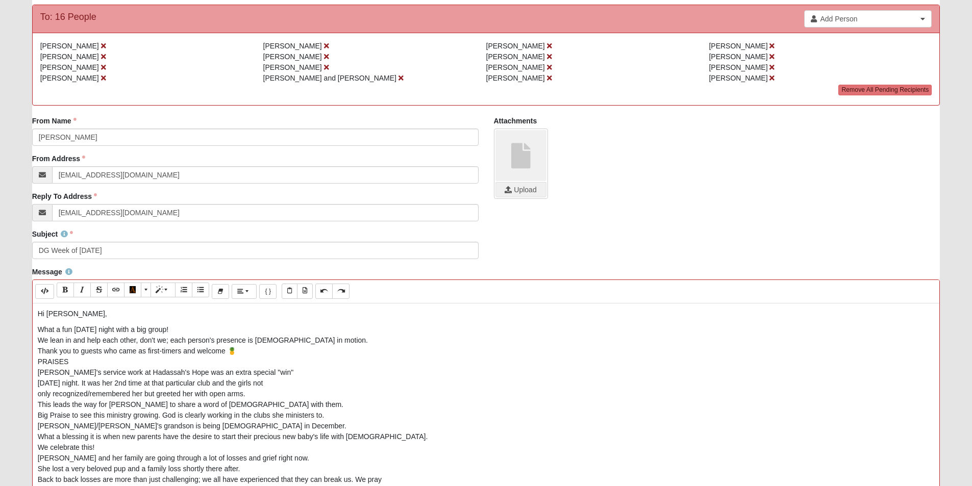
drag, startPoint x: 72, startPoint y: 310, endPoint x: 74, endPoint y: 361, distance: 51.0
click at [74, 361] on div "PRAISES" at bounding box center [486, 362] width 897 height 11
drag, startPoint x: 72, startPoint y: 363, endPoint x: 31, endPoint y: 363, distance: 40.8
click at [31, 363] on div "Message Background Color Transparent Select #ffff00 Text Color Reset to default…" at bounding box center [486, 447] width 924 height 360
click at [65, 288] on icon "Bold (CTRL+B)" at bounding box center [65, 289] width 6 height 7
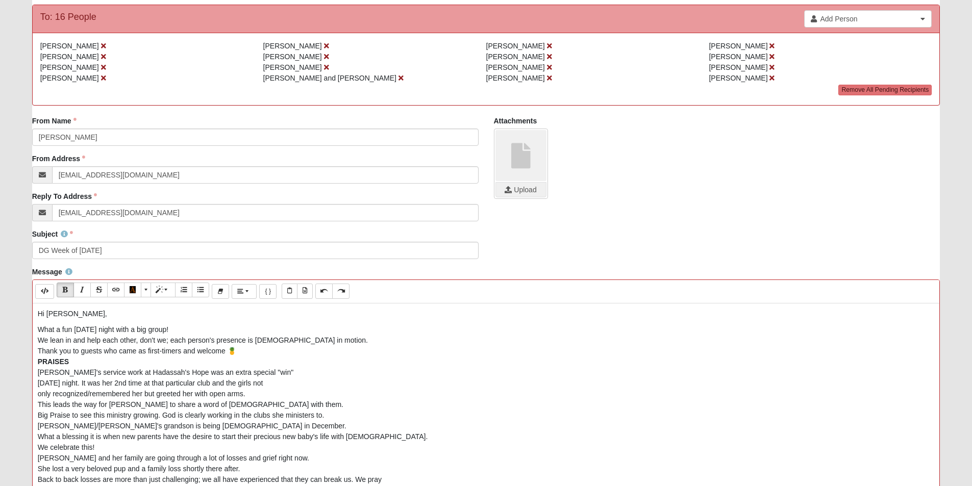
click at [248, 352] on div "Thank you to guests who came as first-timers and welcome 🍍" at bounding box center [486, 351] width 897 height 11
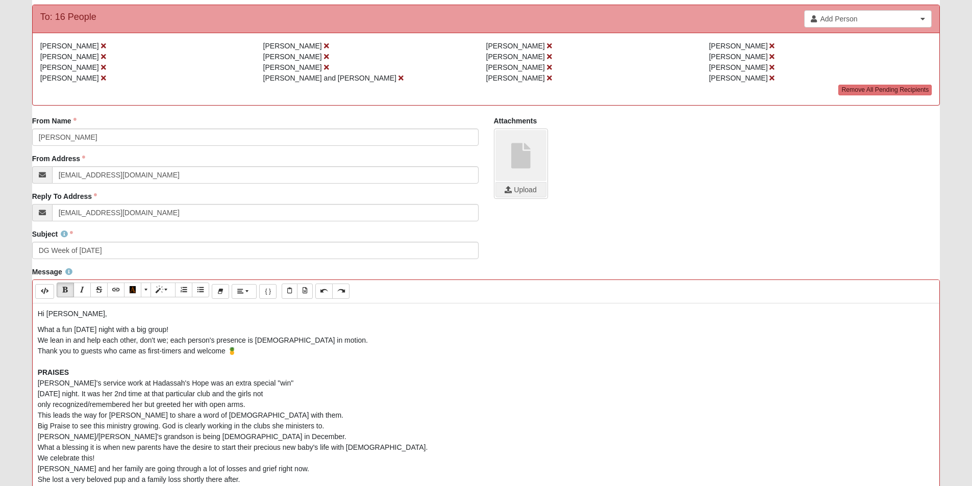
click at [61, 314] on p "Hi [PERSON_NAME]," at bounding box center [486, 314] width 897 height 11
drag, startPoint x: 87, startPoint y: 313, endPoint x: 0, endPoint y: 310, distance: 86.8
click at [0, 310] on form "Hello [PERSON_NAME] My Account Log Out Communication Communication Error" at bounding box center [486, 323] width 972 height 825
click at [65, 284] on button "Bold (CTRL+B)" at bounding box center [65, 290] width 17 height 15
drag, startPoint x: 61, startPoint y: 383, endPoint x: 13, endPoint y: 382, distance: 48.0
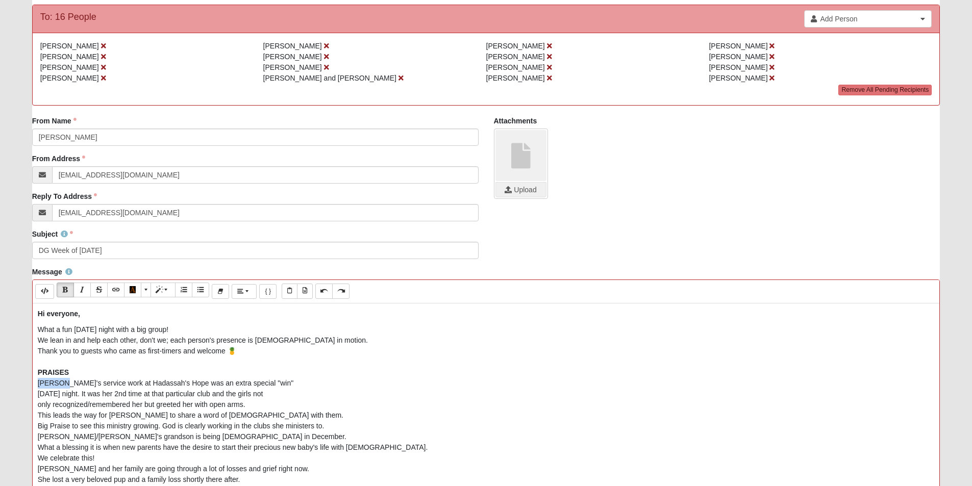
click at [13, 382] on form "Hello [PERSON_NAME] My Account Log Out Communication Communication Error" at bounding box center [486, 323] width 972 height 825
click at [78, 291] on button "Italic (CTRL+I)" at bounding box center [81, 290] width 17 height 15
click at [223, 435] on div "[PERSON_NAME]/[PERSON_NAME]'s grandson is being [DEMOGRAPHIC_DATA] in December." at bounding box center [486, 437] width 897 height 11
click at [331, 426] on div "Big Praise to see this ministry growing. God is clearly working in the clubs sh…" at bounding box center [486, 426] width 897 height 11
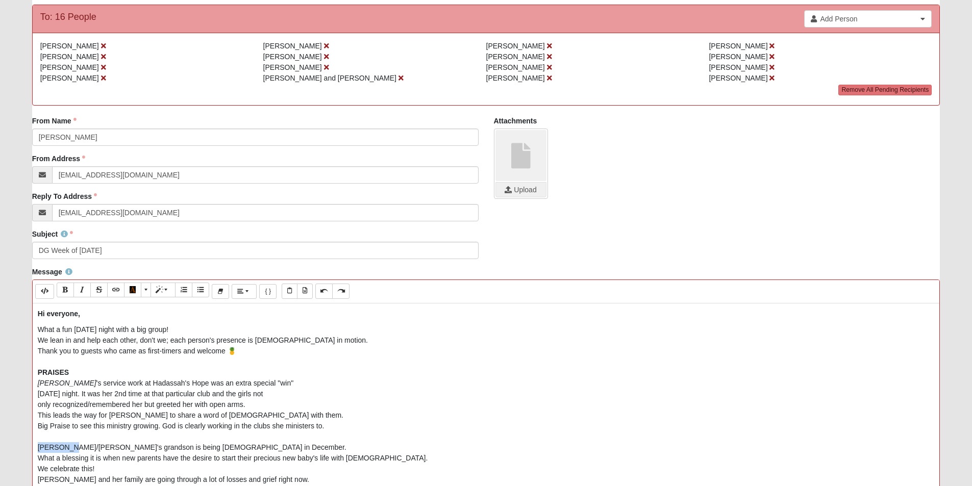
drag, startPoint x: 66, startPoint y: 447, endPoint x: 8, endPoint y: 448, distance: 58.7
click at [8, 448] on form "Hello [PERSON_NAME] My Account Log Out Communication Communication Error" at bounding box center [486, 323] width 972 height 825
click at [79, 287] on button "Italic (CTRL+I)" at bounding box center [81, 290] width 17 height 15
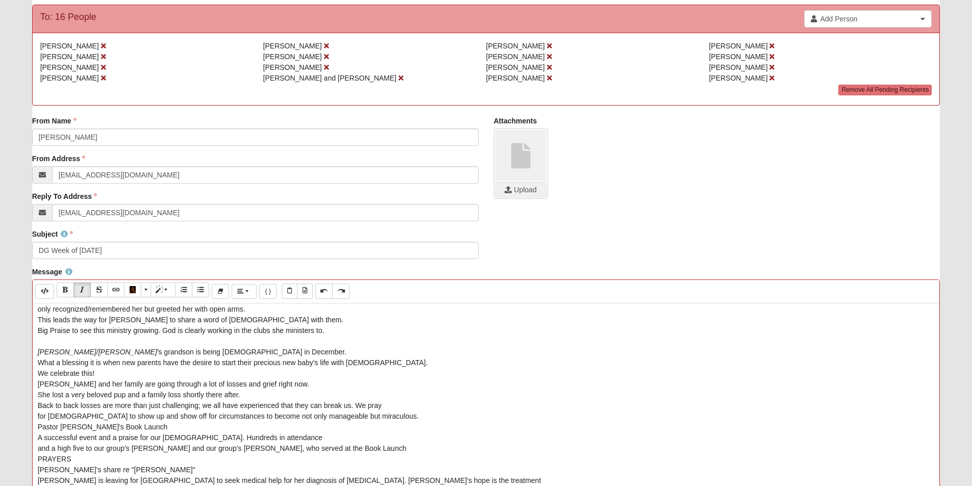
scroll to position [102, 0]
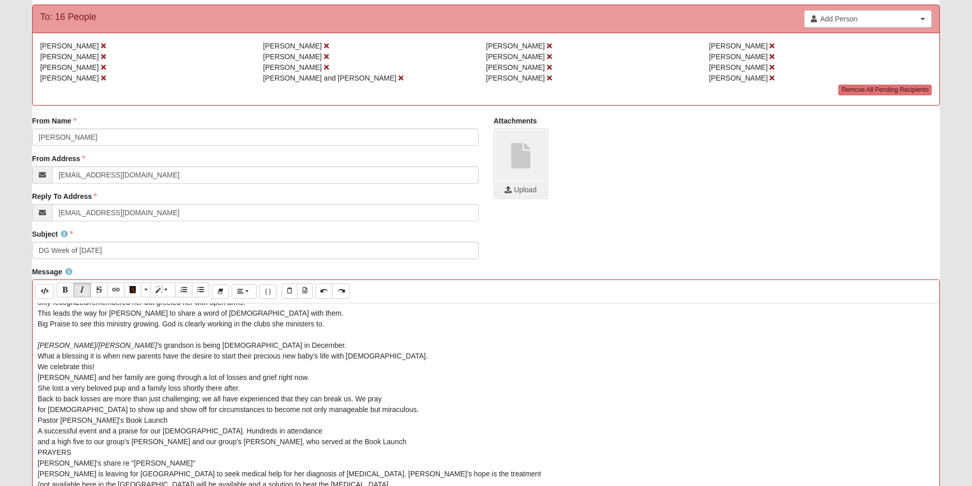
click at [222, 346] on div "[PERSON_NAME]/[PERSON_NAME]' s grandson is being [DEMOGRAPHIC_DATA] in December." at bounding box center [486, 345] width 897 height 11
click at [110, 365] on div "We celebrate this!" at bounding box center [486, 367] width 897 height 11
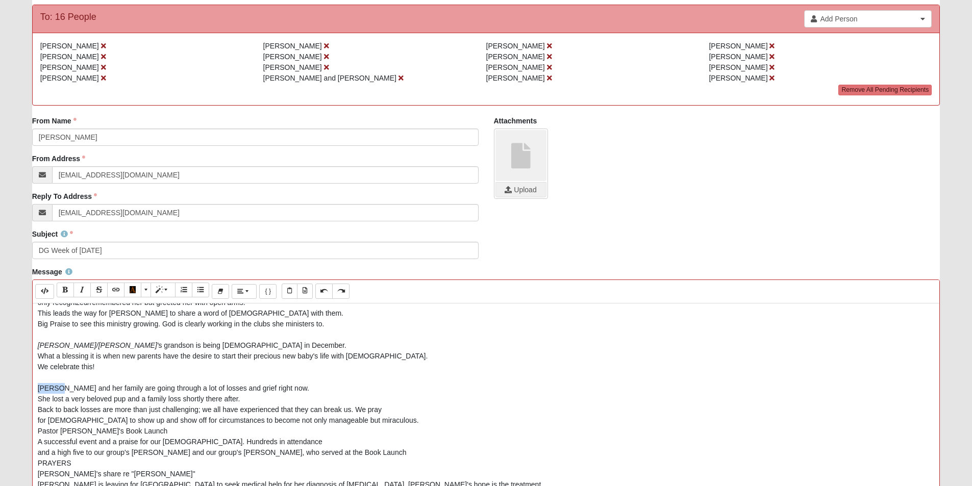
drag, startPoint x: 60, startPoint y: 389, endPoint x: 23, endPoint y: 388, distance: 37.3
click at [23, 388] on form "Hello [PERSON_NAME] My Account Log Out Communication Communication Error" at bounding box center [486, 323] width 972 height 825
click at [79, 287] on button "Italic (CTRL+I)" at bounding box center [81, 290] width 17 height 15
click at [145, 398] on div "She lost a very beloved pup and a family loss shortly there after." at bounding box center [486, 399] width 897 height 11
click at [261, 399] on div "She lost a very beloved pup and an additonal family loss shortly there after." at bounding box center [486, 399] width 897 height 11
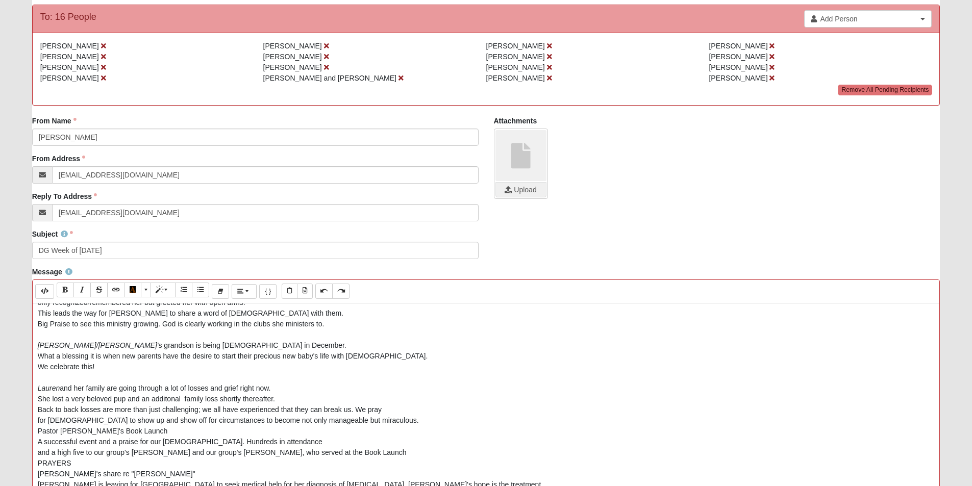
click at [36, 411] on div "Hi everyone, What a fun [DATE] night with a big group!  We lean in and help e…" at bounding box center [486, 457] width 907 height 306
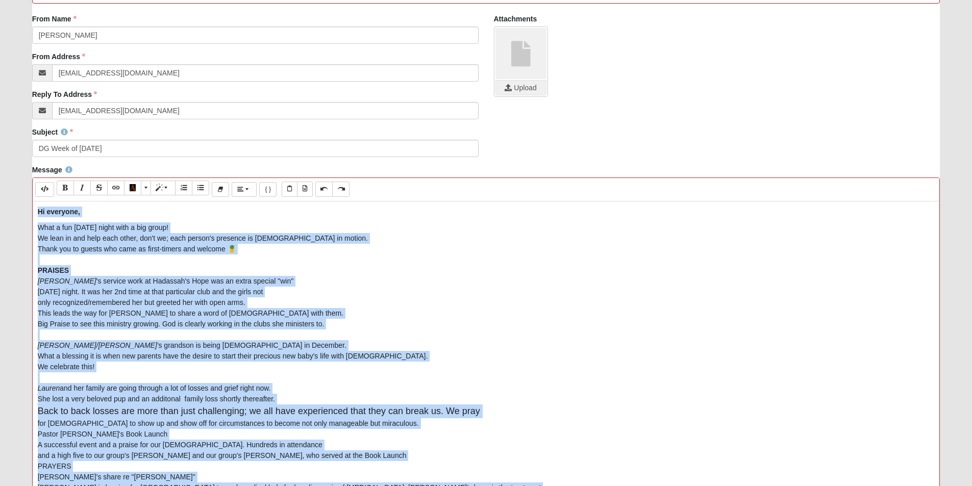
scroll to position [352, 0]
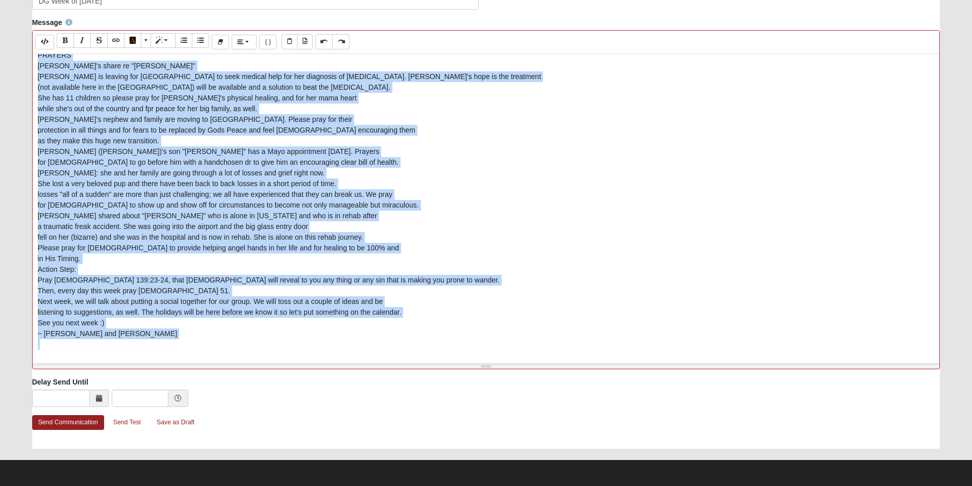
drag, startPoint x: 37, startPoint y: 314, endPoint x: 231, endPoint y: 506, distance: 272.8
click at [231, 486] on html "Hello [PERSON_NAME] My Account Log Out Communication Communication Error" at bounding box center [486, 67] width 972 height 838
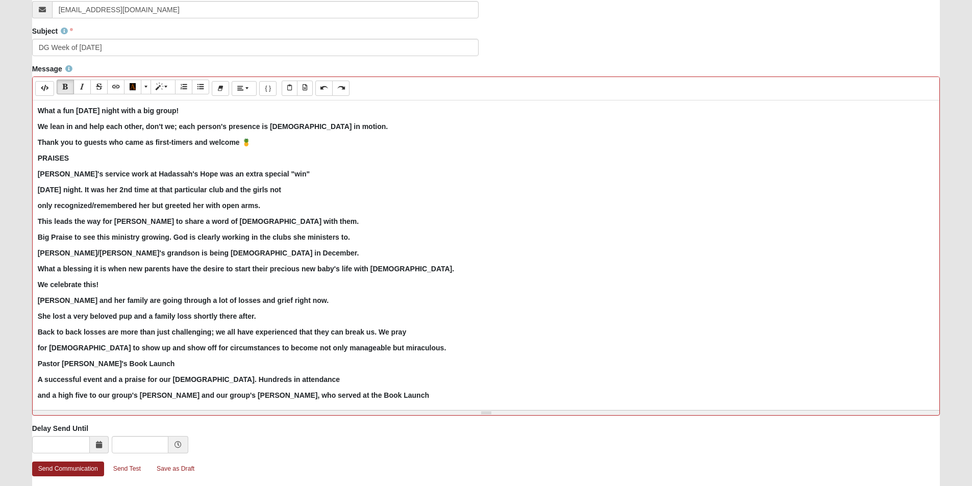
scroll to position [306, 0]
click at [66, 84] on icon "Bold (CTRL+B)" at bounding box center [65, 85] width 6 height 7
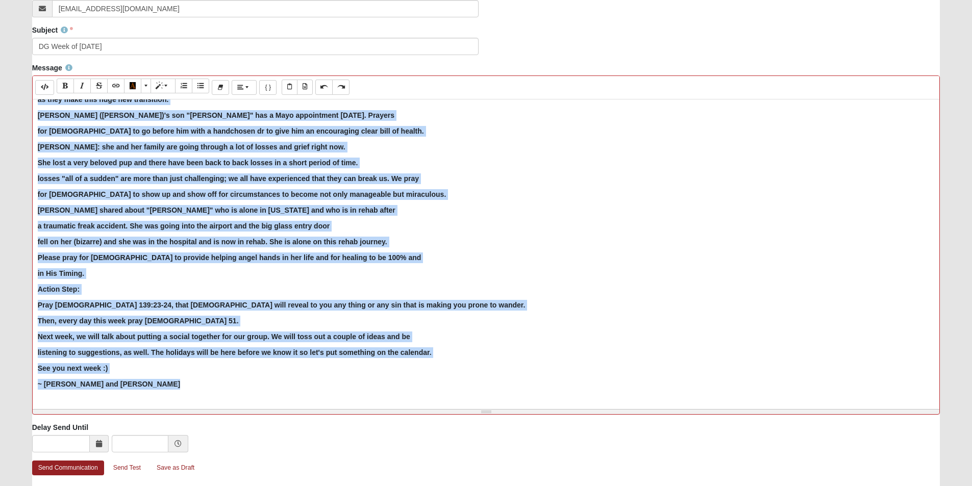
scroll to position [447, 0]
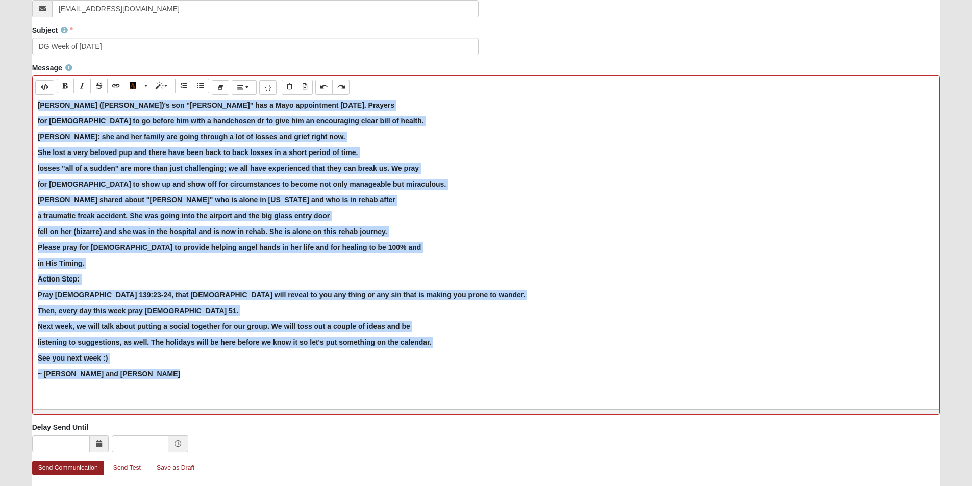
drag, startPoint x: 36, startPoint y: 107, endPoint x: 181, endPoint y: 428, distance: 351.7
click at [181, 428] on div "Bulk Communication To: 16 People Add Person Search Name Address Phone Email" at bounding box center [486, 136] width 908 height 718
click at [62, 88] on icon "Bold (CTRL+B)" at bounding box center [65, 85] width 6 height 7
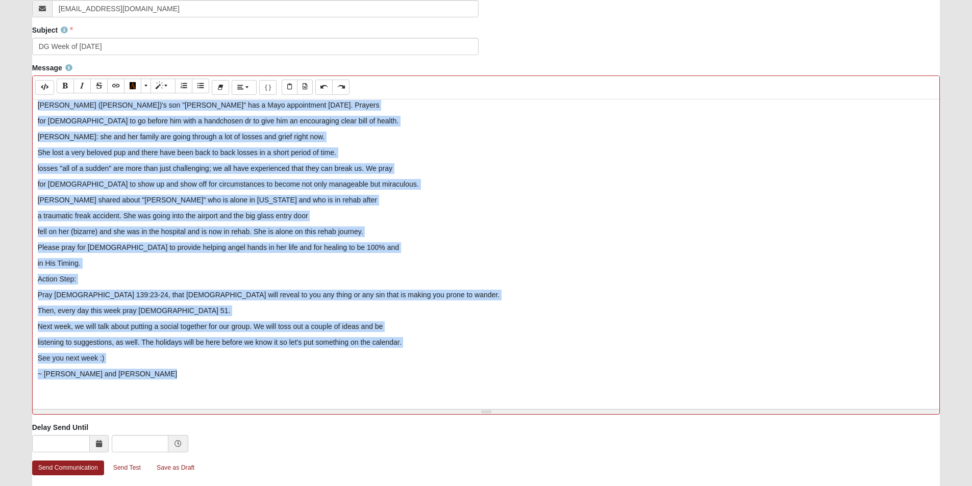
click at [116, 272] on div "What a fun [DATE] night with a big group! We lean in and help each other, don'…" at bounding box center [486, 252] width 907 height 306
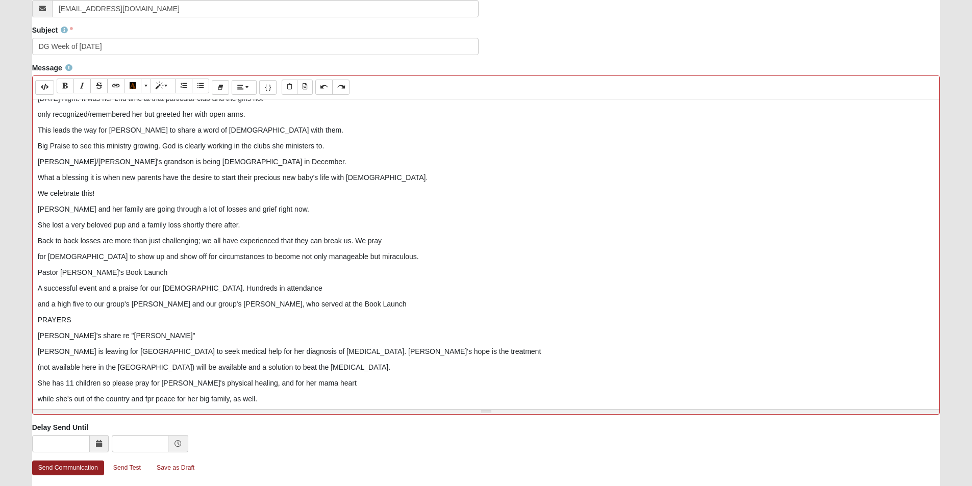
scroll to position [0, 0]
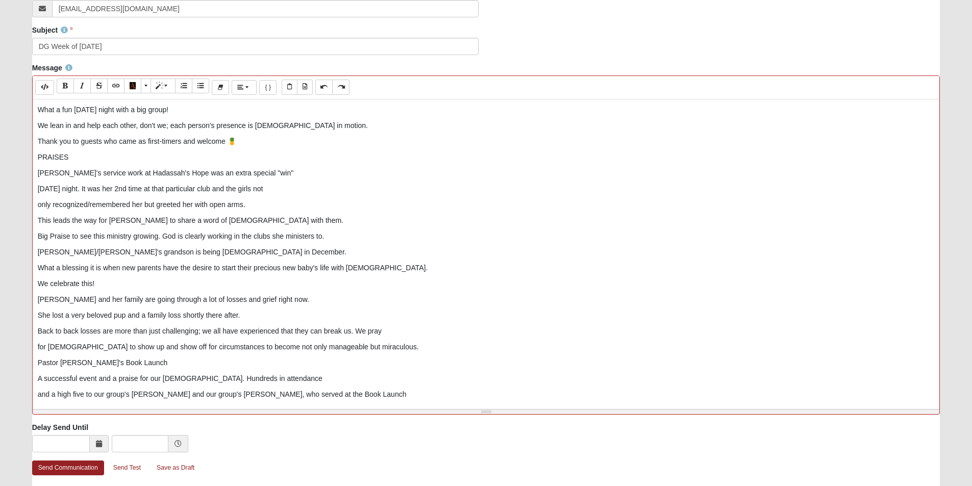
click at [38, 108] on p "What a fun [DATE] night with a big group!" at bounding box center [486, 110] width 897 height 11
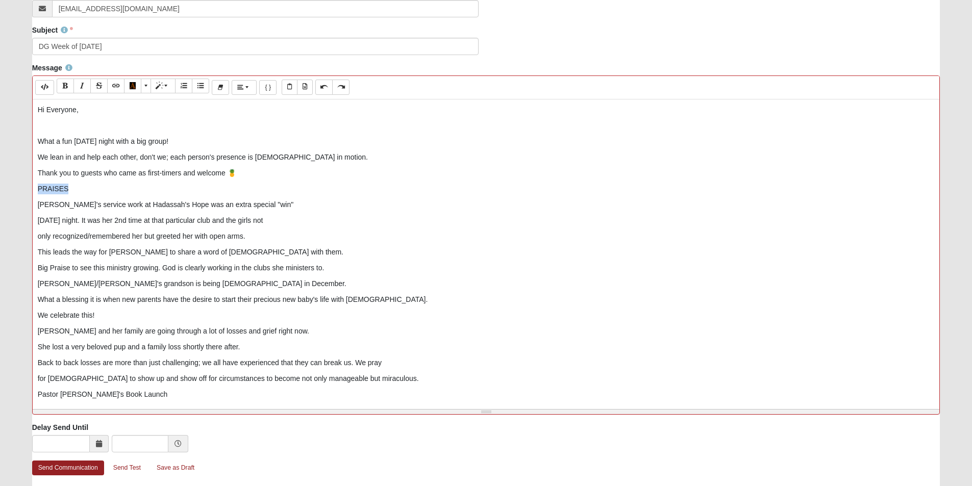
drag, startPoint x: 105, startPoint y: 191, endPoint x: 0, endPoint y: 184, distance: 104.8
click at [0, 184] on form "Hello [PERSON_NAME] My Account Log Out Communication Communication Error" at bounding box center [486, 119] width 972 height 825
click at [66, 86] on icon "Bold (CTRL+B)" at bounding box center [65, 85] width 6 height 7
drag, startPoint x: 62, startPoint y: 205, endPoint x: 22, endPoint y: 207, distance: 40.4
click at [22, 207] on form "Hello [PERSON_NAME] My Account Log Out Communication Communication Error" at bounding box center [486, 119] width 972 height 825
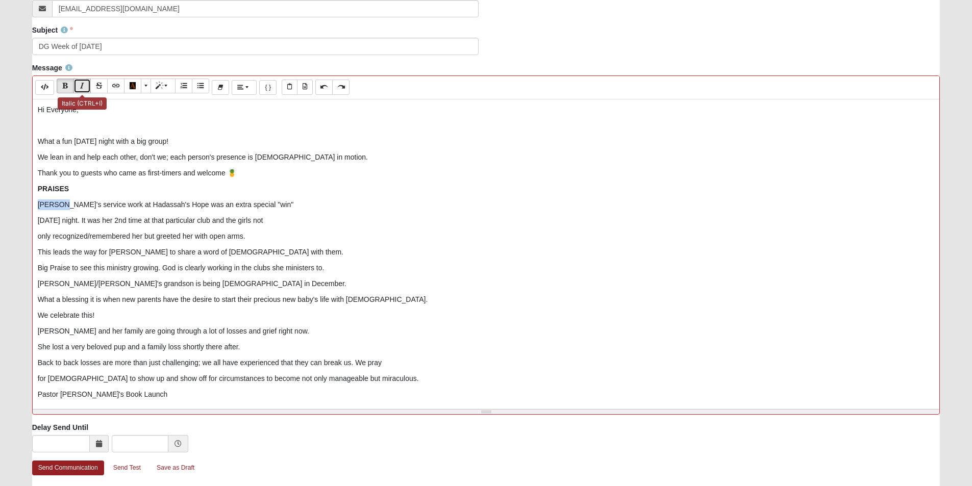
click at [85, 86] on icon "Italic (CTRL+I)" at bounding box center [82, 85] width 6 height 7
click at [322, 266] on p "Big Praise to see this ministry growing. God is clearly working in the clubs sh…" at bounding box center [486, 268] width 897 height 11
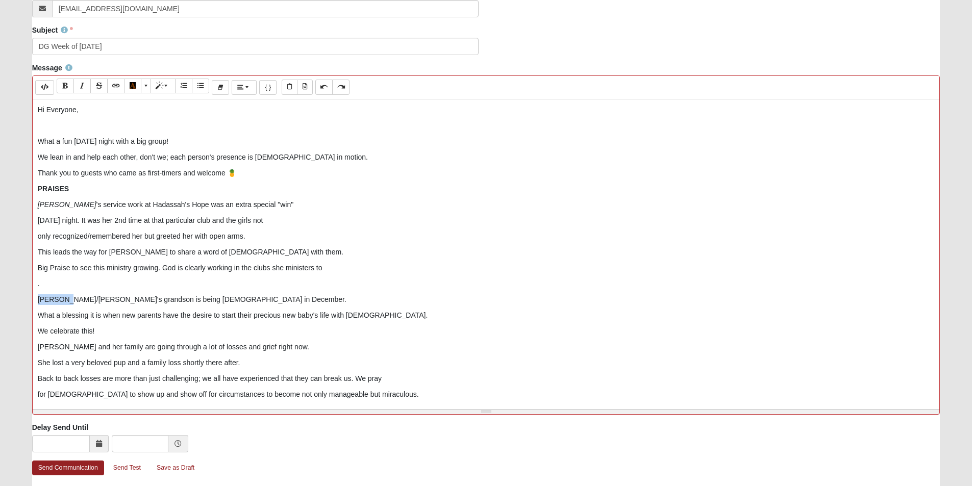
drag, startPoint x: 66, startPoint y: 298, endPoint x: 21, endPoint y: 297, distance: 44.4
click at [21, 297] on form "Hello [PERSON_NAME] My Account Log Out Communication Communication Error" at bounding box center [486, 119] width 972 height 825
click at [80, 85] on icon "Italic (CTRL+I)" at bounding box center [82, 85] width 6 height 7
click at [105, 327] on p "We celebrate this!" at bounding box center [486, 331] width 897 height 11
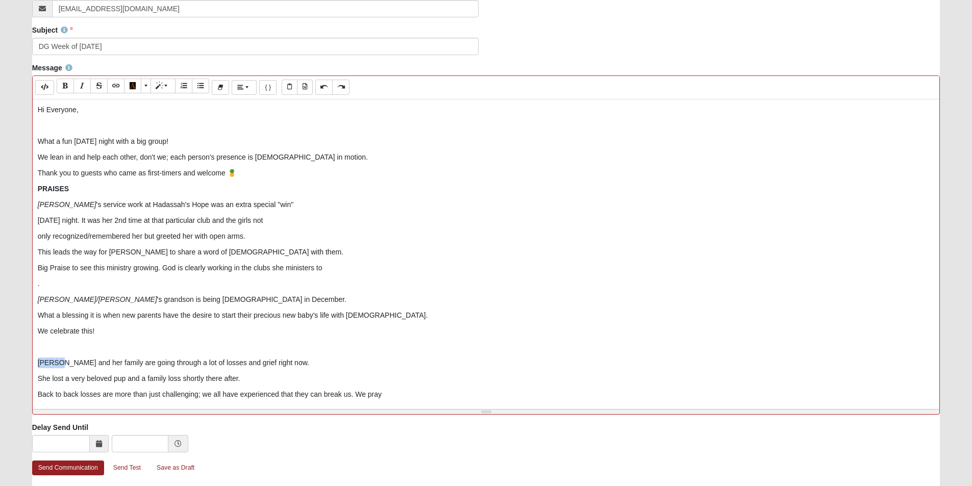
drag, startPoint x: 60, startPoint y: 361, endPoint x: 9, endPoint y: 356, distance: 50.8
click at [9, 356] on form "Hello [PERSON_NAME] My Account Log Out Communication Communication Error" at bounding box center [486, 119] width 972 height 825
click at [83, 85] on icon "Italic (CTRL+I)" at bounding box center [82, 85] width 6 height 7
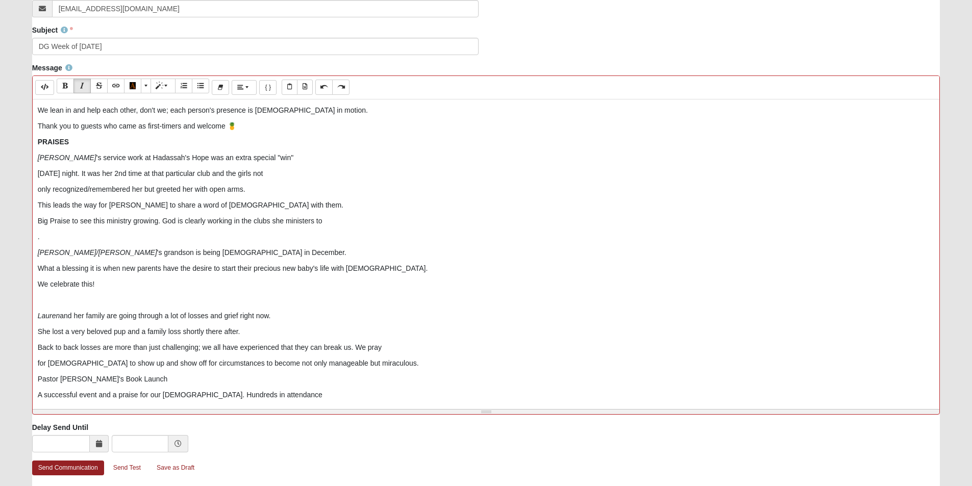
scroll to position [102, 0]
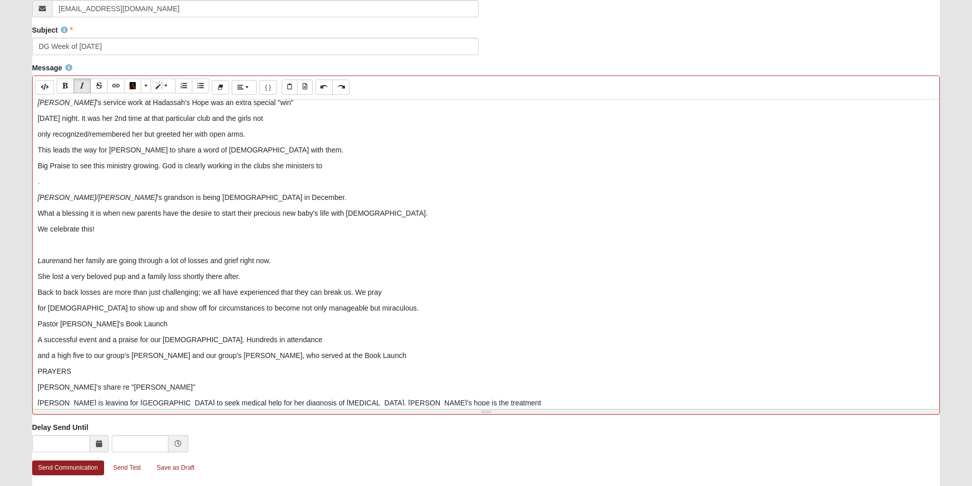
click at [358, 308] on p "for [DEMOGRAPHIC_DATA] to show up and show off for circumstances to become not …" at bounding box center [486, 308] width 897 height 11
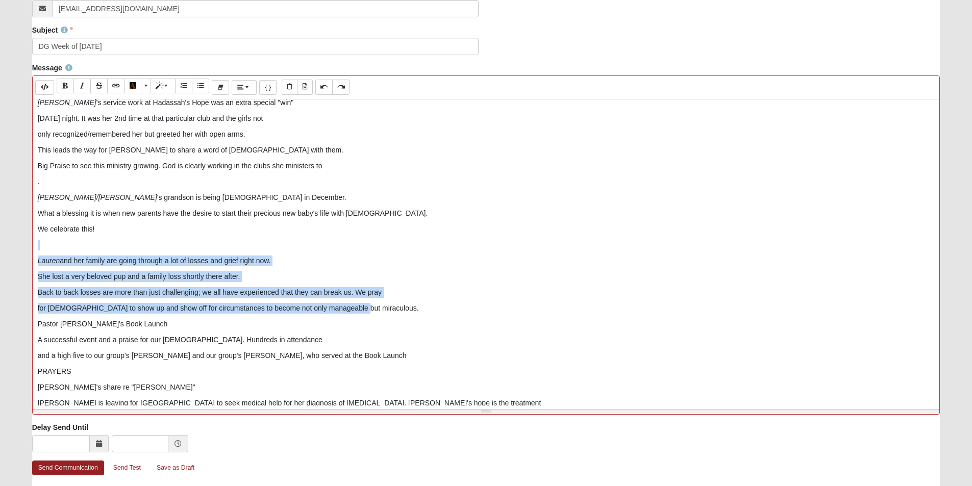
drag, startPoint x: 360, startPoint y: 313, endPoint x: 19, endPoint y: 245, distance: 348.0
click at [19, 245] on form "Hello [PERSON_NAME] My Account Log Out Communication Communication Error" at bounding box center [486, 119] width 972 height 825
copy div "[PERSON_NAME] and her family are going through a lot of losses and grief right …"
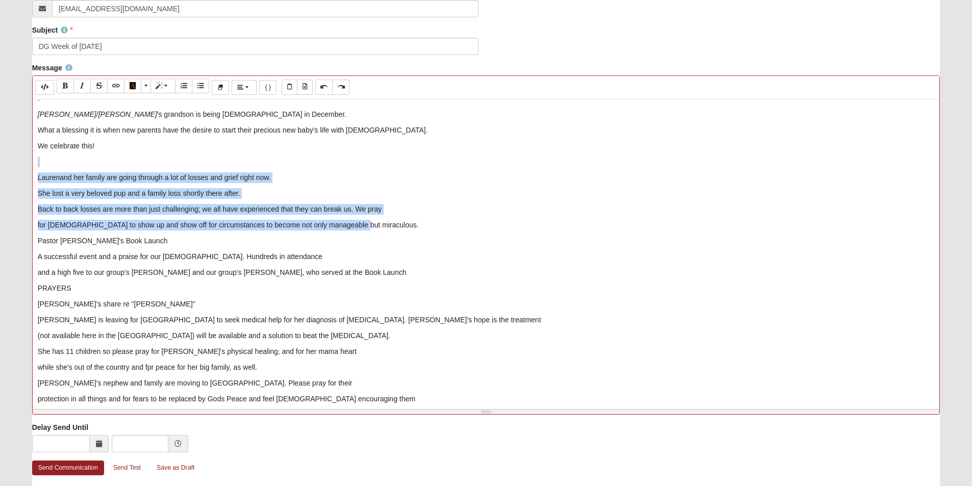
scroll to position [357, 0]
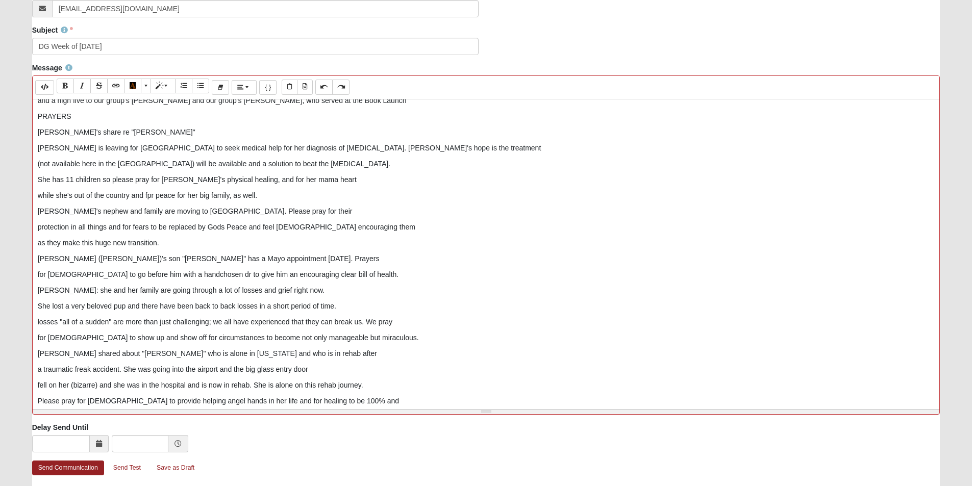
click at [177, 244] on p "as they make this huge new transition." at bounding box center [486, 243] width 897 height 11
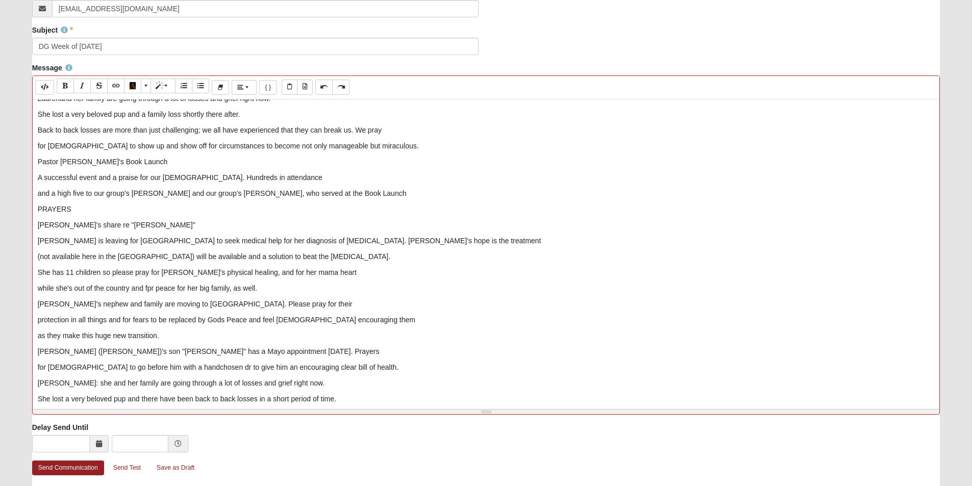
scroll to position [102, 0]
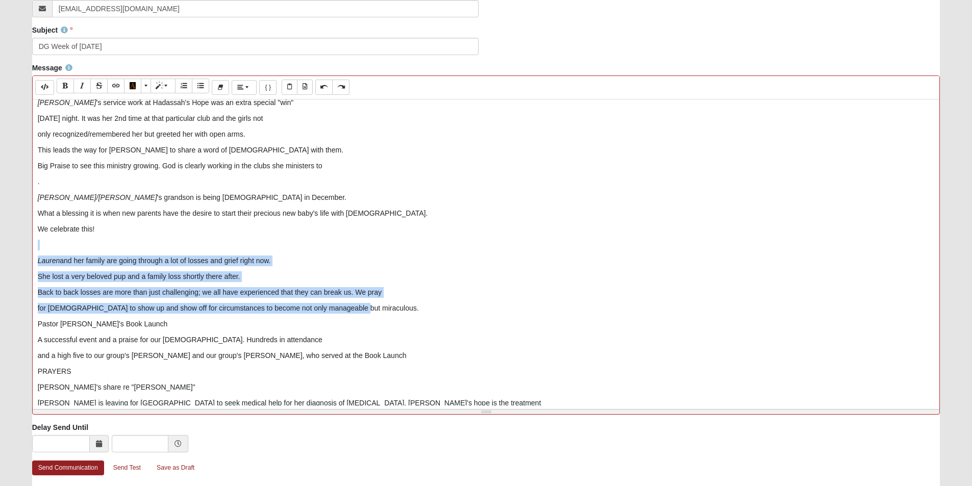
drag, startPoint x: 368, startPoint y: 310, endPoint x: 23, endPoint y: 238, distance: 352.3
click at [23, 238] on form "Hello [PERSON_NAME] My Account Log Out Communication Communication Error" at bounding box center [486, 119] width 972 height 825
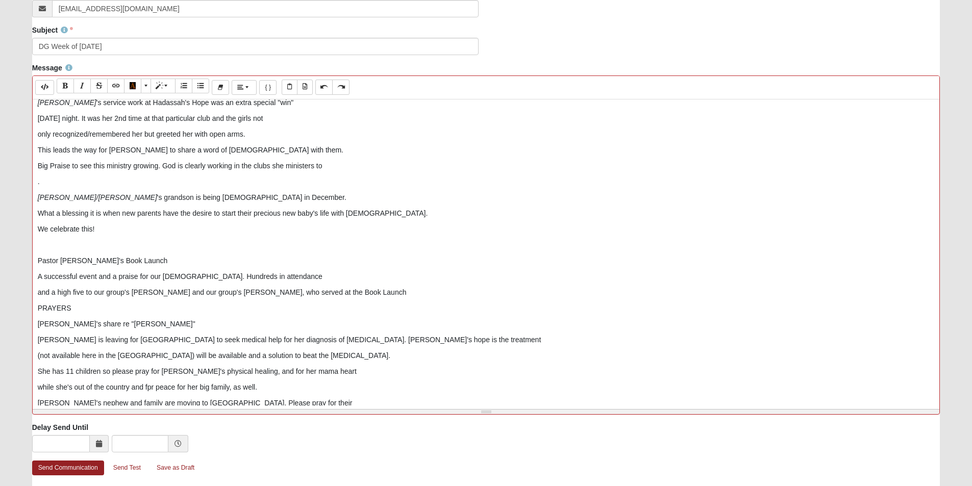
click at [107, 241] on p at bounding box center [486, 245] width 897 height 11
drag, startPoint x: 75, startPoint y: 260, endPoint x: 21, endPoint y: 258, distance: 54.1
click at [21, 258] on form "Hello [PERSON_NAME] My Account Log Out Communication Communication Error" at bounding box center [486, 119] width 972 height 825
click at [84, 85] on icon "Italic (CTRL+I)" at bounding box center [82, 85] width 6 height 7
drag, startPoint x: 94, startPoint y: 307, endPoint x: 10, endPoint y: 308, distance: 84.2
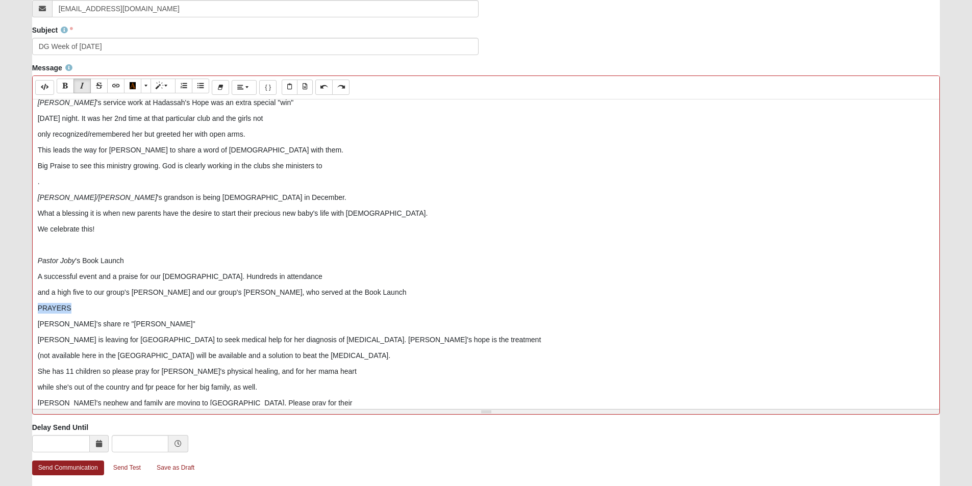
click at [10, 308] on form "Hello [PERSON_NAME] My Account Log Out Communication Communication Error" at bounding box center [486, 119] width 972 height 825
click at [63, 86] on icon "Bold (CTRL+B)" at bounding box center [65, 85] width 6 height 7
drag, startPoint x: 47, startPoint y: 325, endPoint x: 21, endPoint y: 320, distance: 26.3
click at [21, 320] on form "Hello [PERSON_NAME] My Account Log Out Communication Communication Error" at bounding box center [486, 119] width 972 height 825
click at [81, 81] on button "Italic (CTRL+I)" at bounding box center [81, 86] width 17 height 15
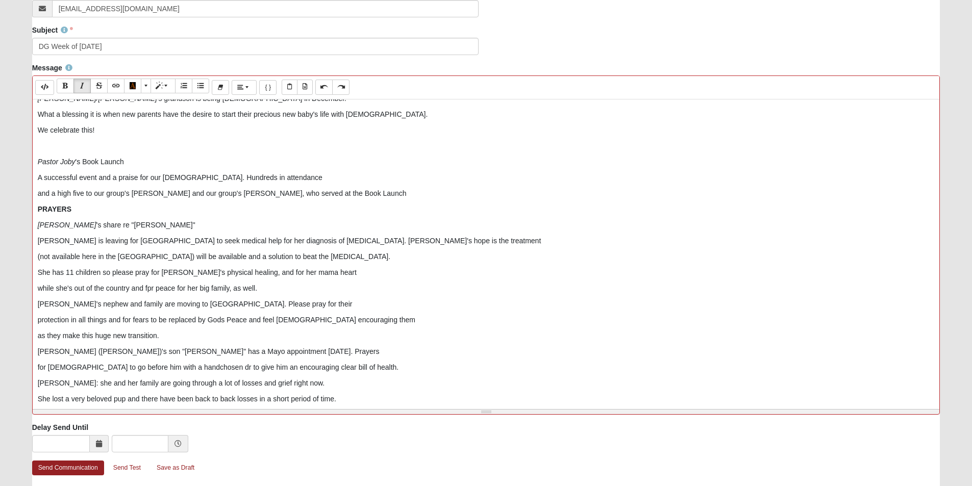
scroll to position [204, 0]
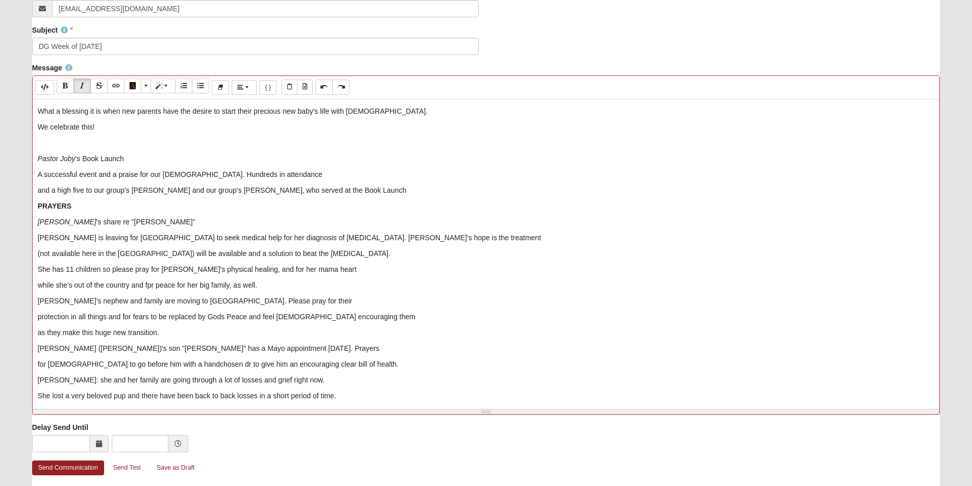
click at [151, 285] on p "while she's out of the country and fpr peace for her big family, as well." at bounding box center [486, 285] width 897 height 11
click at [259, 282] on p "while she's out of the country and for peace for her big family, as well." at bounding box center [486, 285] width 897 height 11
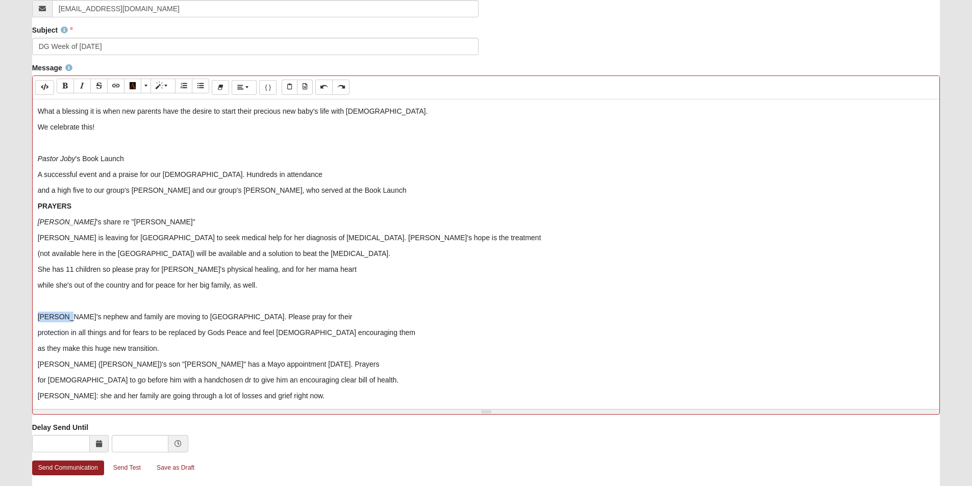
drag, startPoint x: 62, startPoint y: 317, endPoint x: 23, endPoint y: 318, distance: 38.8
click at [23, 318] on form "Hello [PERSON_NAME] My Account Log Out Communication Communication Error" at bounding box center [486, 119] width 972 height 825
click at [84, 83] on icon "Italic (CTRL+I)" at bounding box center [82, 85] width 6 height 7
click at [165, 347] on p "as they make this huge new transition." at bounding box center [486, 348] width 897 height 11
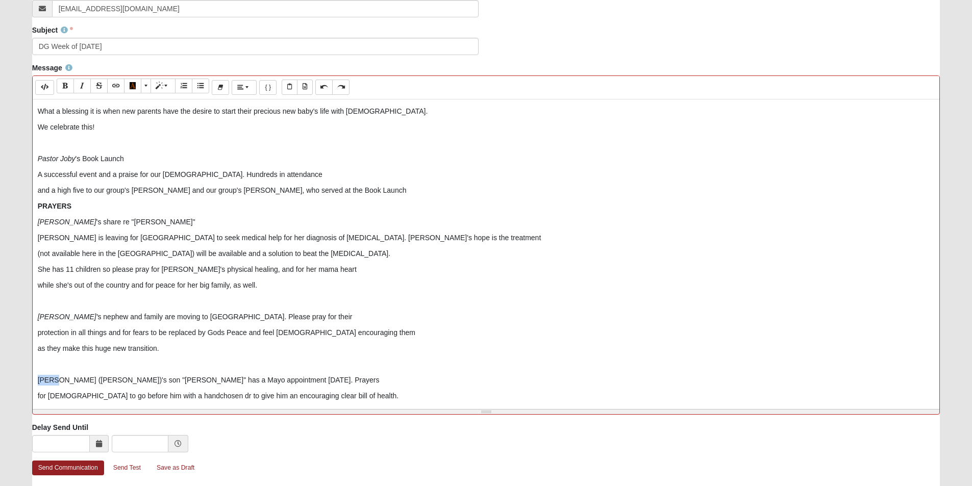
drag, startPoint x: 54, startPoint y: 380, endPoint x: 20, endPoint y: 380, distance: 33.7
click at [20, 380] on form "Hello [PERSON_NAME] My Account Log Out Communication Communication Error" at bounding box center [486, 119] width 972 height 825
click at [81, 82] on icon "Italic (CTRL+I)" at bounding box center [82, 85] width 6 height 7
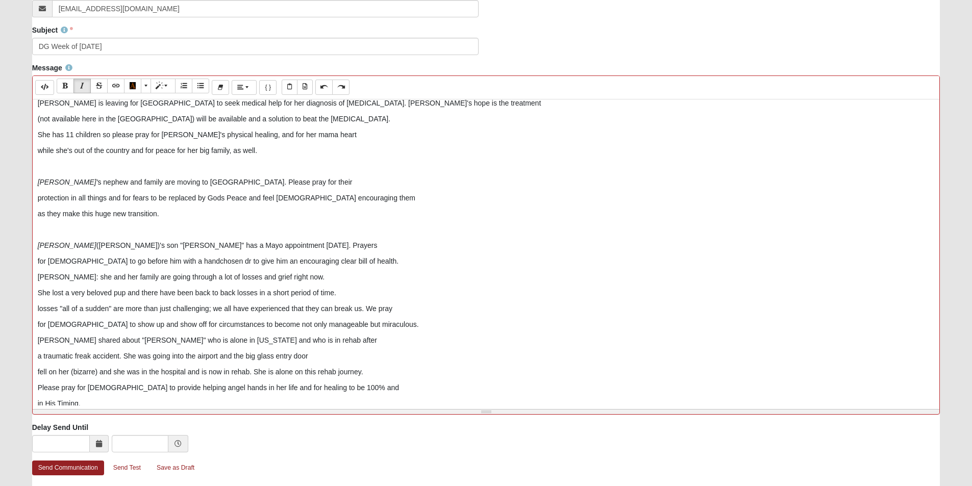
scroll to position [357, 0]
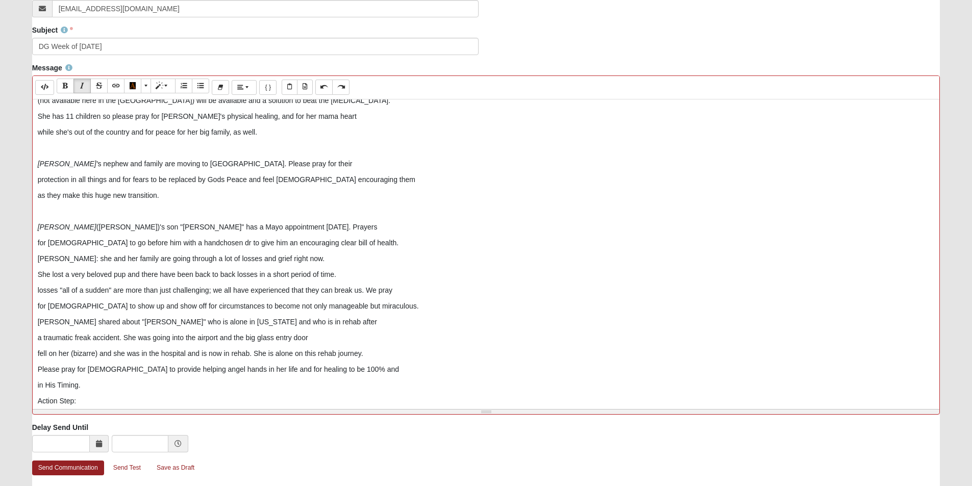
click at [292, 256] on p "[PERSON_NAME]: she and her family are going through a lot of losses and grief r…" at bounding box center [486, 259] width 897 height 11
click at [334, 241] on p "for [DEMOGRAPHIC_DATA] to go before him with a handchosen dr to give him an enc…" at bounding box center [486, 243] width 897 height 11
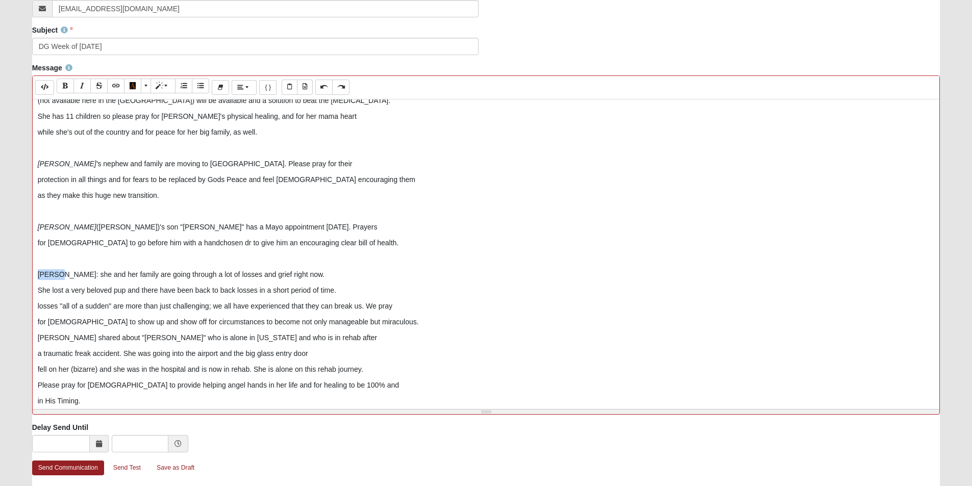
drag, startPoint x: 60, startPoint y: 275, endPoint x: 21, endPoint y: 266, distance: 40.1
click at [21, 266] on form "Hello [PERSON_NAME] My Account Log Out Communication Communication Error" at bounding box center [486, 119] width 972 height 825
click at [83, 86] on icon "Italic (CTRL+I)" at bounding box center [82, 85] width 6 height 7
click at [325, 272] on p "[PERSON_NAME] : she and her family are going through a lot of losses and grief …" at bounding box center [486, 274] width 897 height 11
click at [38, 306] on p "losses "all of a sudden" are more than just challenging; we all have experience…" at bounding box center [486, 306] width 897 height 11
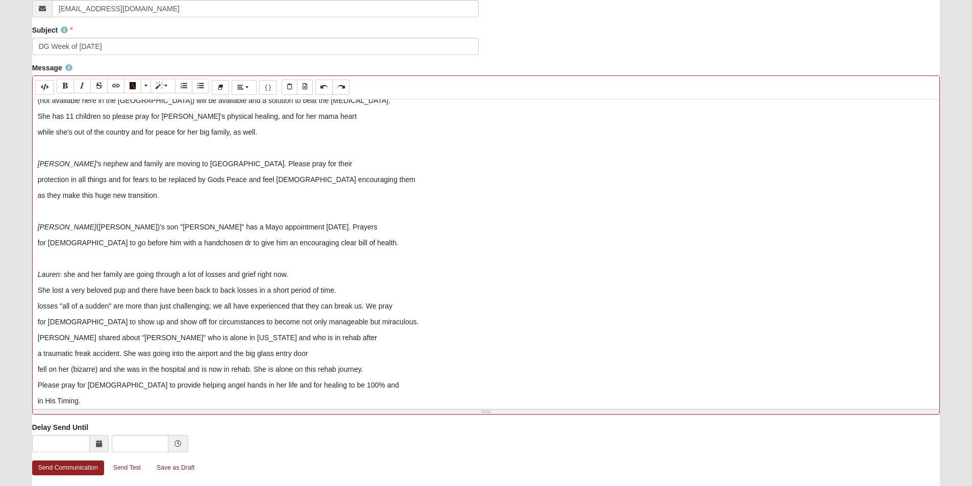
click at [354, 320] on p "for [DEMOGRAPHIC_DATA] to show up and show off for circumstances to become not …" at bounding box center [486, 322] width 897 height 11
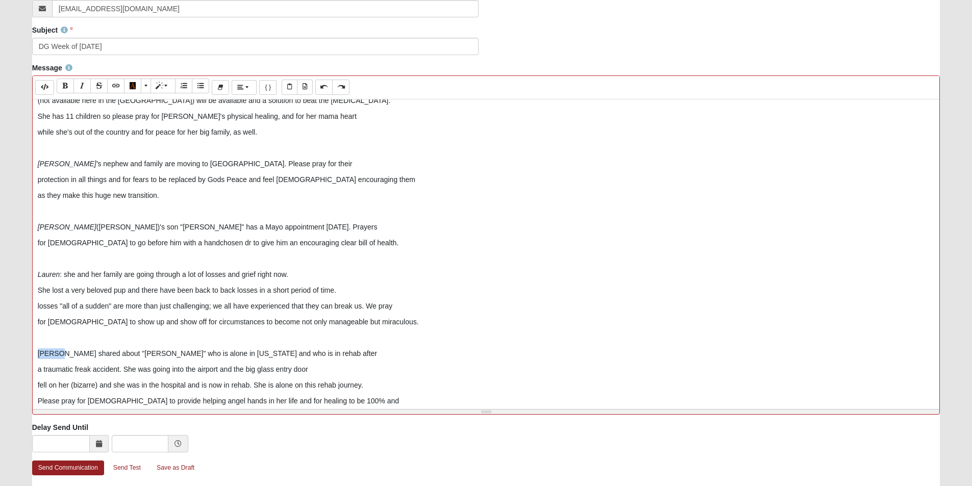
drag, startPoint x: 56, startPoint y: 353, endPoint x: 22, endPoint y: 348, distance: 33.4
click at [22, 348] on form "Hello [PERSON_NAME] My Account Log Out Communication Communication Error" at bounding box center [486, 119] width 972 height 825
click at [79, 88] on icon "Italic (CTRL+I)" at bounding box center [82, 85] width 6 height 7
click at [41, 307] on p "losses "all of a sudden" are more than just challenging; we all have experience…" at bounding box center [486, 306] width 897 height 11
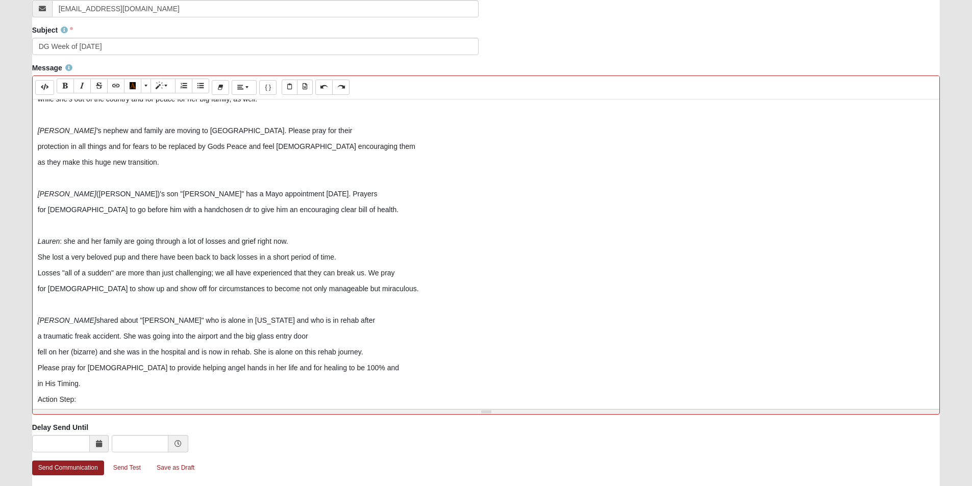
scroll to position [408, 0]
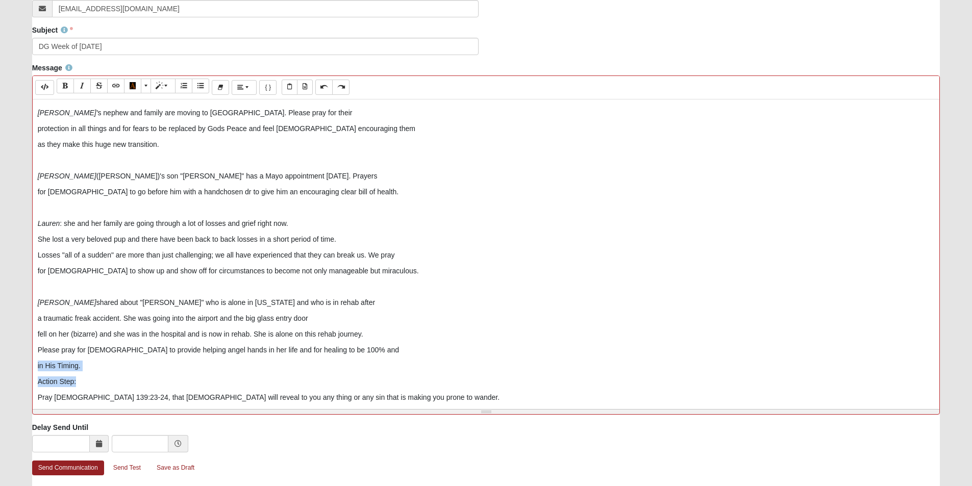
drag, startPoint x: 83, startPoint y: 383, endPoint x: 0, endPoint y: 371, distance: 84.0
click at [0, 371] on form "Hello [PERSON_NAME] My Account Log Out Communication Communication Error" at bounding box center [486, 119] width 972 height 825
click at [99, 383] on p "Action Step:" at bounding box center [486, 382] width 897 height 11
click at [95, 384] on p "Action Step:" at bounding box center [486, 382] width 897 height 11
click at [91, 363] on p "in His Timing." at bounding box center [486, 366] width 897 height 11
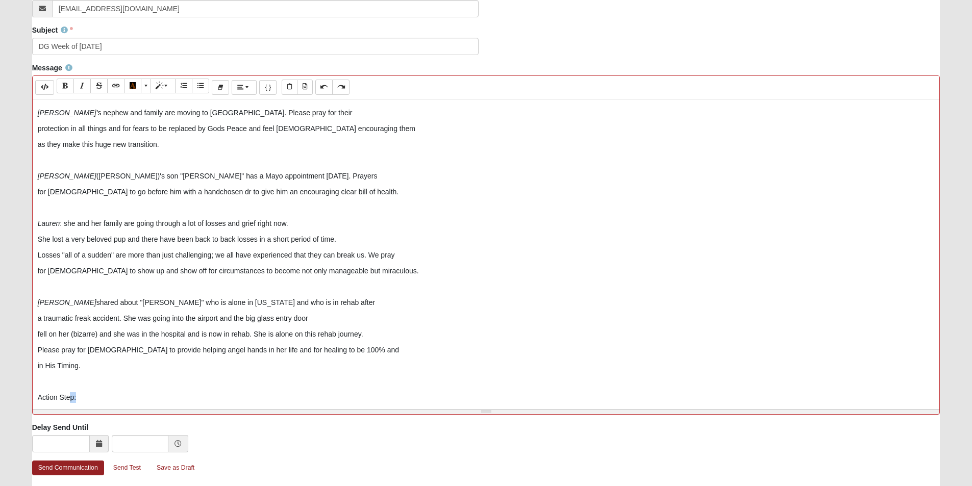
scroll to position [413, 0]
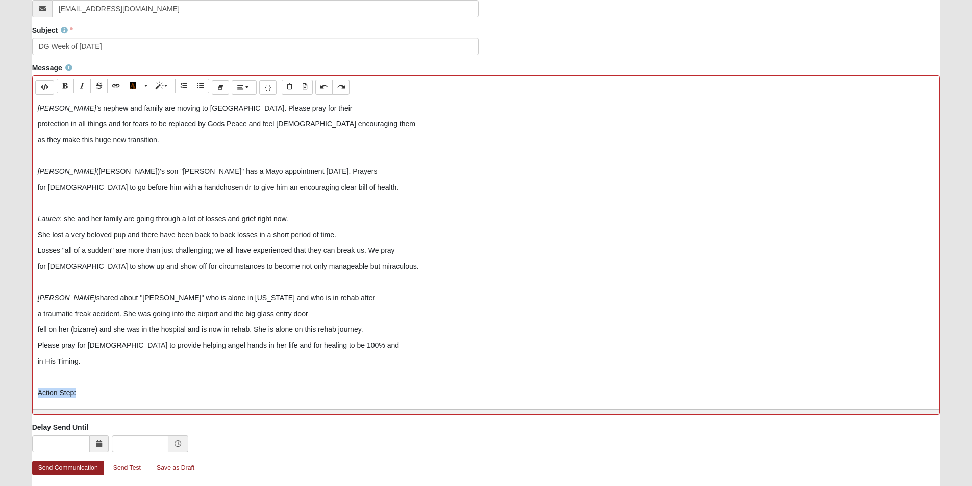
drag, startPoint x: 82, startPoint y: 398, endPoint x: 0, endPoint y: 394, distance: 82.2
click at [0, 394] on form "Hello [PERSON_NAME] My Account Log Out Communication Communication Error" at bounding box center [486, 119] width 972 height 825
click at [65, 85] on icon "Bold (CTRL+B)" at bounding box center [65, 85] width 6 height 7
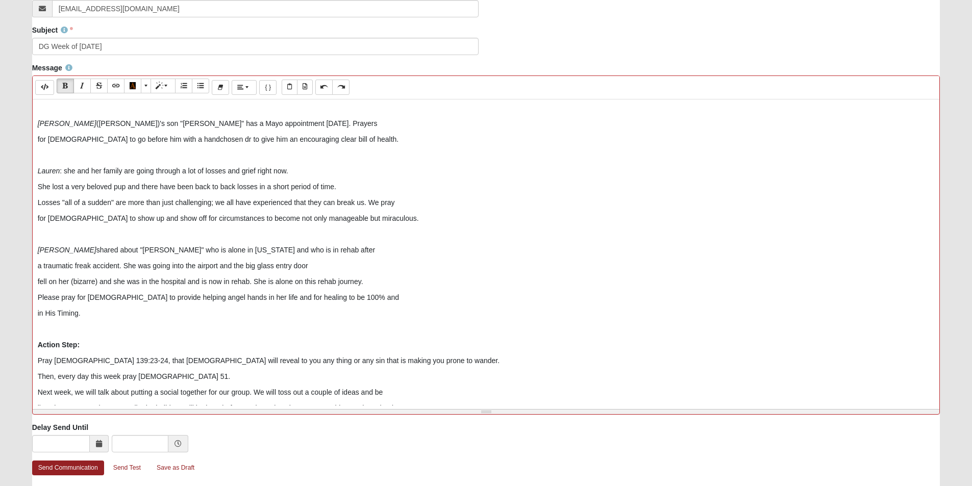
scroll to position [527, 0]
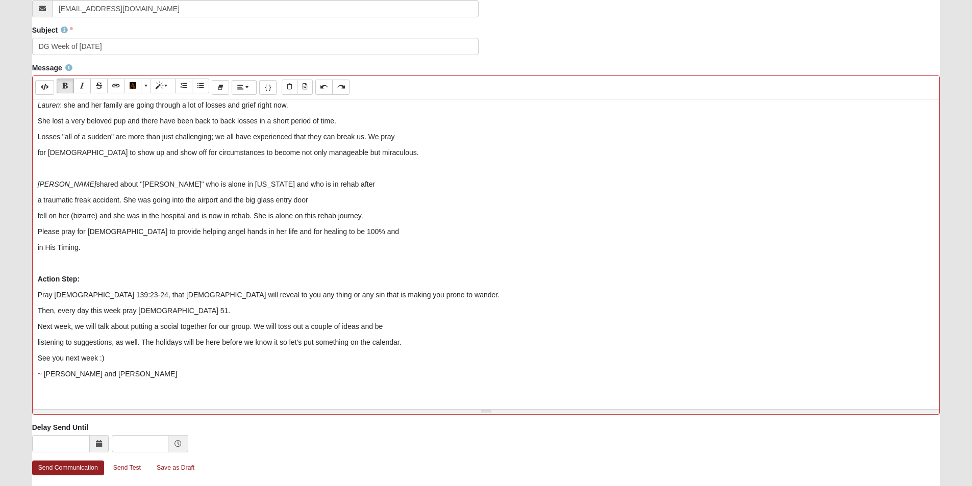
click at [197, 311] on p "Then, every day this week pray [DEMOGRAPHIC_DATA] 51." at bounding box center [486, 311] width 897 height 11
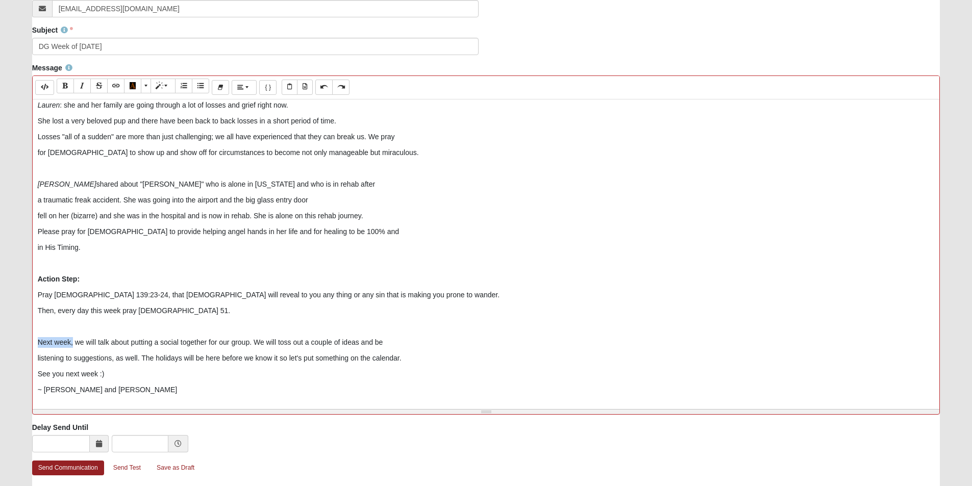
drag, startPoint x: 73, startPoint y: 343, endPoint x: 24, endPoint y: 341, distance: 48.5
click at [24, 341] on div "Message Background Color Transparent Select #ffff00 Text Color Reset to default…" at bounding box center [486, 243] width 924 height 360
click at [146, 87] on span "More Color" at bounding box center [147, 85] width 6 height 7
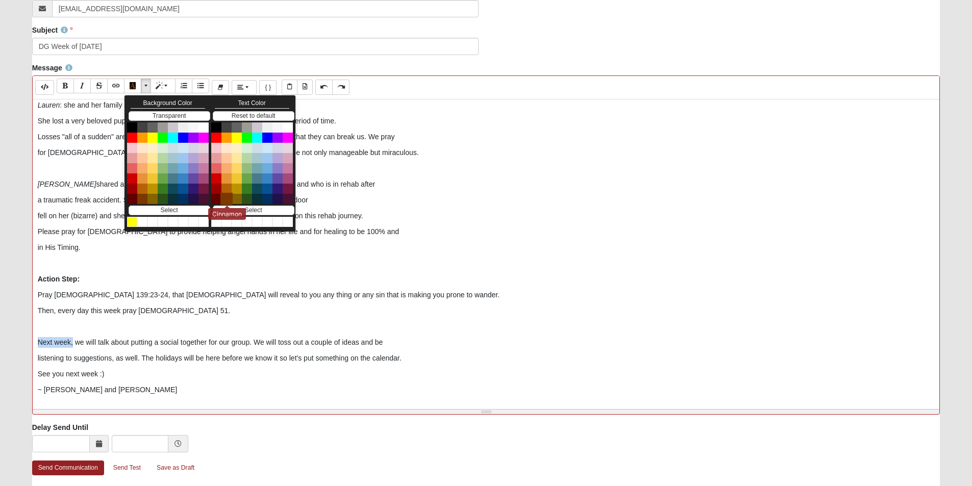
click at [226, 198] on button "Cinnamon" at bounding box center [226, 199] width 12 height 12
drag, startPoint x: 98, startPoint y: 391, endPoint x: 21, endPoint y: 388, distance: 76.6
click at [21, 388] on form "Hello [PERSON_NAME] My Account Log Out Communication Communication Error" at bounding box center [486, 119] width 972 height 825
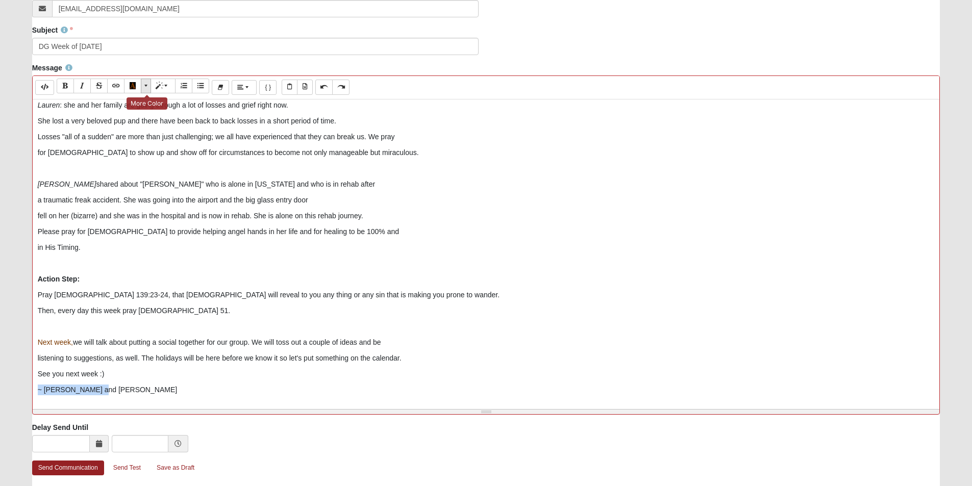
click at [143, 85] on button "More Color" at bounding box center [146, 86] width 10 height 15
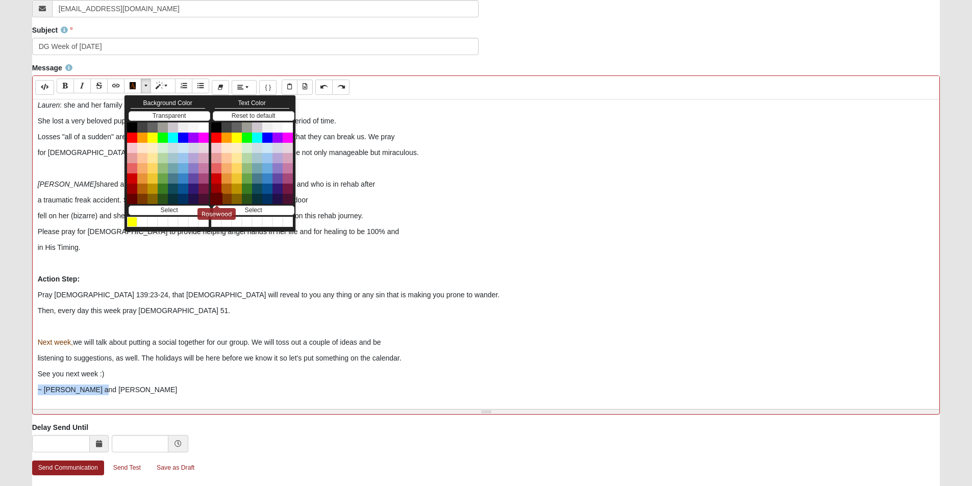
click at [213, 201] on button "Rosewood" at bounding box center [216, 199] width 12 height 12
click at [116, 385] on p "~ [PERSON_NAME] and [PERSON_NAME]" at bounding box center [486, 390] width 897 height 11
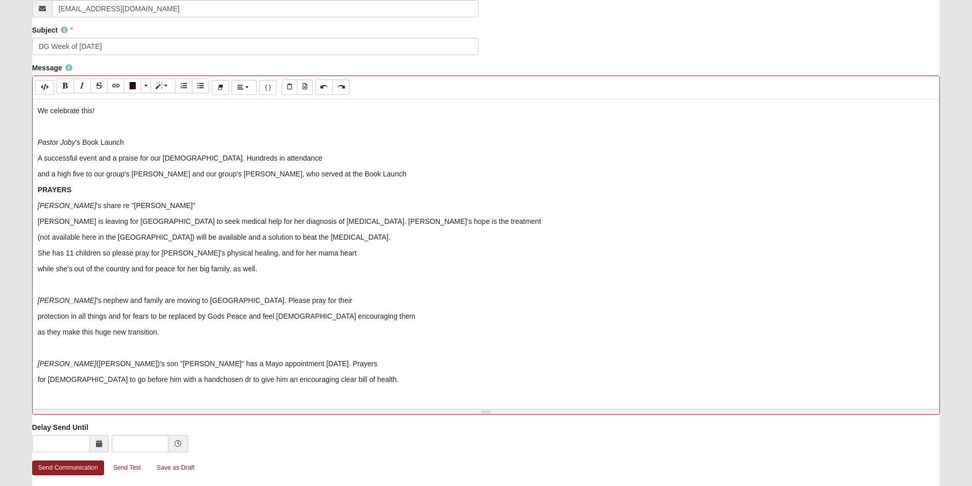
scroll to position [0, 0]
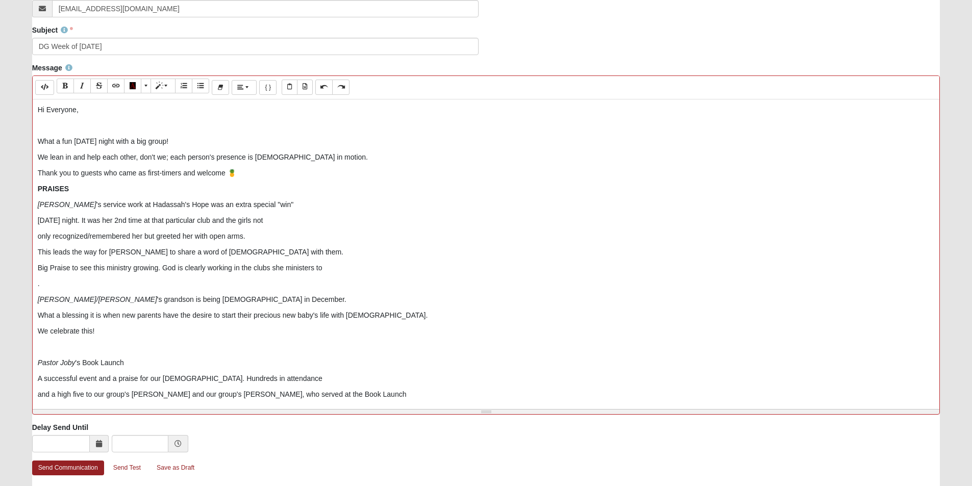
click at [175, 141] on p "What a fun [DATE] night with a big group!" at bounding box center [486, 141] width 897 height 11
drag, startPoint x: 170, startPoint y: 158, endPoint x: 210, endPoint y: 160, distance: 39.9
click at [210, 160] on p "We lean in and help each other, don't we; each person's presence is [DEMOGRAPHI…" at bounding box center [486, 157] width 897 height 11
click at [85, 82] on icon "Italic (CTRL+I)" at bounding box center [82, 85] width 6 height 7
click at [195, 117] on div "Hi Everyone, What a fun [DATE] night with a big group. We lean in and help each…" at bounding box center [486, 252] width 907 height 306
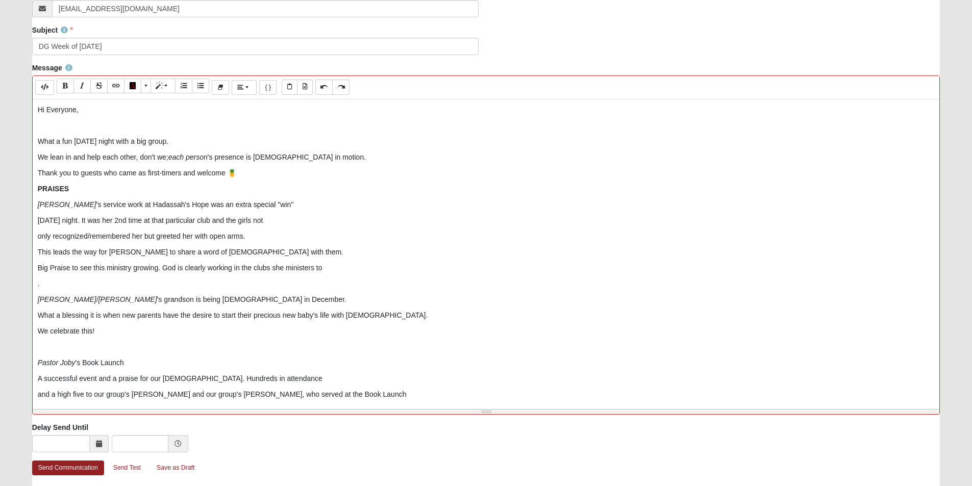
click at [307, 158] on p "We lean in and help each other, don't we; each person 's presence is [DEMOGRAPH…" at bounding box center [486, 157] width 897 height 11
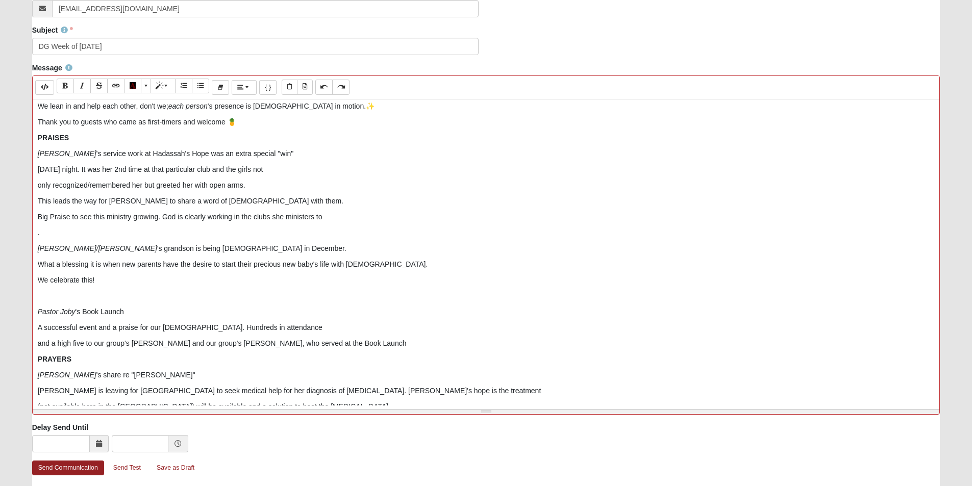
click at [323, 217] on p "Big Praise to see this ministry growing. God is clearly working in the clubs sh…" at bounding box center [486, 217] width 897 height 11
click at [362, 263] on p "What a blessing it is when new parents have the desire to start their precious …" at bounding box center [486, 264] width 897 height 11
click at [95, 278] on p "We celebrate this!" at bounding box center [486, 280] width 897 height 11
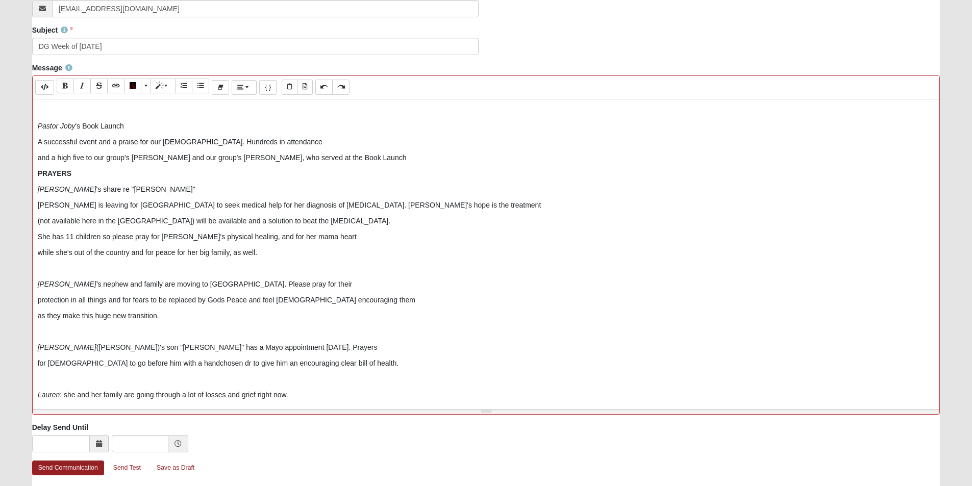
scroll to position [255, 0]
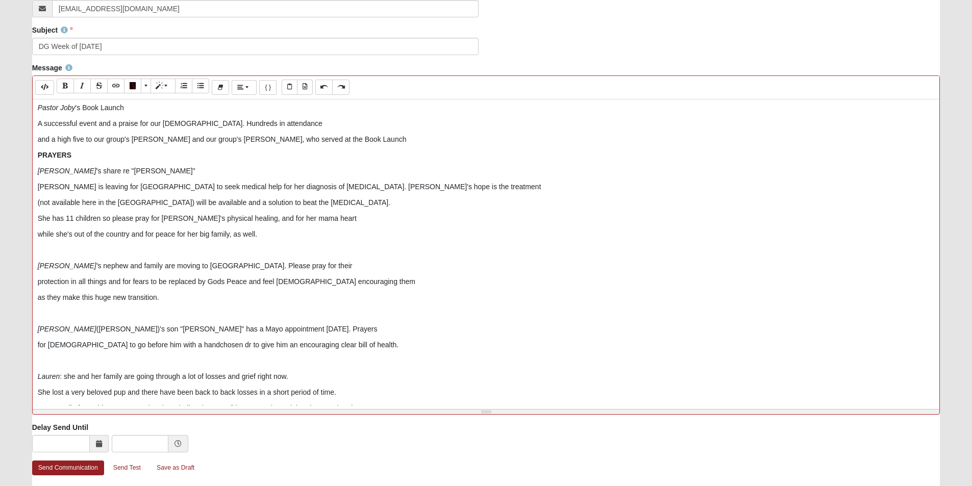
click at [261, 281] on p "protection in all things and for fears to be replaced by Gods Peace and feel [D…" at bounding box center [486, 282] width 897 height 11
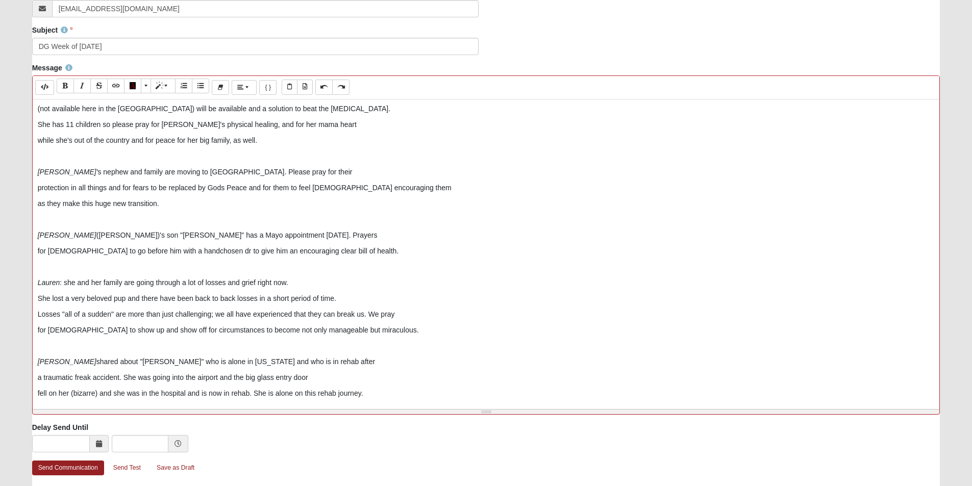
scroll to position [357, 0]
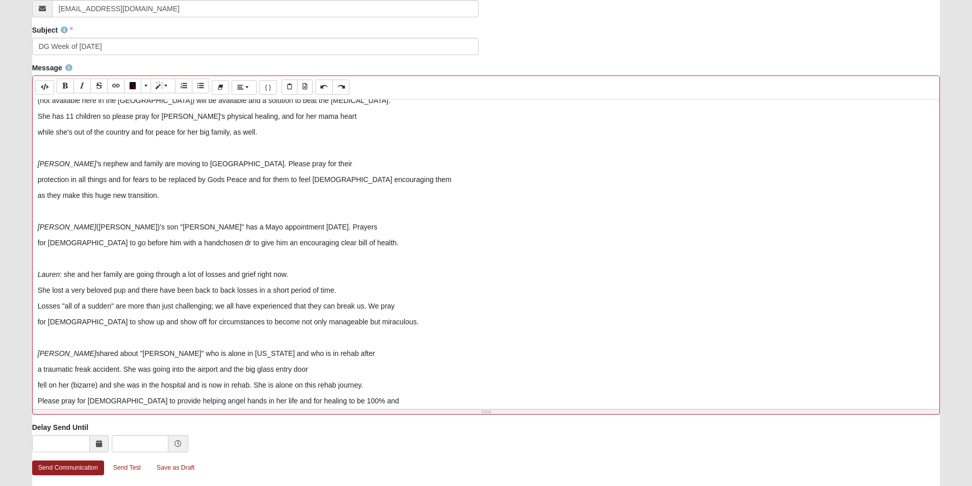
click at [115, 242] on p "for [DEMOGRAPHIC_DATA] to go before him with a handchosen dr to give him an enc…" at bounding box center [486, 243] width 897 height 11
click at [187, 241] on p "for [DEMOGRAPHIC_DATA] to go before [PERSON_NAME] with a handchosen dr to give …" at bounding box center [486, 243] width 897 height 11
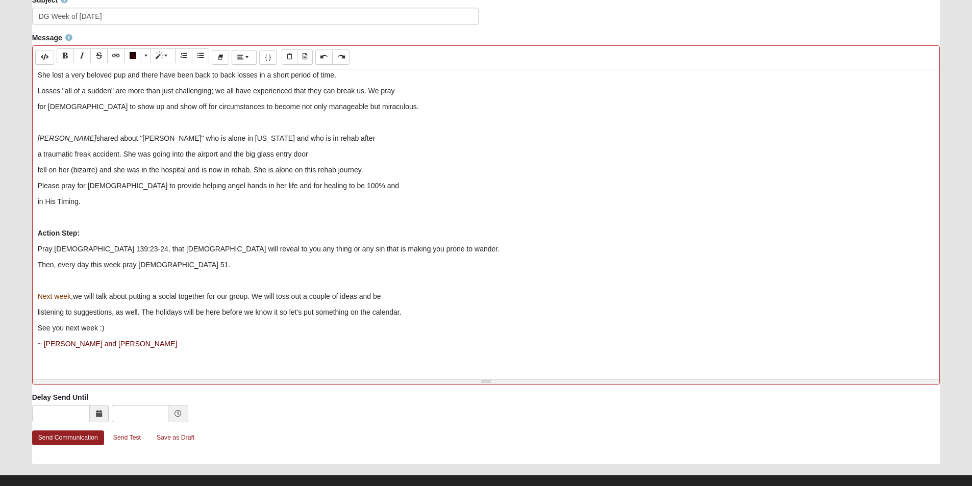
scroll to position [352, 0]
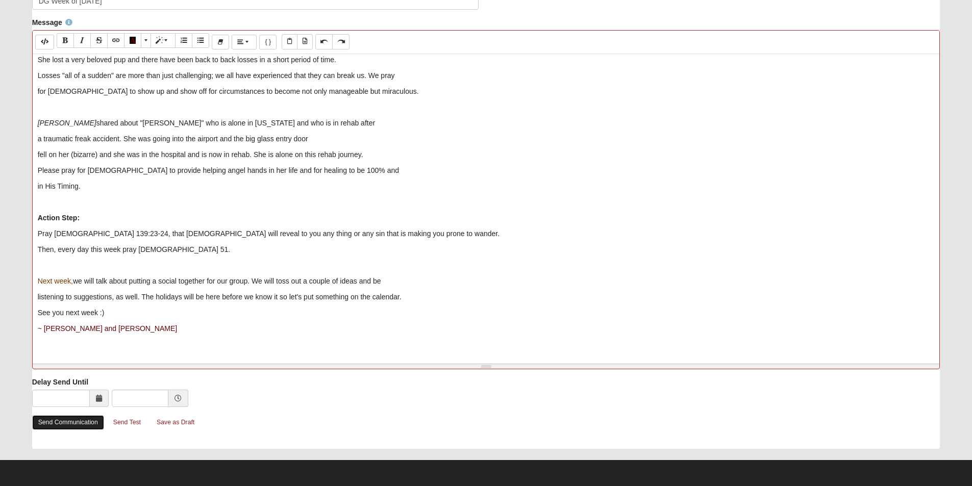
click at [63, 424] on link "Send Communication" at bounding box center [68, 422] width 72 height 15
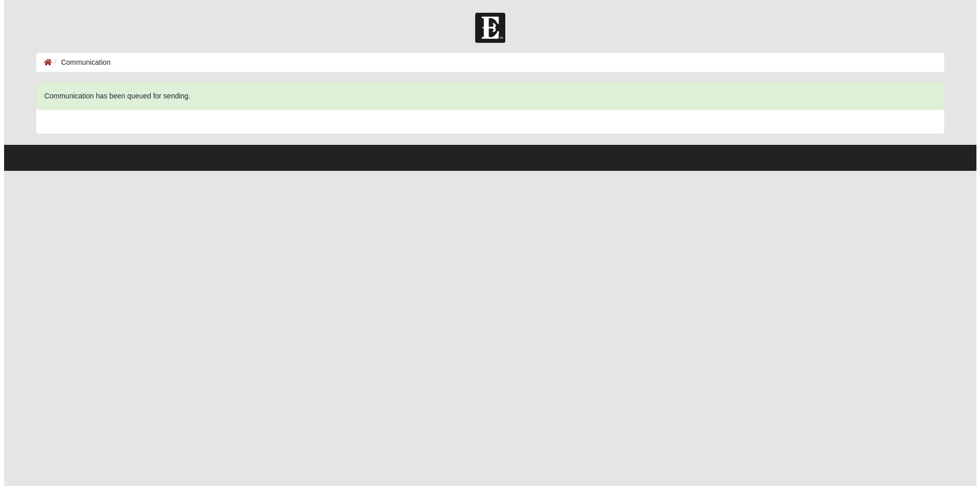
scroll to position [0, 0]
